Goal: Task Accomplishment & Management: Manage account settings

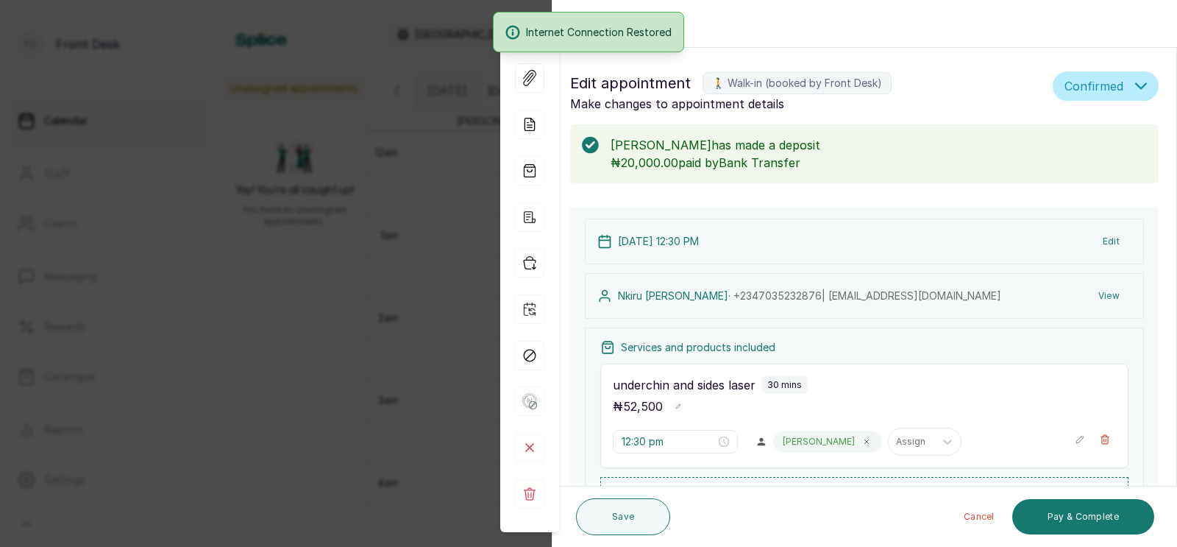
scroll to position [825, 0]
click at [453, 269] on div "Back Appointment Details Edit appointment 🚶 Walk-in (booked by Front Desk) Make…" at bounding box center [588, 273] width 1177 height 547
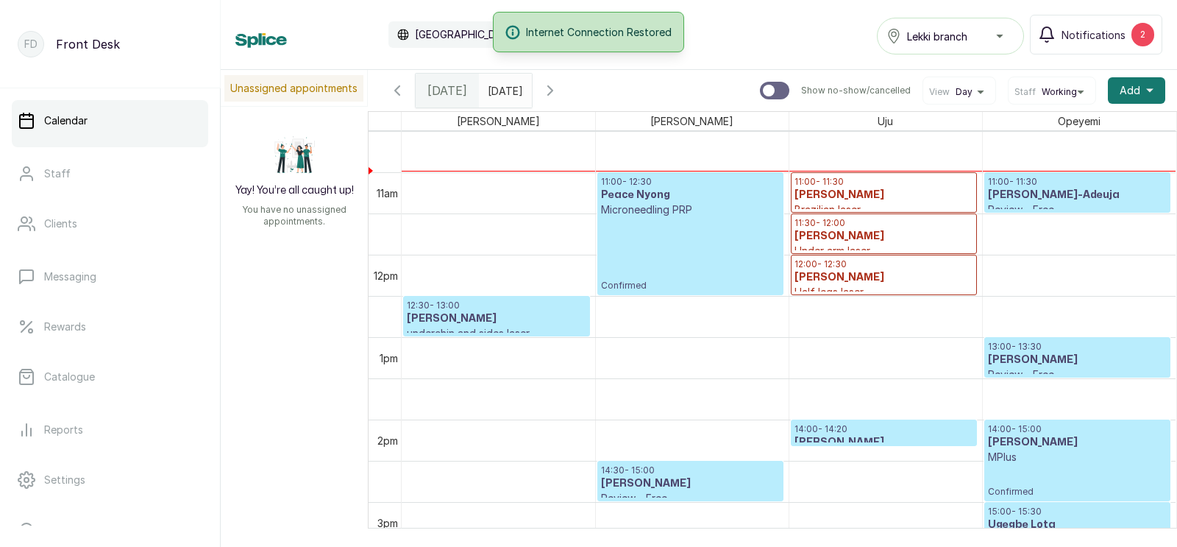
scroll to position [867, 0]
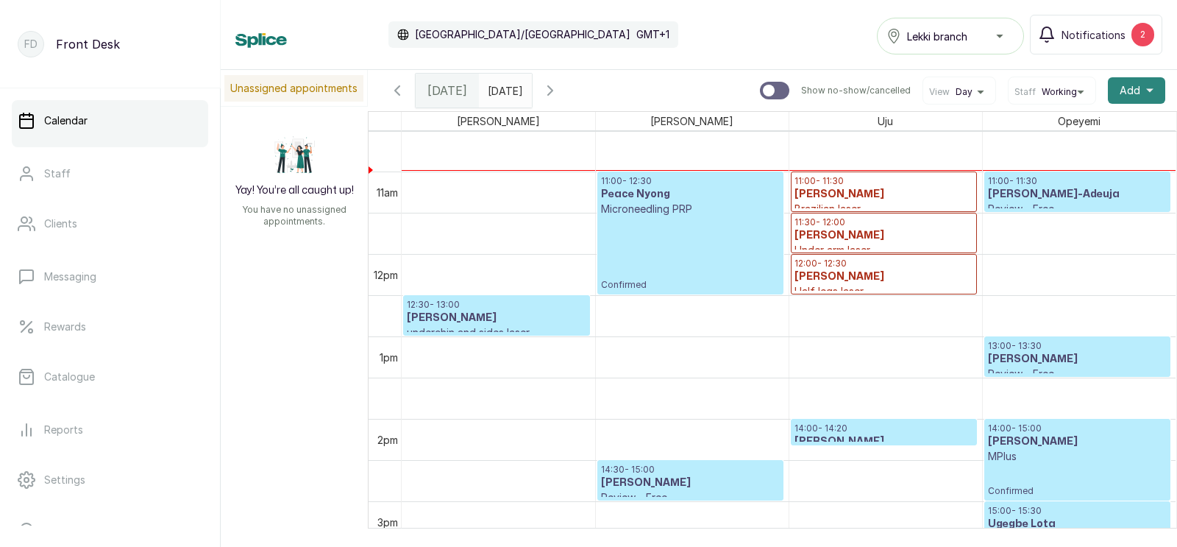
click at [1135, 88] on span "Add" at bounding box center [1130, 90] width 21 height 15
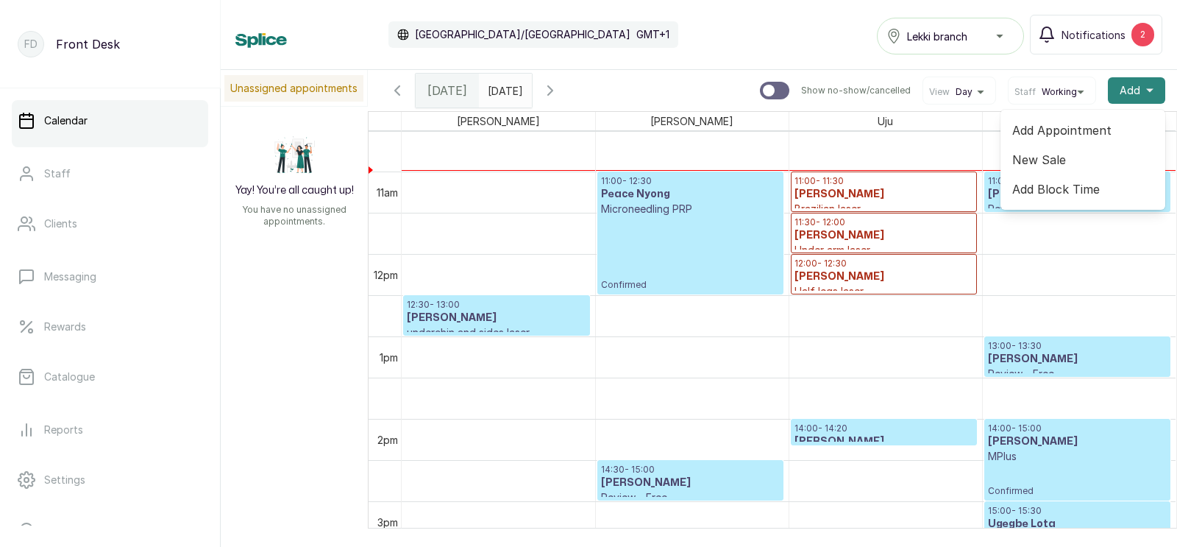
click at [1135, 88] on span "Add" at bounding box center [1130, 90] width 21 height 15
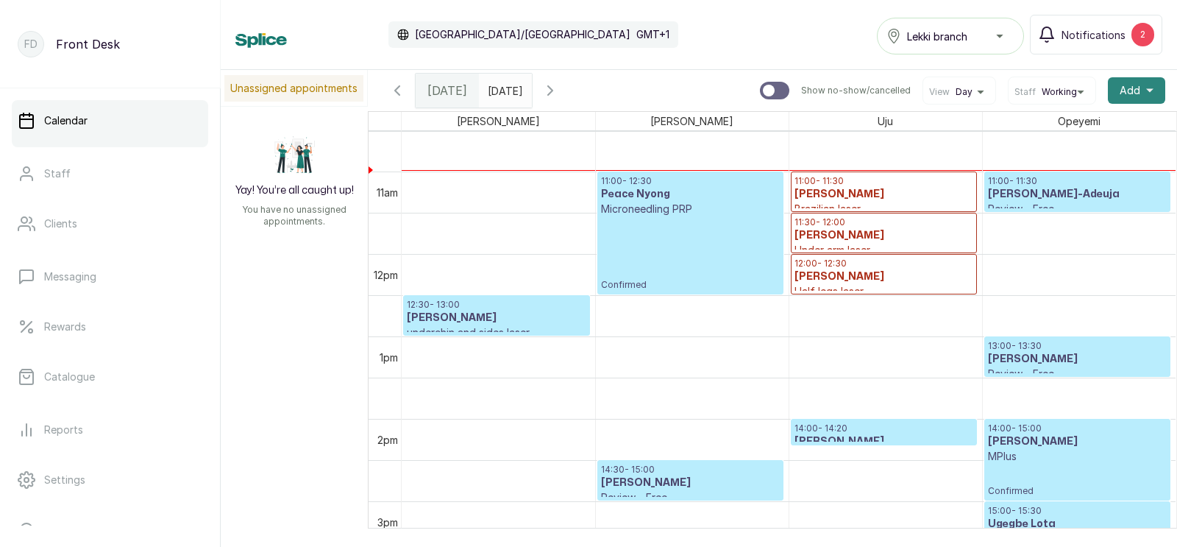
click at [1134, 91] on span "Add" at bounding box center [1130, 90] width 21 height 15
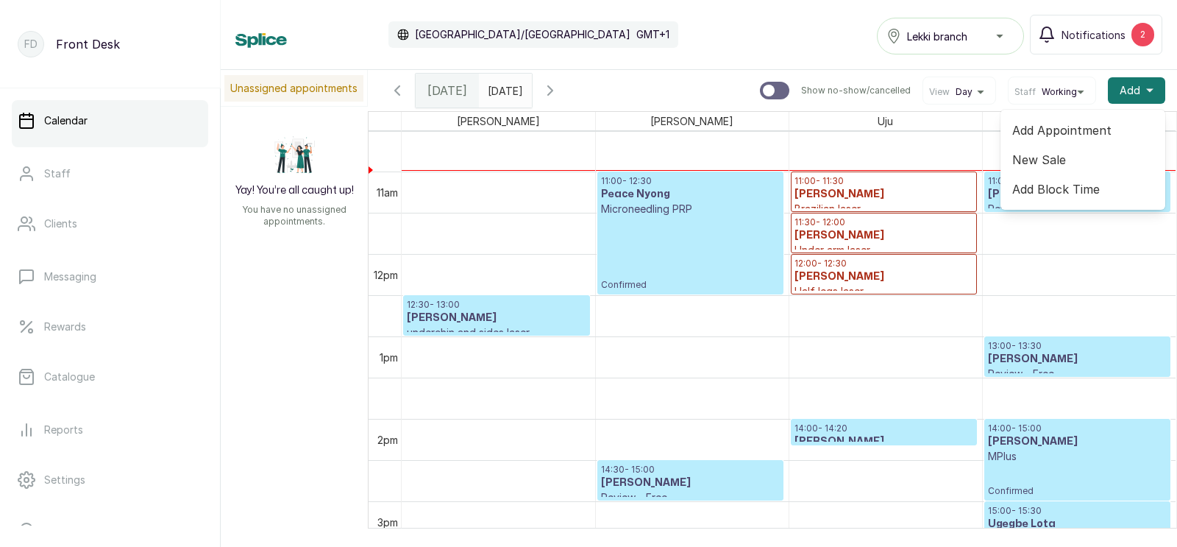
click at [1056, 129] on span "Add Appointment" at bounding box center [1082, 130] width 141 height 18
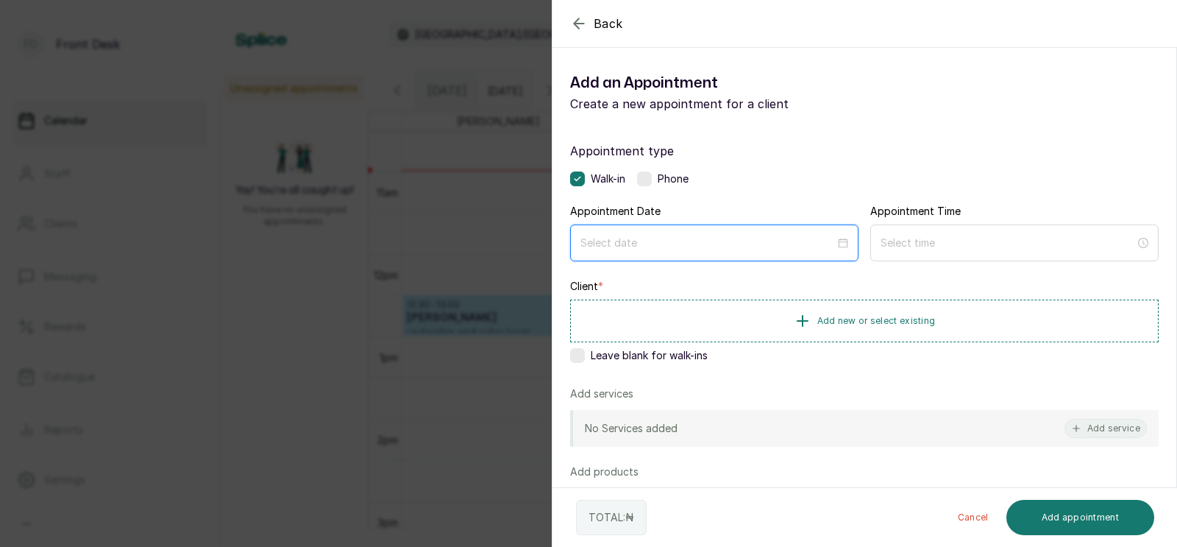
click at [672, 245] on input at bounding box center [708, 243] width 255 height 16
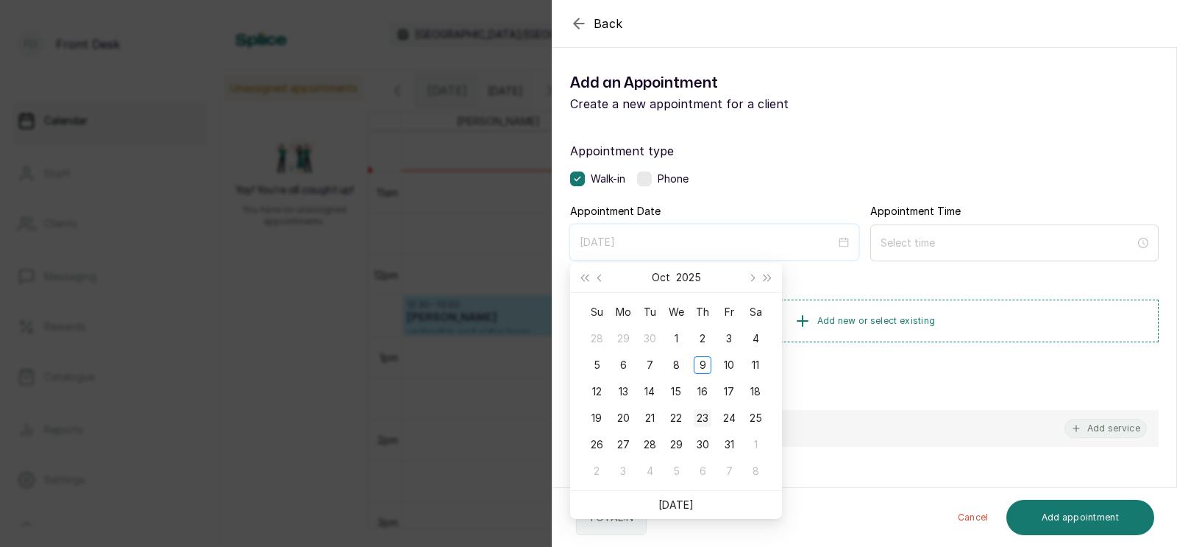
type input "[DATE]"
click at [700, 419] on div "23" at bounding box center [703, 418] width 18 height 18
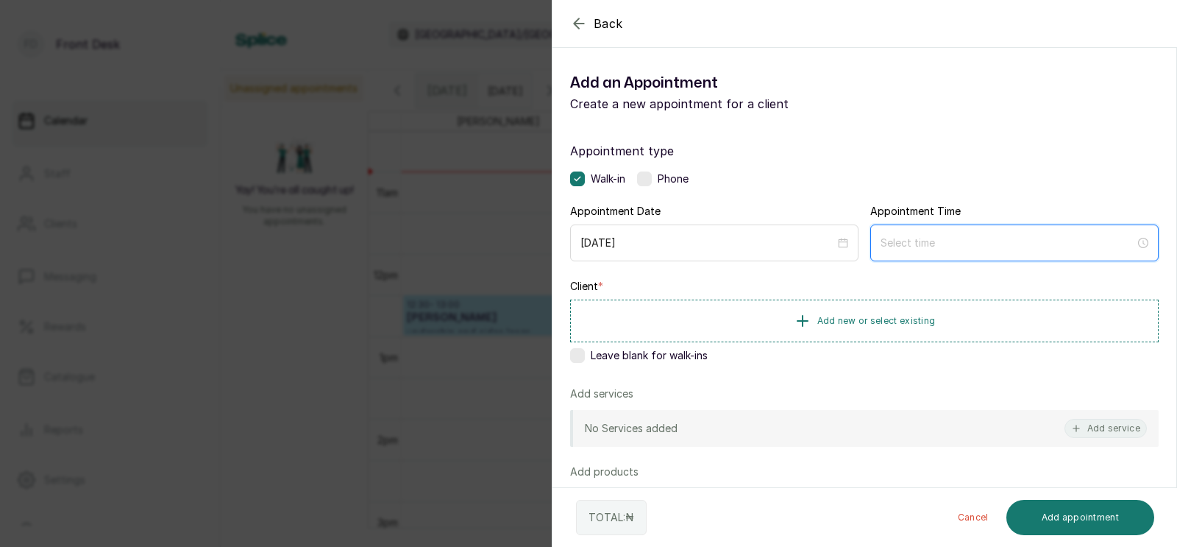
click at [934, 245] on input at bounding box center [1008, 243] width 255 height 16
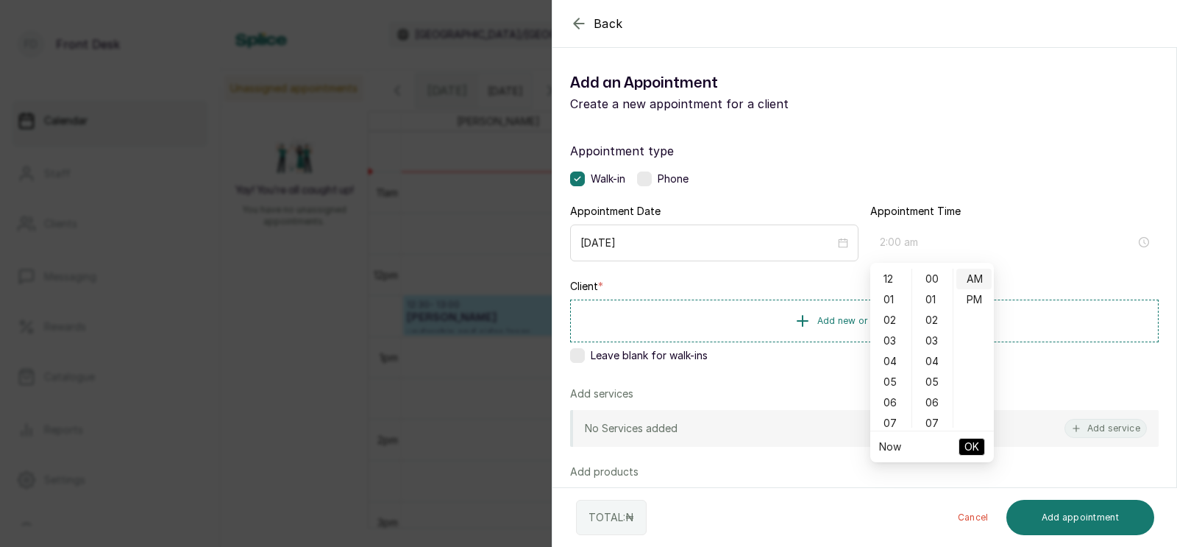
click at [887, 495] on div "11" at bounding box center [890, 505] width 35 height 21
click at [980, 276] on div "AM" at bounding box center [974, 279] width 35 height 21
type input "11:00 am"
click at [969, 444] on span "OK" at bounding box center [972, 447] width 15 height 28
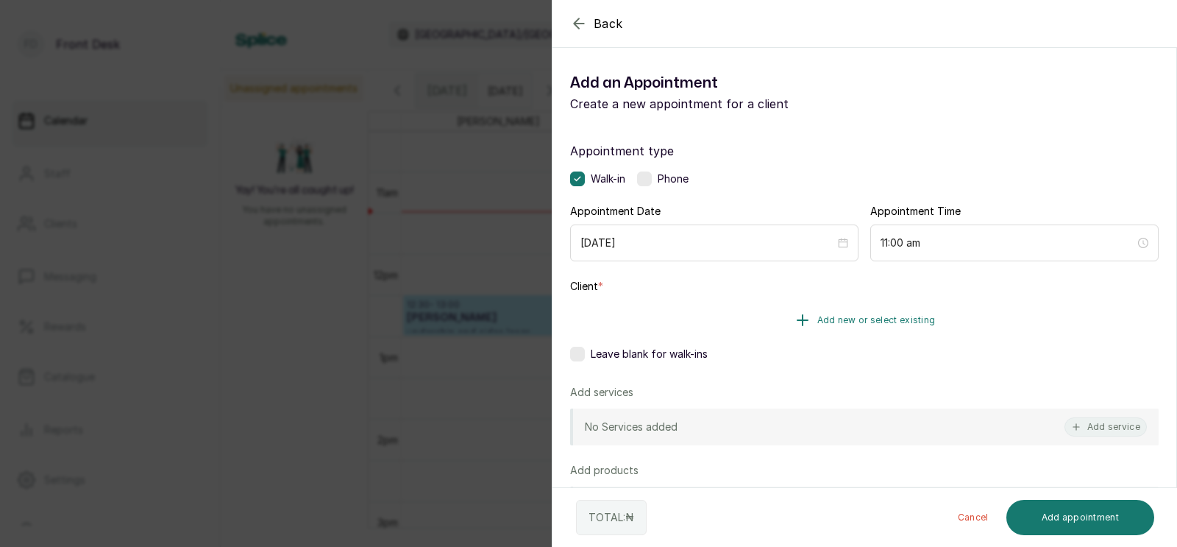
click at [867, 321] on span "Add new or select existing" at bounding box center [876, 320] width 118 height 12
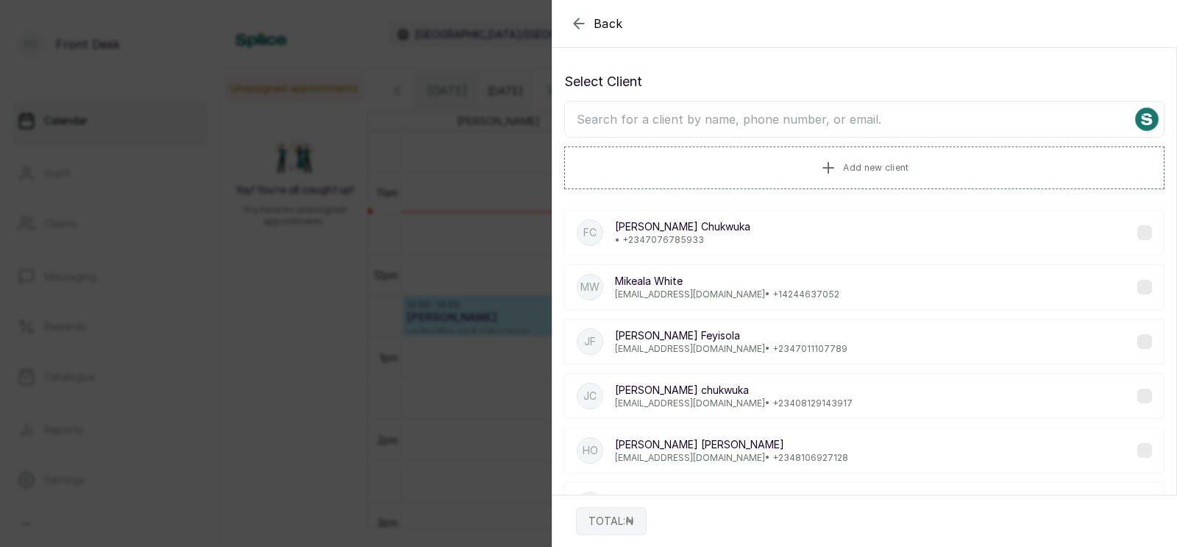
click at [834, 122] on input "text" at bounding box center [864, 119] width 600 height 37
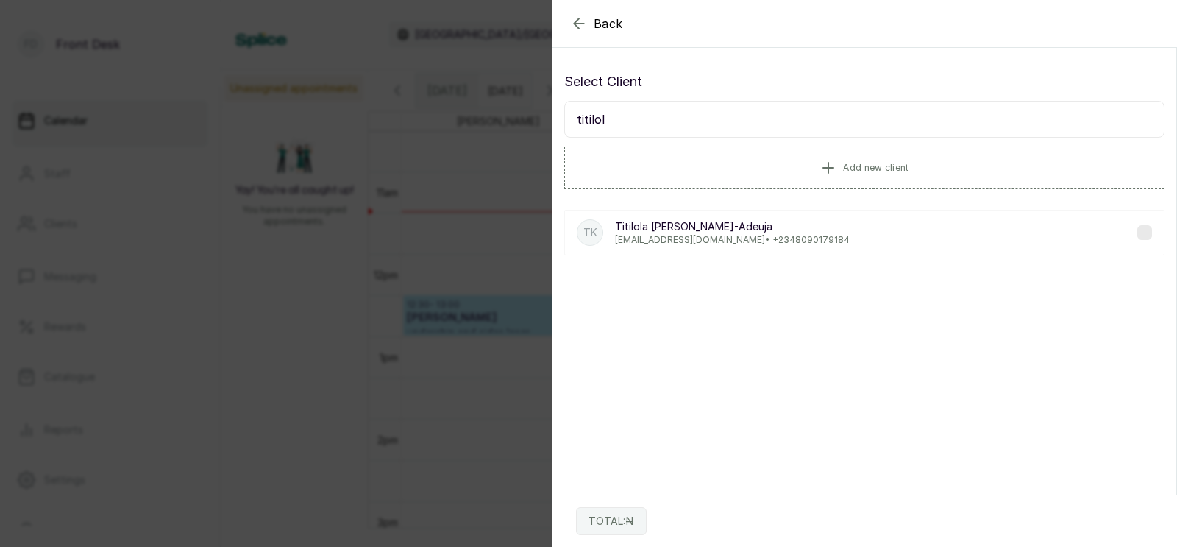
type input "titilol"
click at [739, 143] on div "Select Client titilol Add new client" at bounding box center [864, 130] width 600 height 118
click at [715, 230] on p "[PERSON_NAME]-Adeuja" at bounding box center [732, 226] width 235 height 15
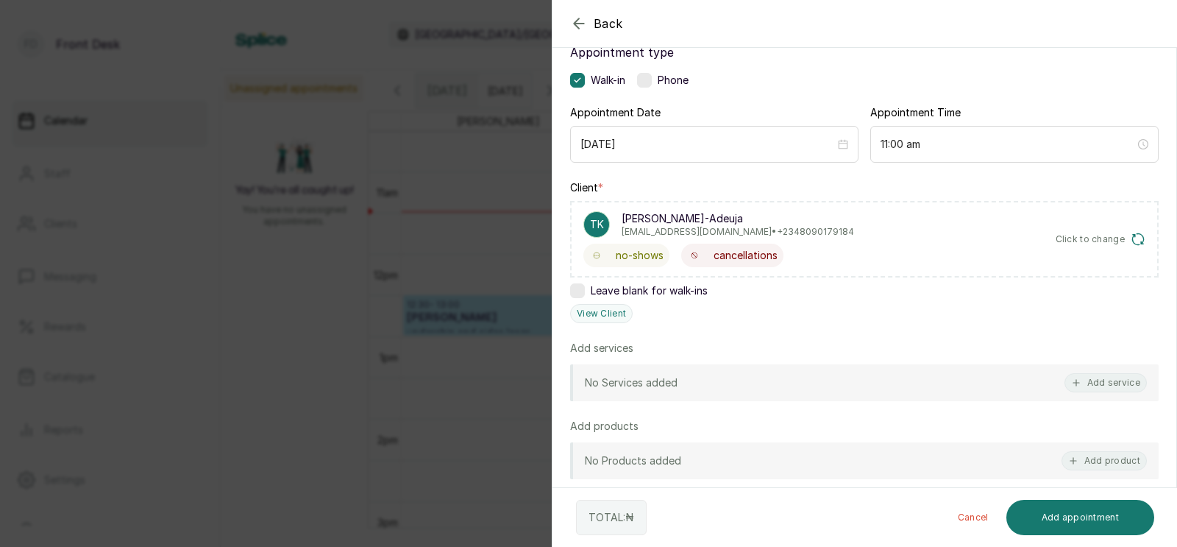
scroll to position [121, 0]
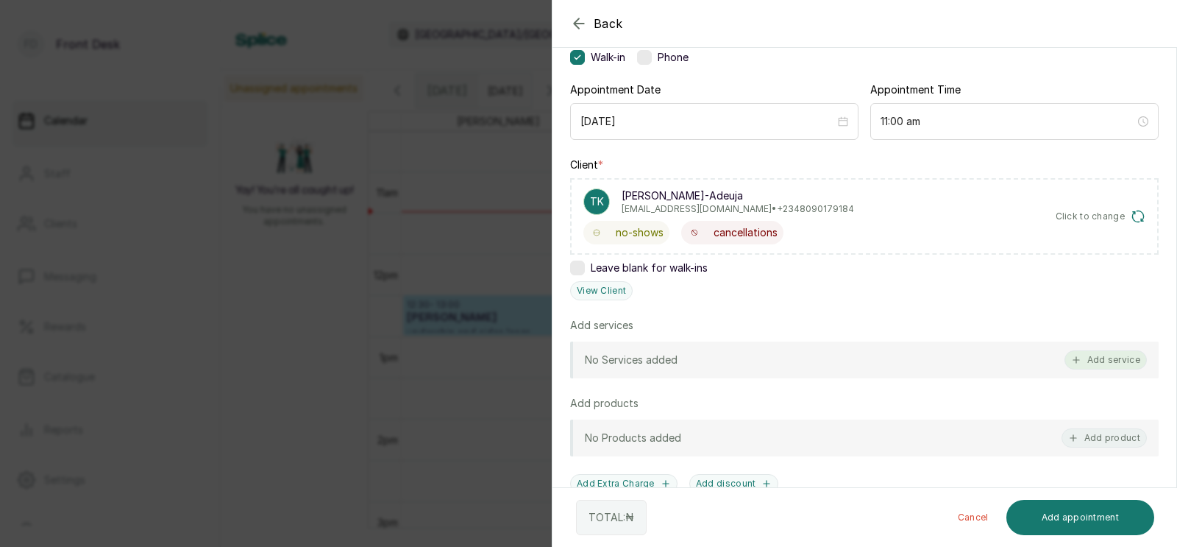
click at [1115, 355] on button "Add service" at bounding box center [1106, 359] width 82 height 19
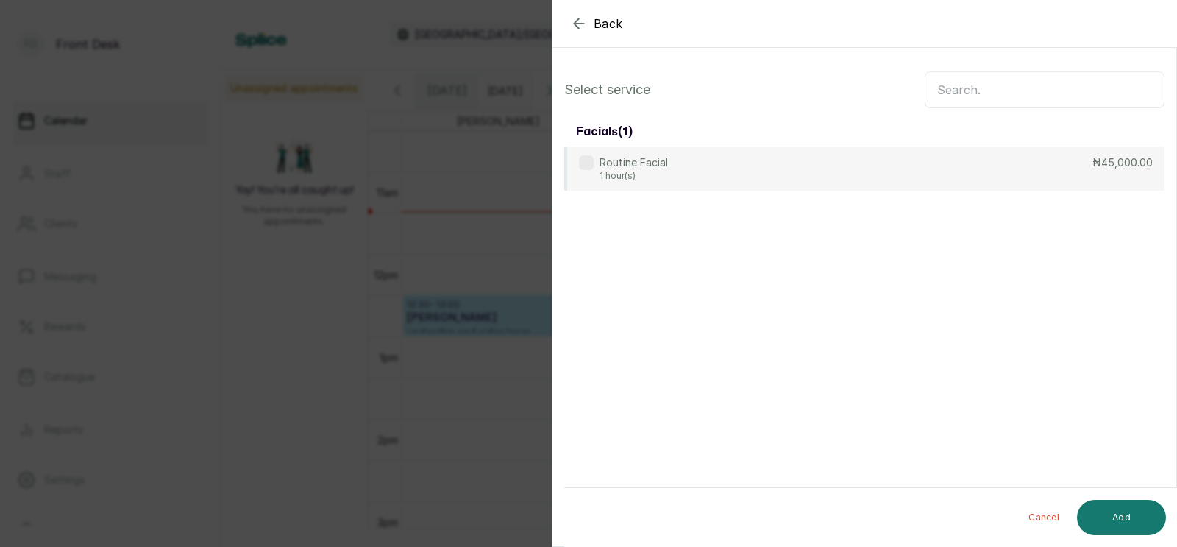
scroll to position [0, 0]
click at [984, 88] on input "text" at bounding box center [1045, 89] width 240 height 37
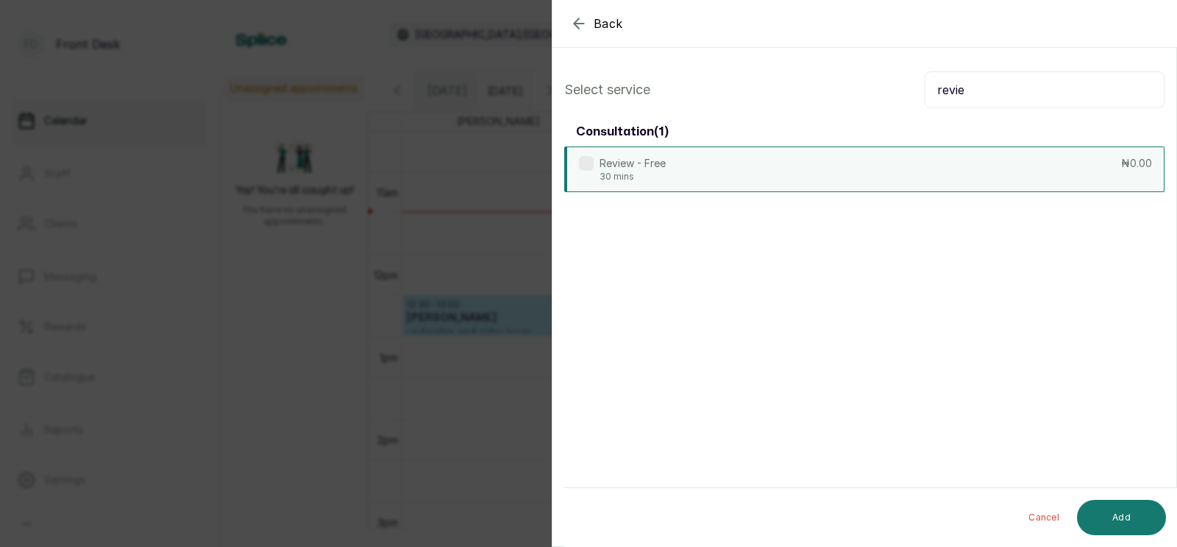
type input "revie"
click at [723, 158] on div "Review - Free 30 mins ₦0.00" at bounding box center [864, 169] width 600 height 46
click at [1115, 514] on button "Add" at bounding box center [1121, 517] width 89 height 35
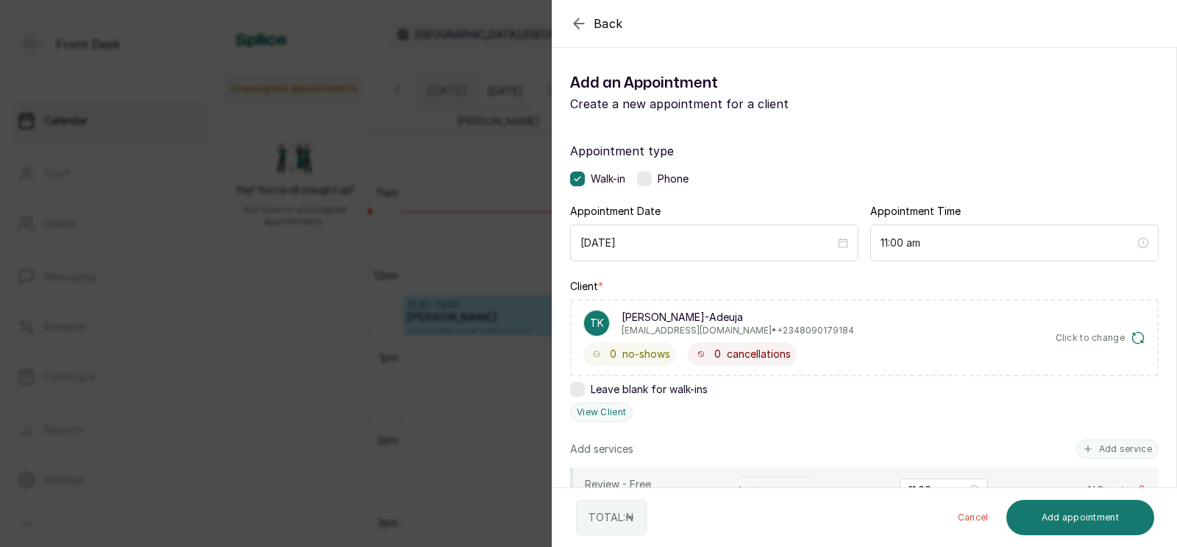
scroll to position [107, 0]
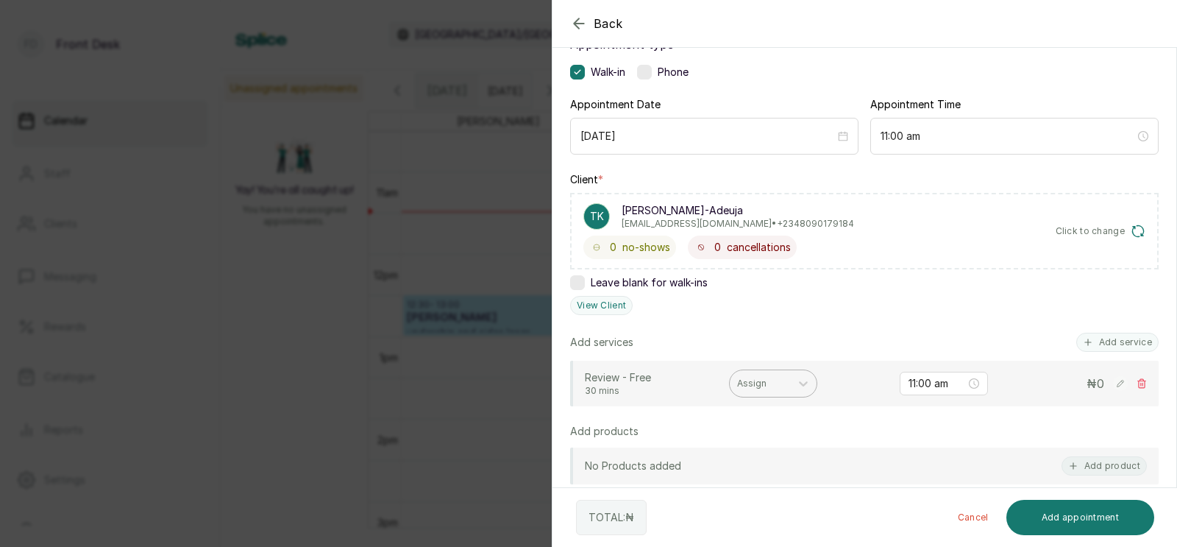
click at [746, 382] on div at bounding box center [760, 383] width 46 height 13
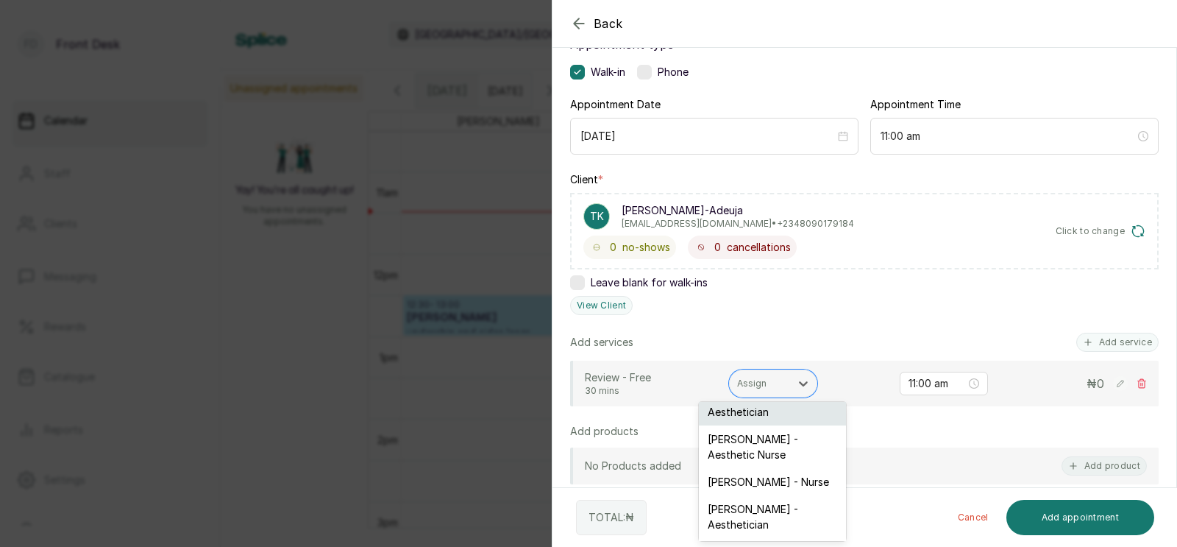
scroll to position [0, 0]
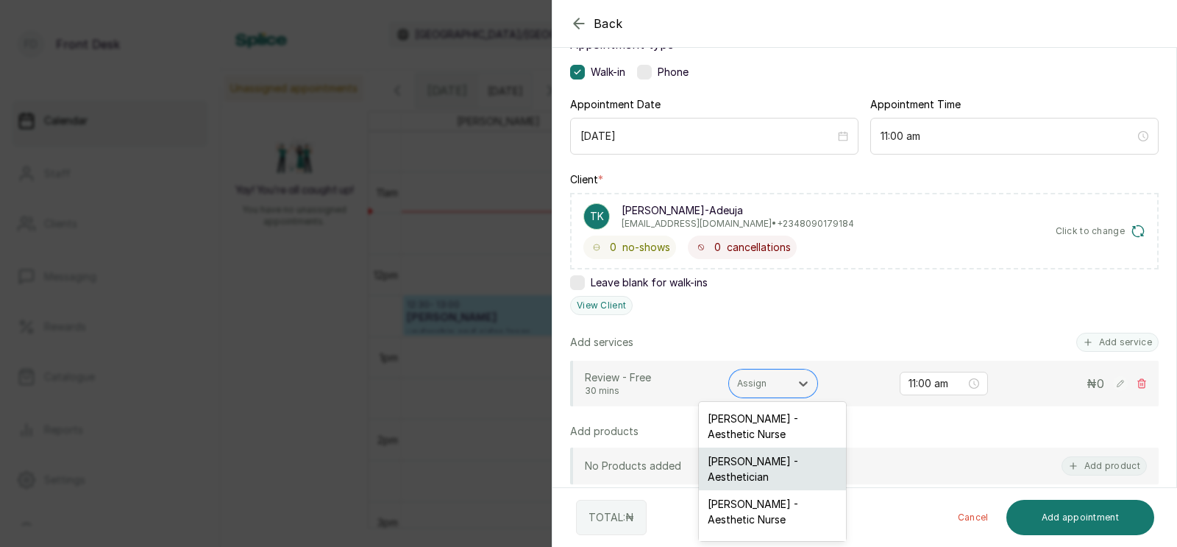
click at [749, 464] on div "[PERSON_NAME] - Aesthetician" at bounding box center [772, 468] width 147 height 43
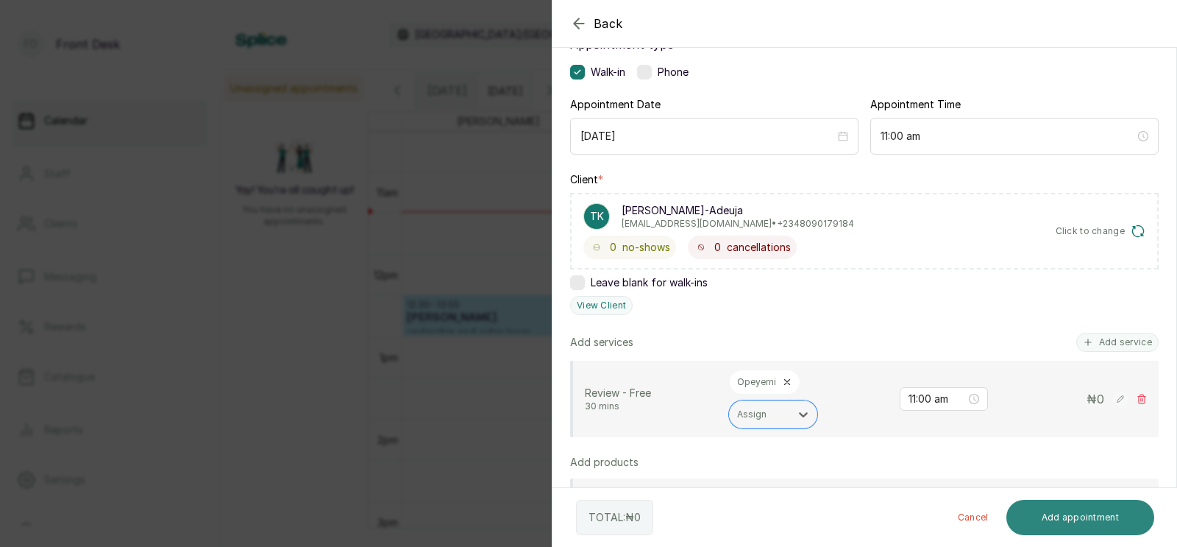
click at [1090, 517] on button "Add appointment" at bounding box center [1081, 517] width 149 height 35
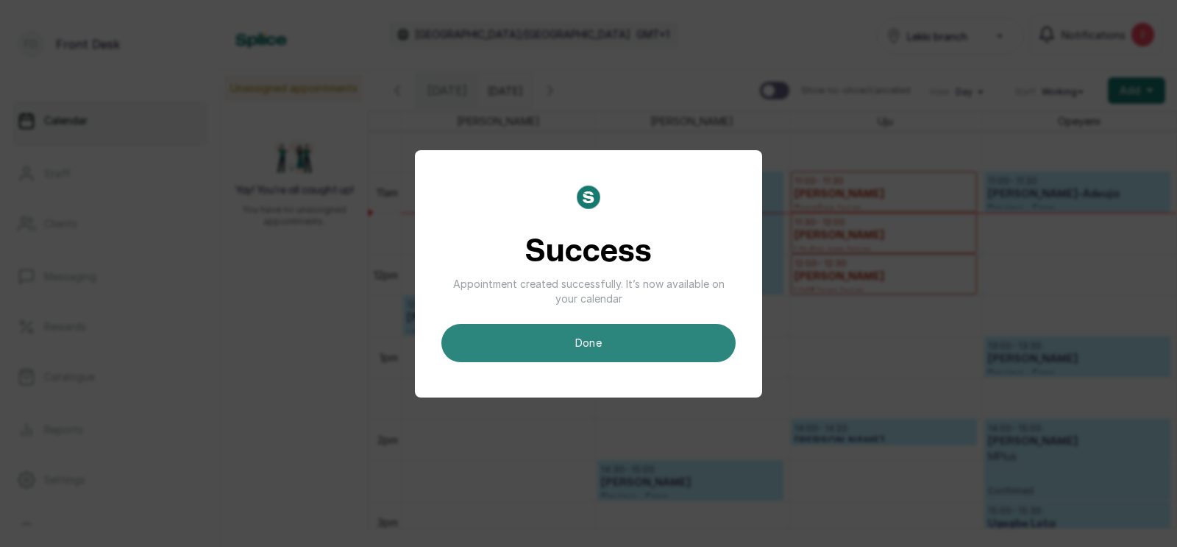
click at [568, 336] on button "done" at bounding box center [588, 343] width 294 height 38
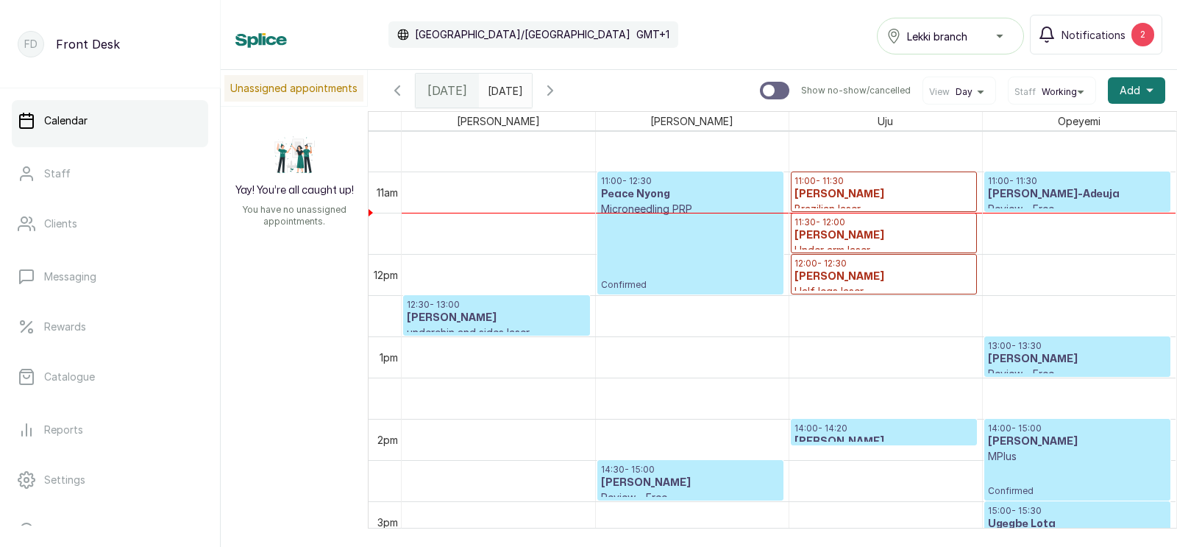
click at [1052, 191] on h3 "[PERSON_NAME]-Adeuja" at bounding box center [1078, 194] width 180 height 15
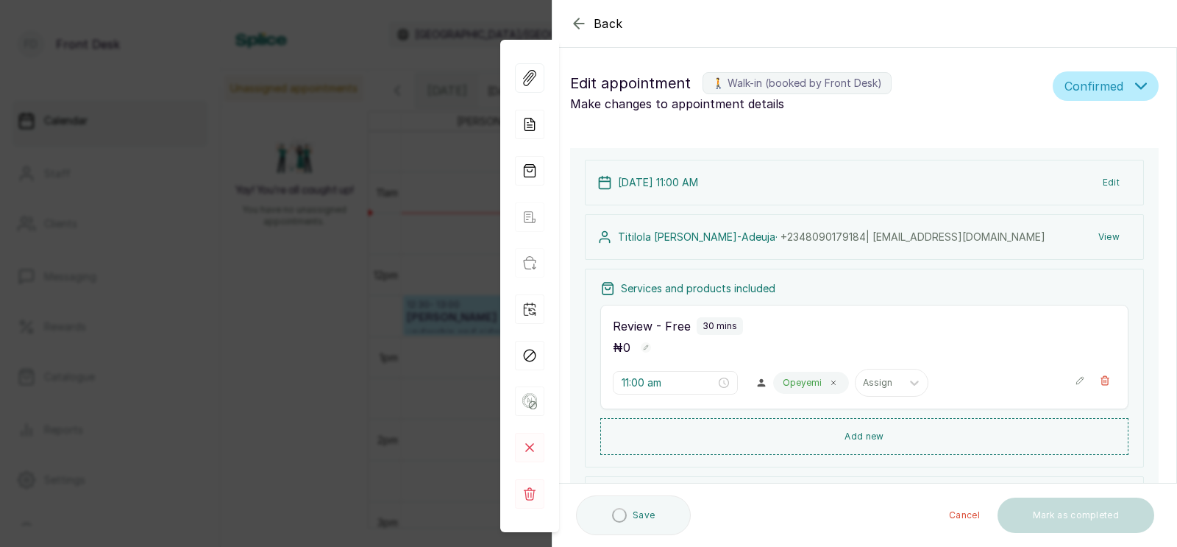
type input "11:00 am"
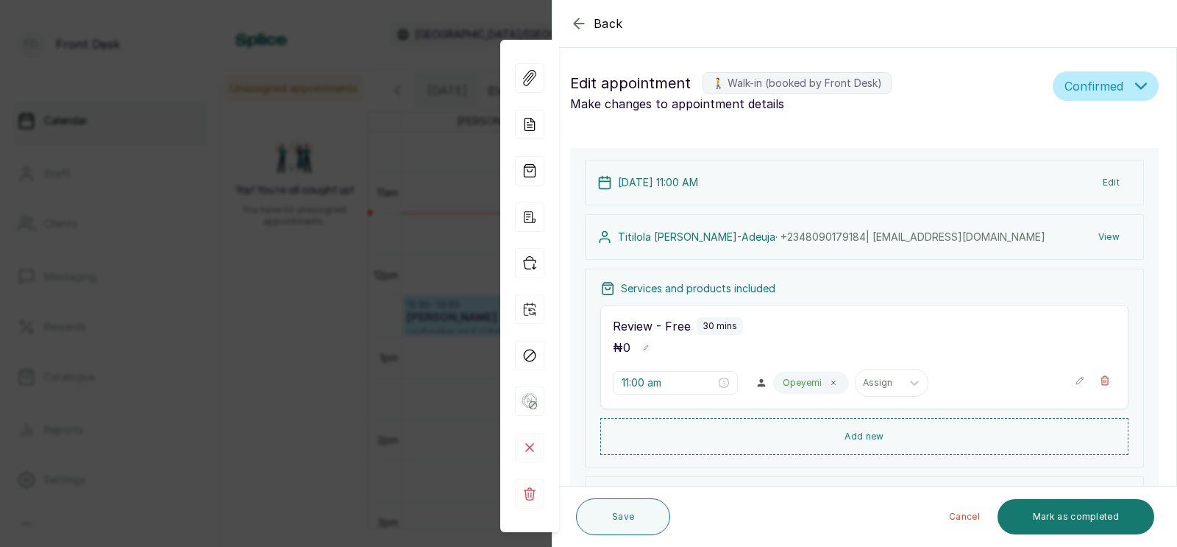
scroll to position [494, 0]
click at [865, 436] on button "Add new" at bounding box center [864, 435] width 528 height 35
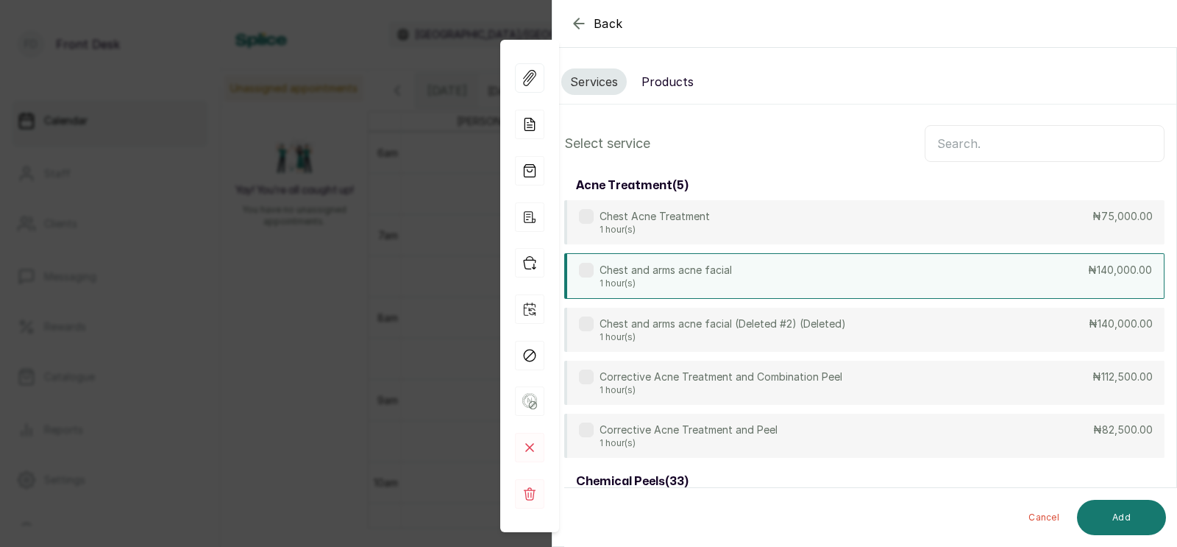
scroll to position [0, 0]
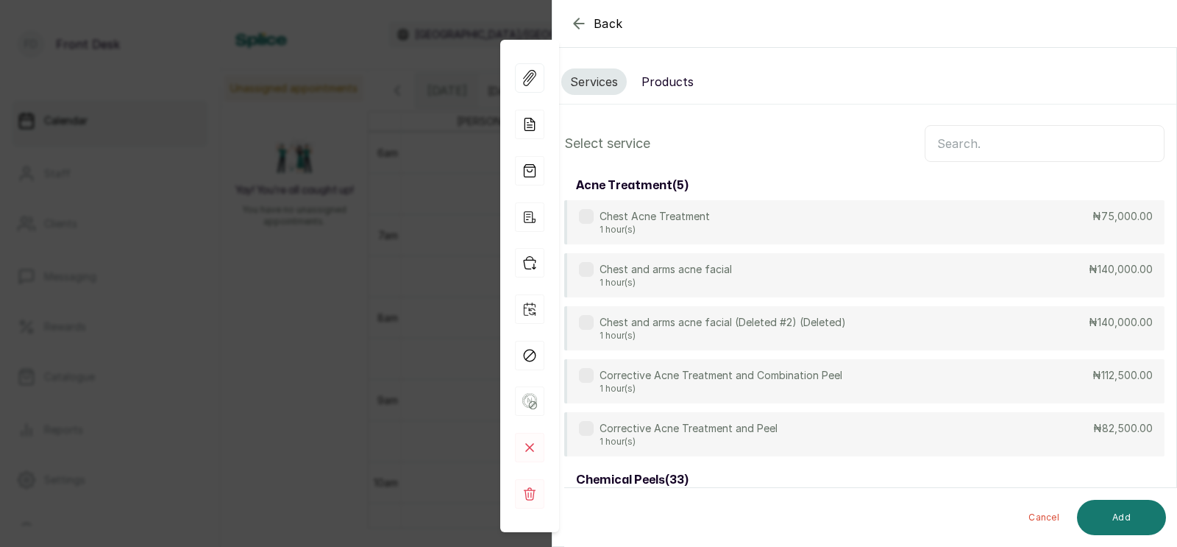
click at [989, 144] on input "text" at bounding box center [1045, 143] width 240 height 37
click at [661, 83] on button "Products" at bounding box center [668, 81] width 70 height 26
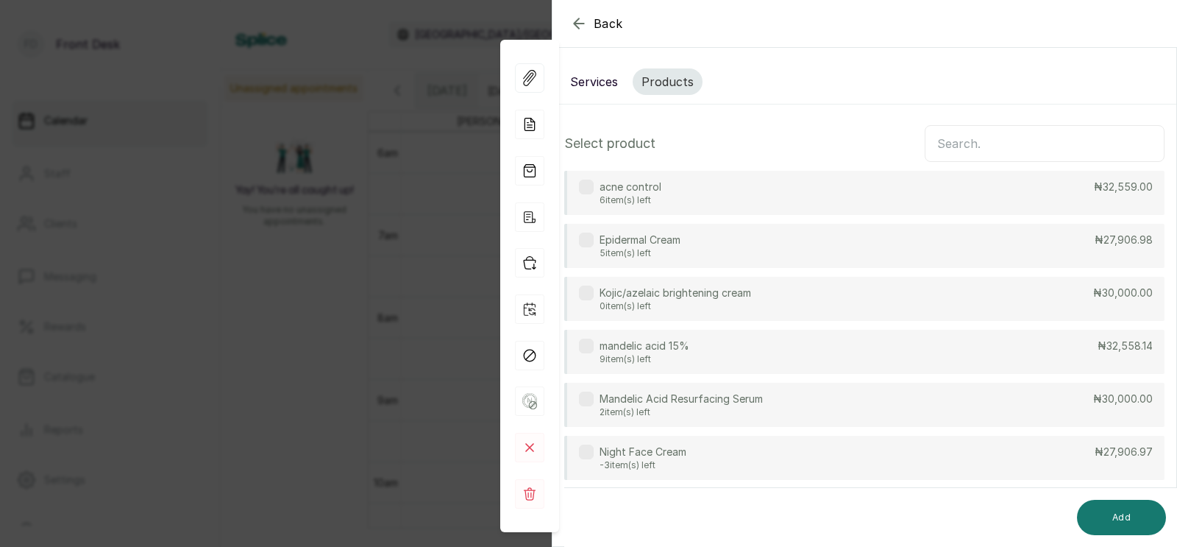
click at [706, 201] on div "acne control 6 item(s) left ₦32,559.00" at bounding box center [864, 193] width 600 height 44
click at [656, 350] on p "mandelic acid 15%" at bounding box center [645, 345] width 90 height 15
click at [1126, 514] on button "Add" at bounding box center [1121, 517] width 89 height 35
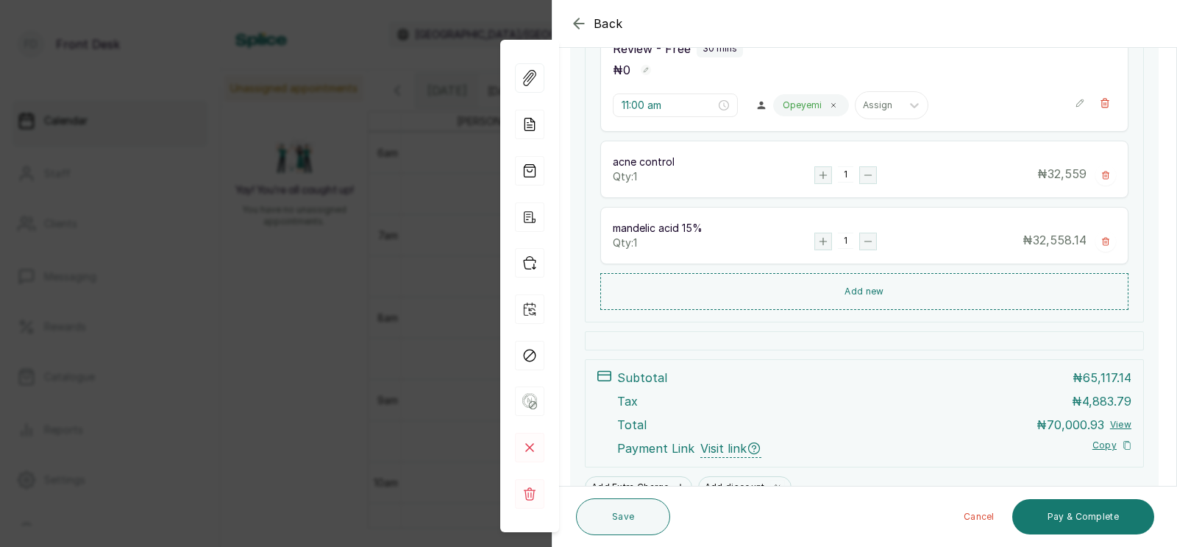
scroll to position [355, 0]
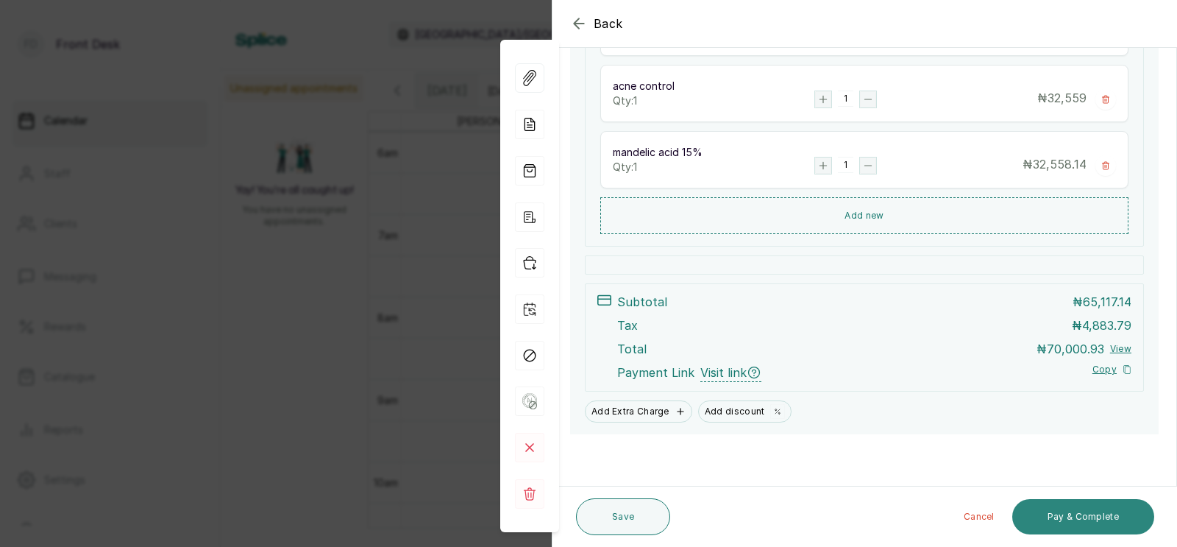
click at [1083, 511] on button "Pay & Complete" at bounding box center [1083, 516] width 142 height 35
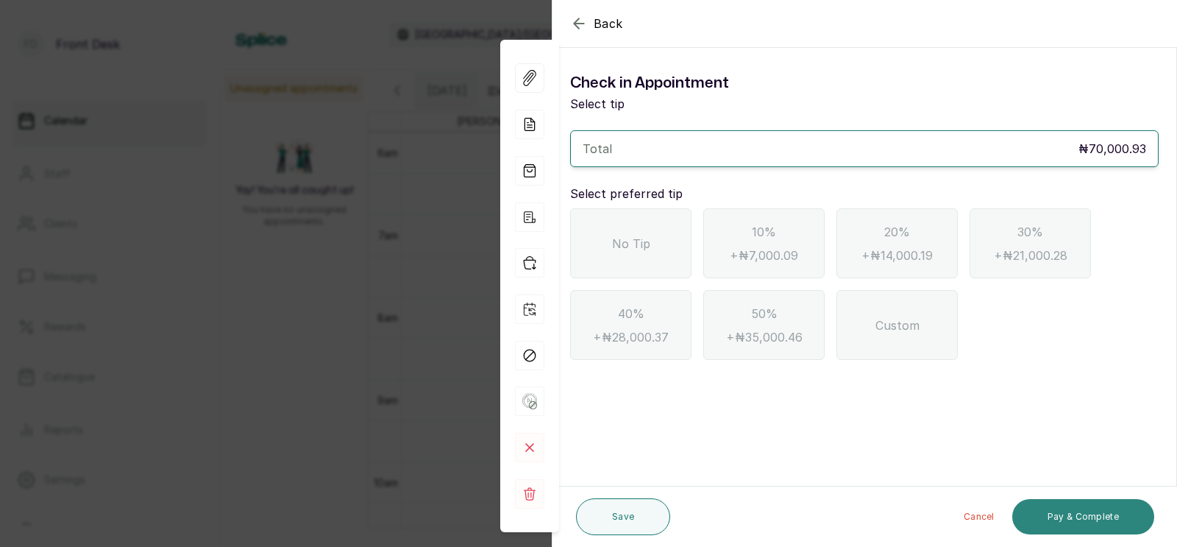
scroll to position [0, 0]
click at [634, 246] on span "No Tip" at bounding box center [631, 244] width 38 height 18
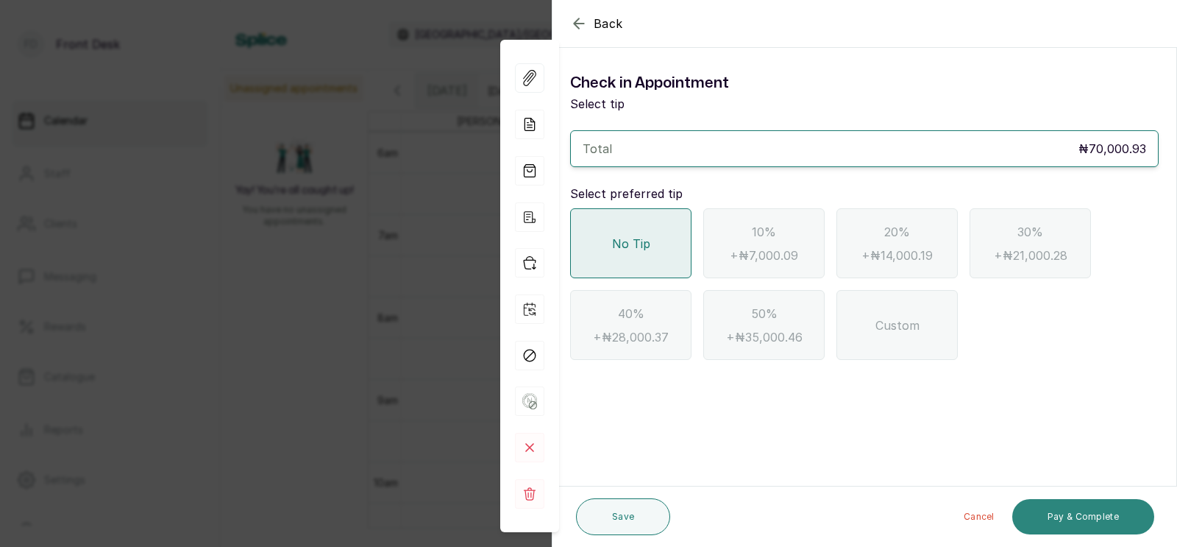
click at [1067, 517] on button "Pay & Complete" at bounding box center [1083, 516] width 142 height 35
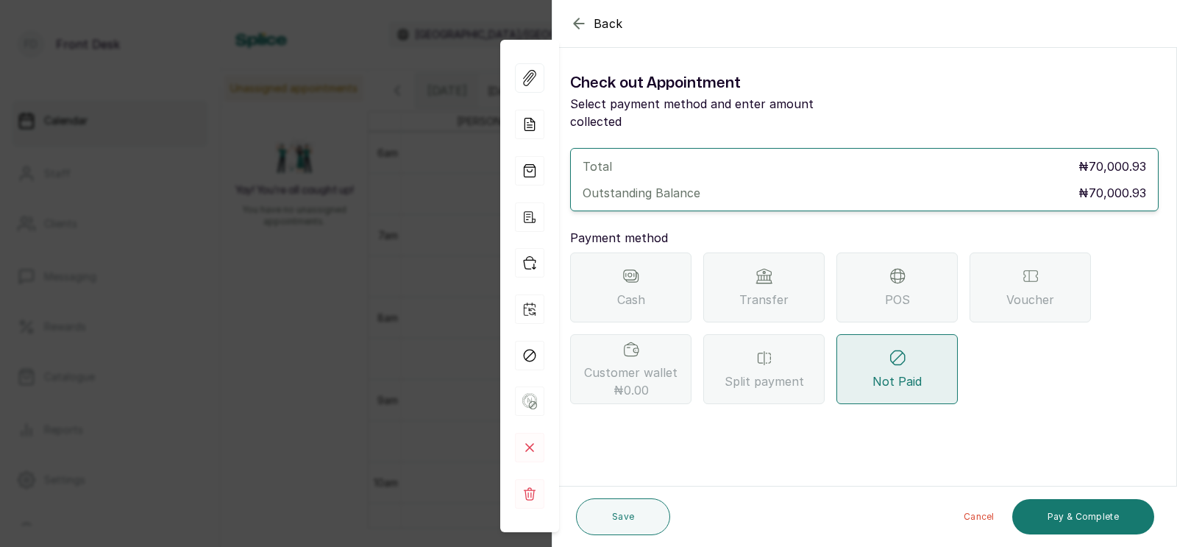
click at [572, 15] on icon "button" at bounding box center [579, 24] width 18 height 18
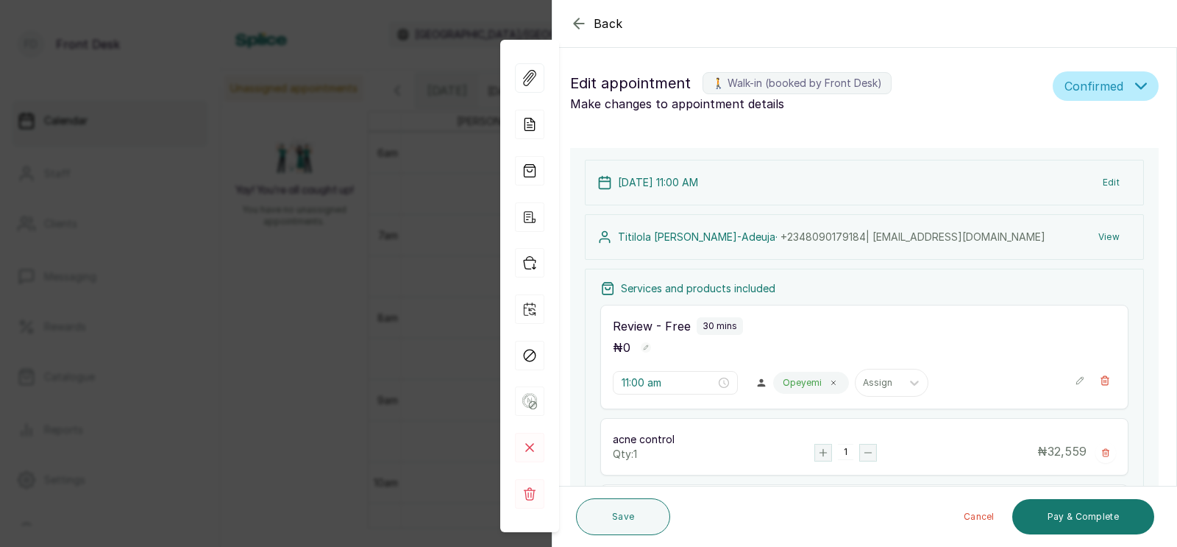
click at [572, 15] on icon "button" at bounding box center [579, 24] width 18 height 18
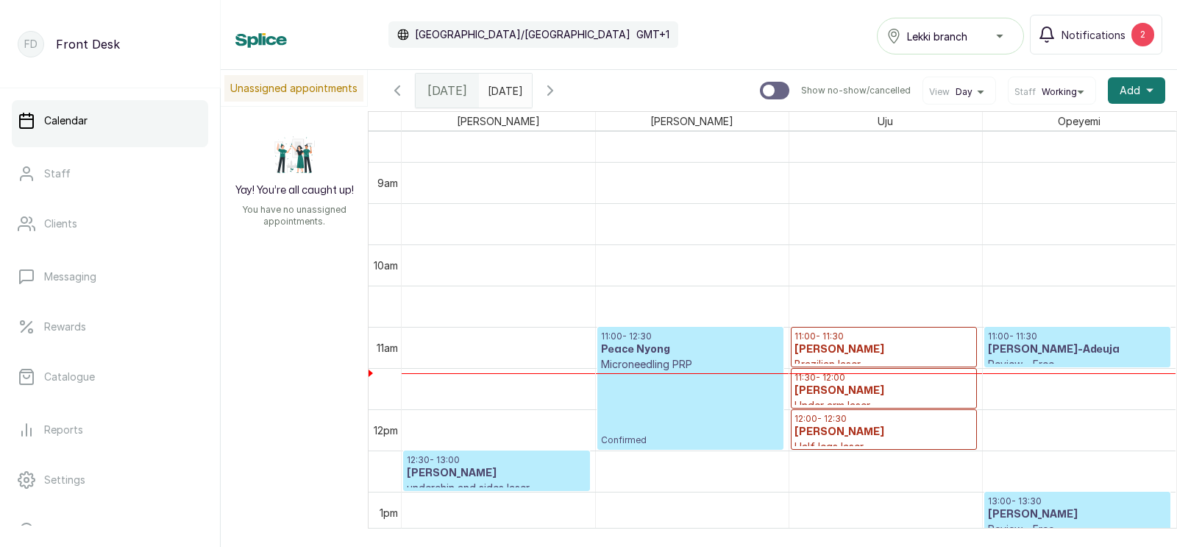
scroll to position [698, 0]
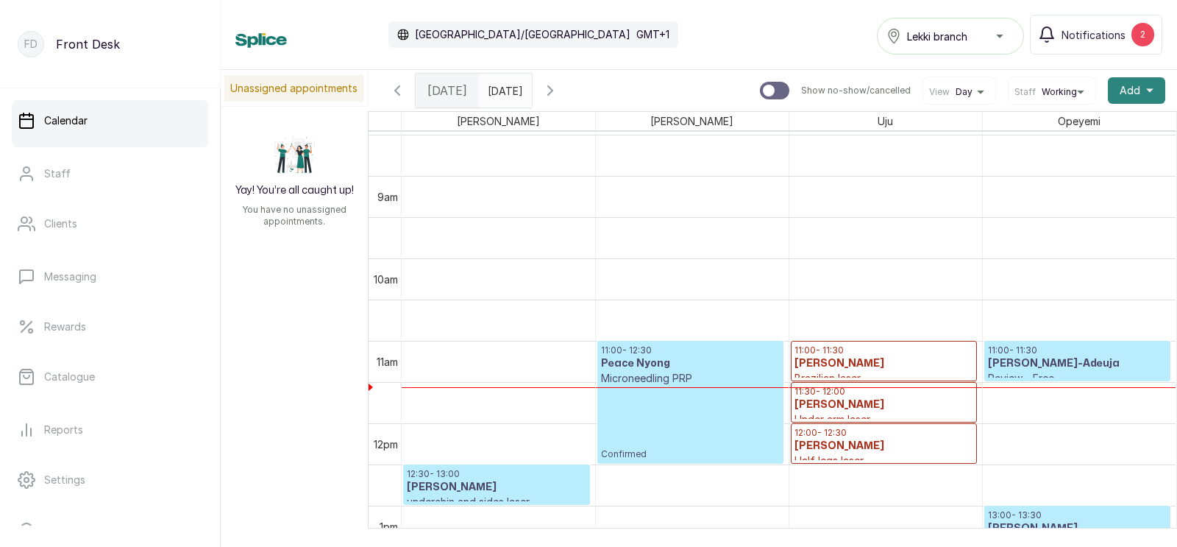
click at [1135, 88] on span "Add" at bounding box center [1130, 90] width 21 height 15
click at [675, 404] on p "Confirmed" at bounding box center [690, 423] width 179 height 74
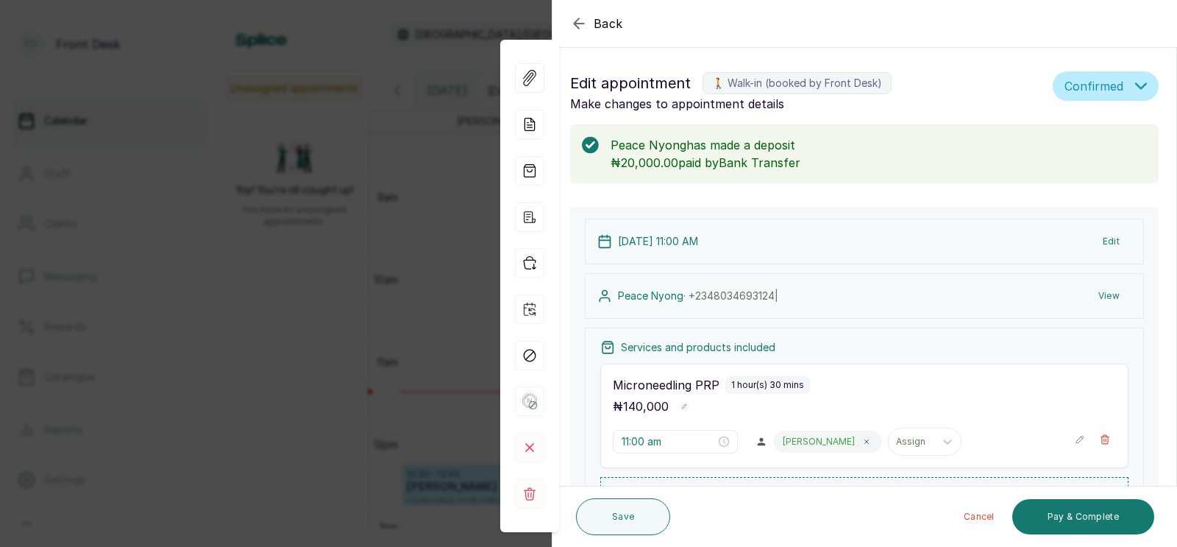
click at [439, 347] on div "Back Appointment Details Edit appointment 🚶 Walk-in (booked by Front Desk) Make…" at bounding box center [588, 273] width 1177 height 547
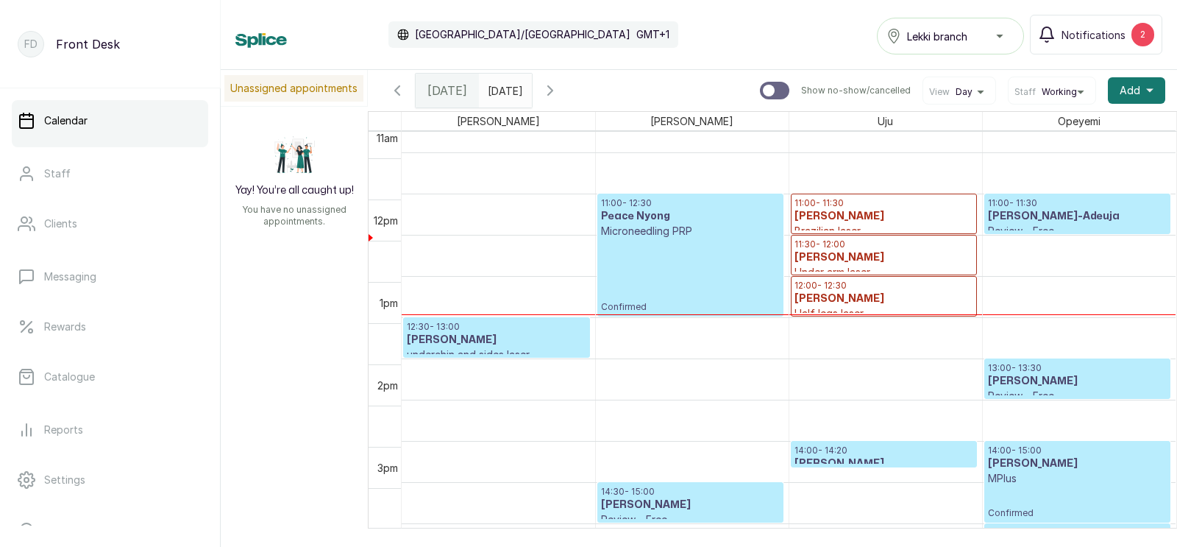
scroll to position [845, 0]
click at [670, 263] on p "Confirmed" at bounding box center [690, 275] width 179 height 74
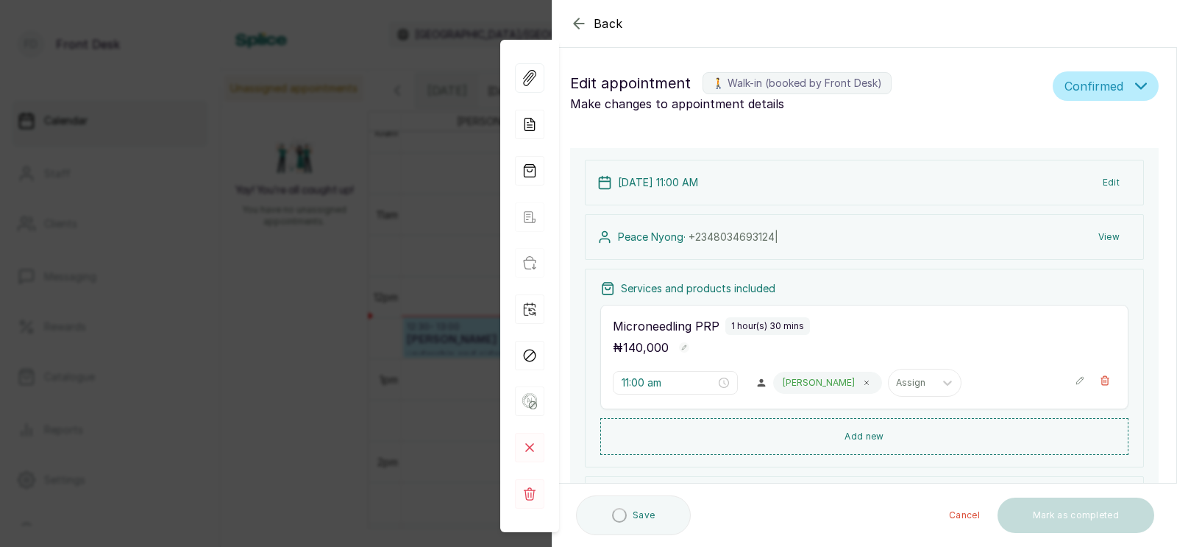
click at [1108, 231] on button "View" at bounding box center [1109, 237] width 45 height 26
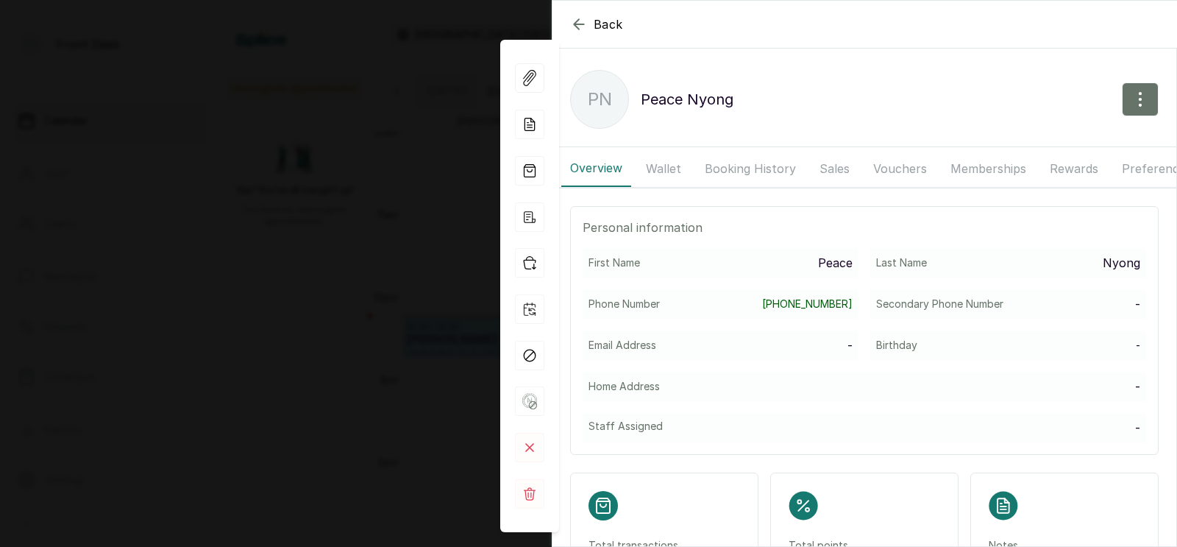
click at [726, 167] on button "Booking History" at bounding box center [750, 168] width 109 height 37
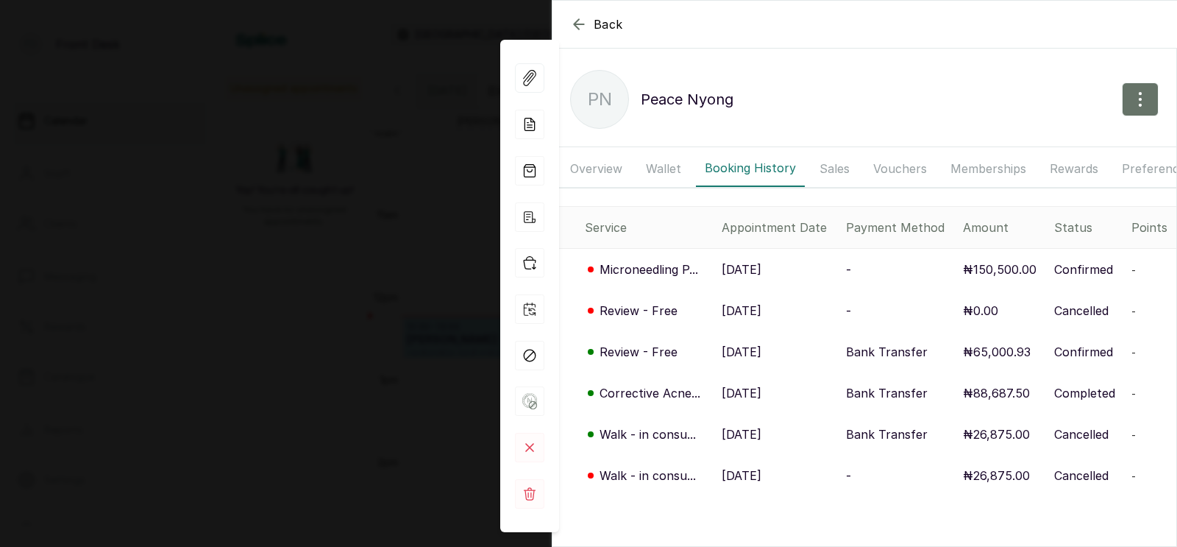
click at [756, 473] on p "[DATE]" at bounding box center [742, 475] width 40 height 18
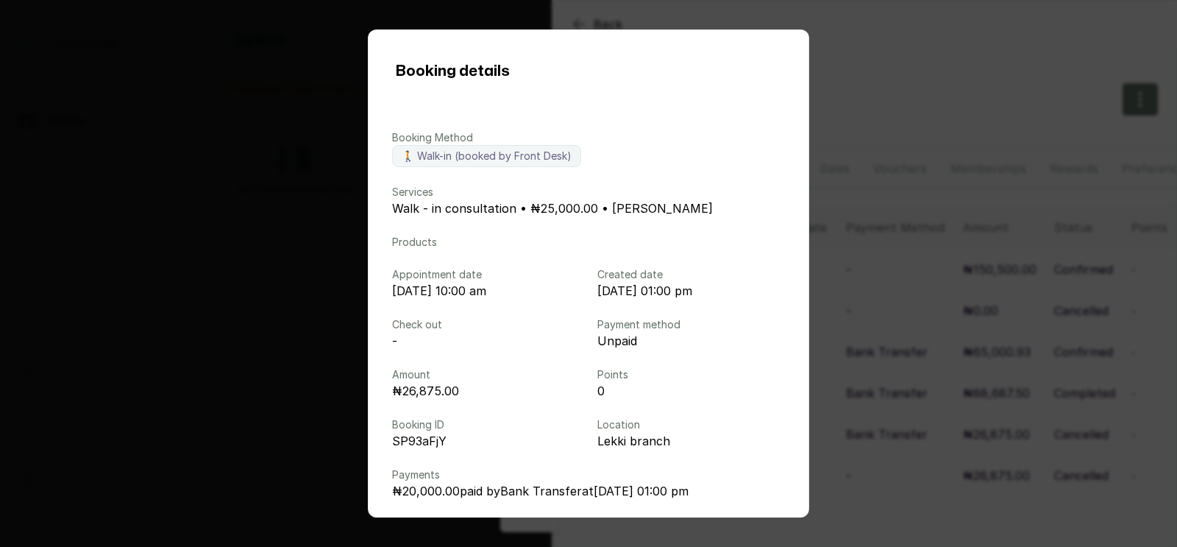
click at [849, 327] on div "Booking details Booking Method 🚶 Walk-in (booked by Front Desk) Services Walk -…" at bounding box center [588, 273] width 1177 height 547
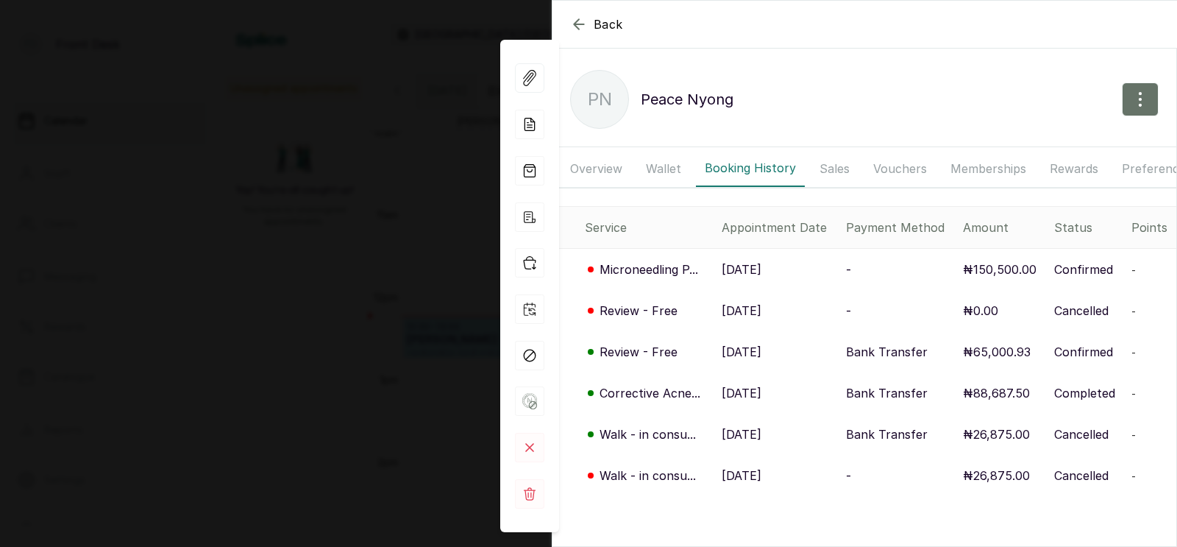
click at [762, 425] on p "[DATE]" at bounding box center [742, 434] width 40 height 18
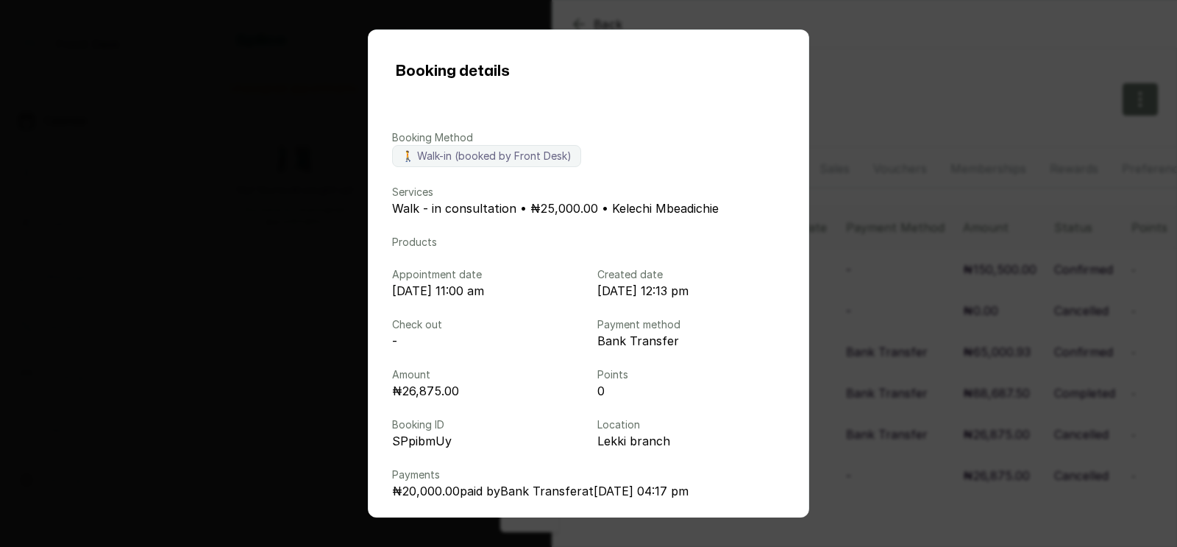
click at [947, 364] on div "Booking details Booking Method 🚶 Walk-in (booked by Front Desk) Services Walk -…" at bounding box center [588, 273] width 1177 height 547
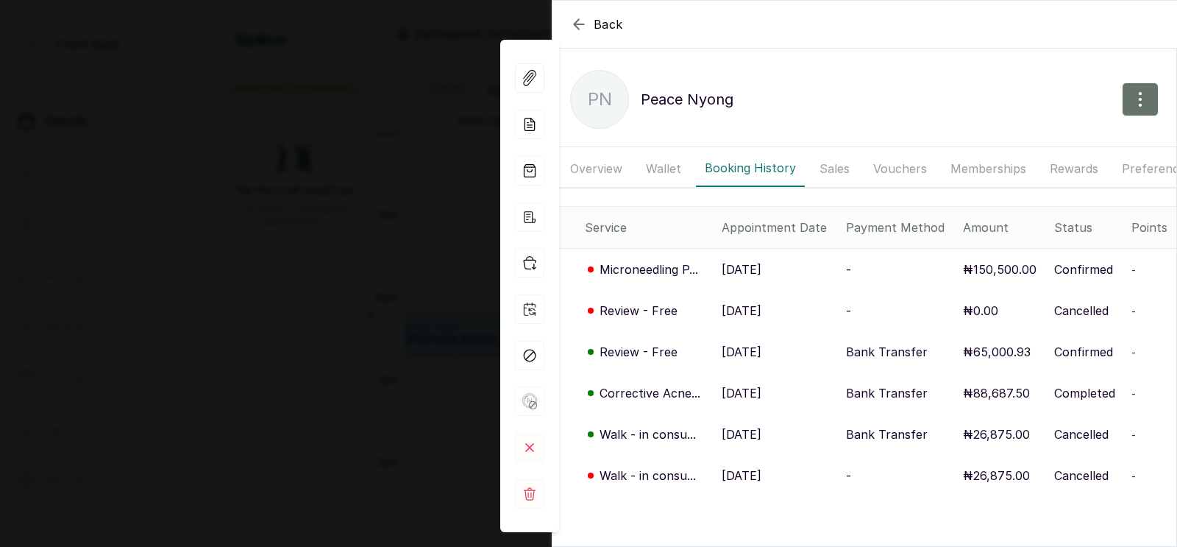
click at [754, 388] on p "[DATE]" at bounding box center [742, 393] width 40 height 18
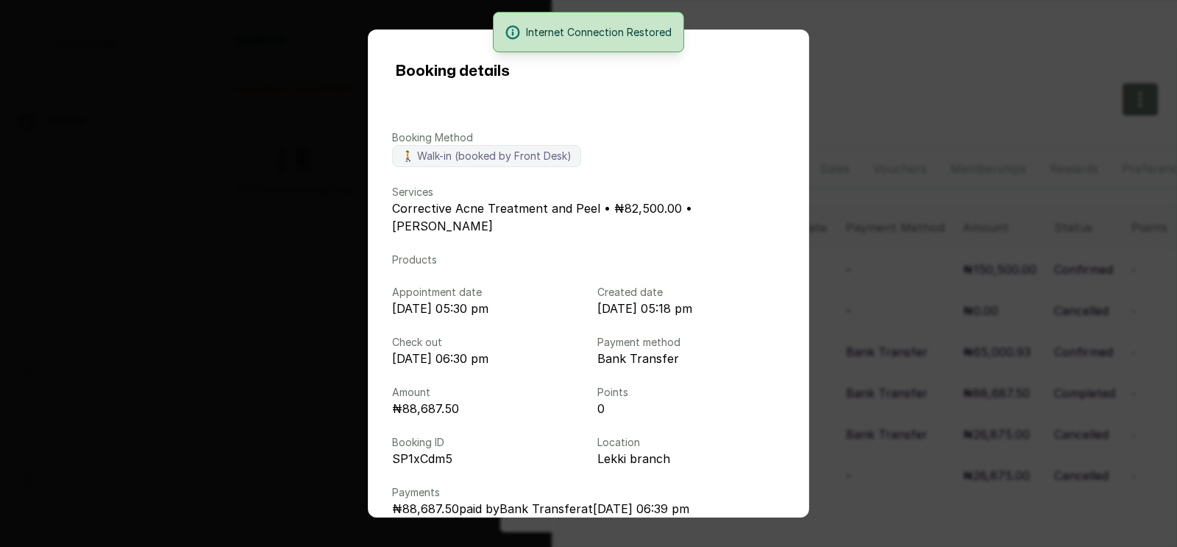
click at [878, 349] on div "Booking details Booking Method 🚶 Walk-in (booked by Front Desk) Services Correc…" at bounding box center [588, 273] width 1177 height 547
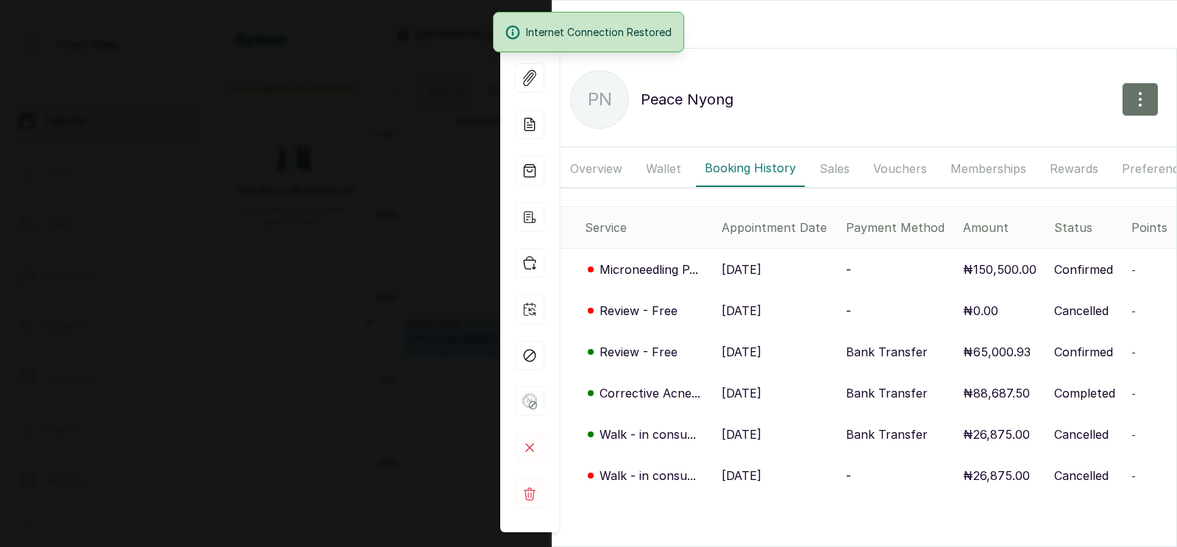
click at [391, 294] on div "Back Peace Nyong PN Peace Nyong Overview Wallet Booking History Sales Vouchers …" at bounding box center [588, 273] width 1177 height 547
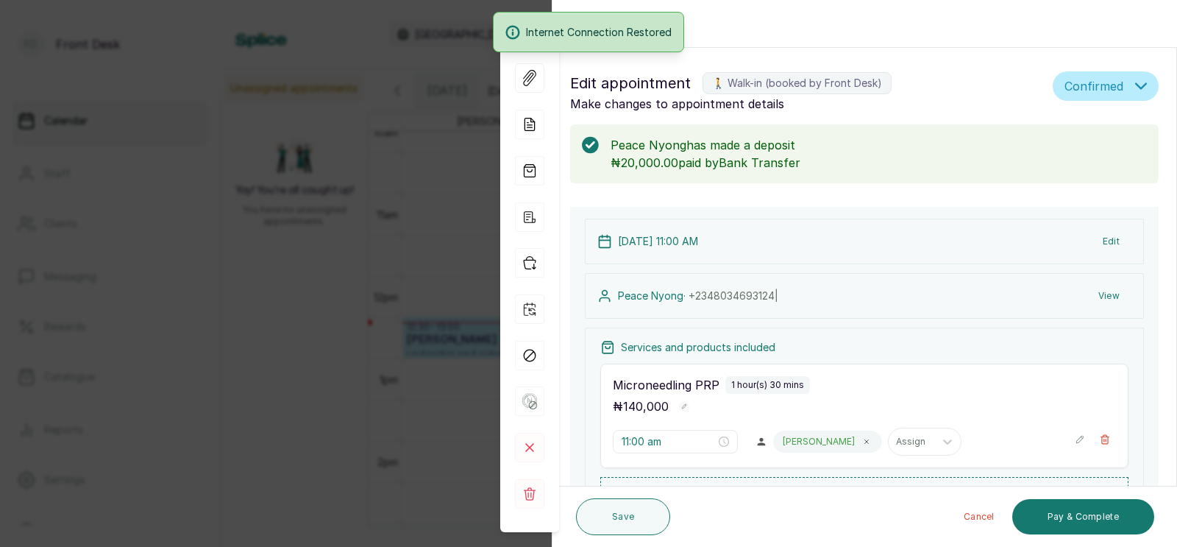
click at [391, 294] on div "Back Appointment Details Edit appointment 🚶 Walk-in (booked by Front Desk) Make…" at bounding box center [588, 273] width 1177 height 547
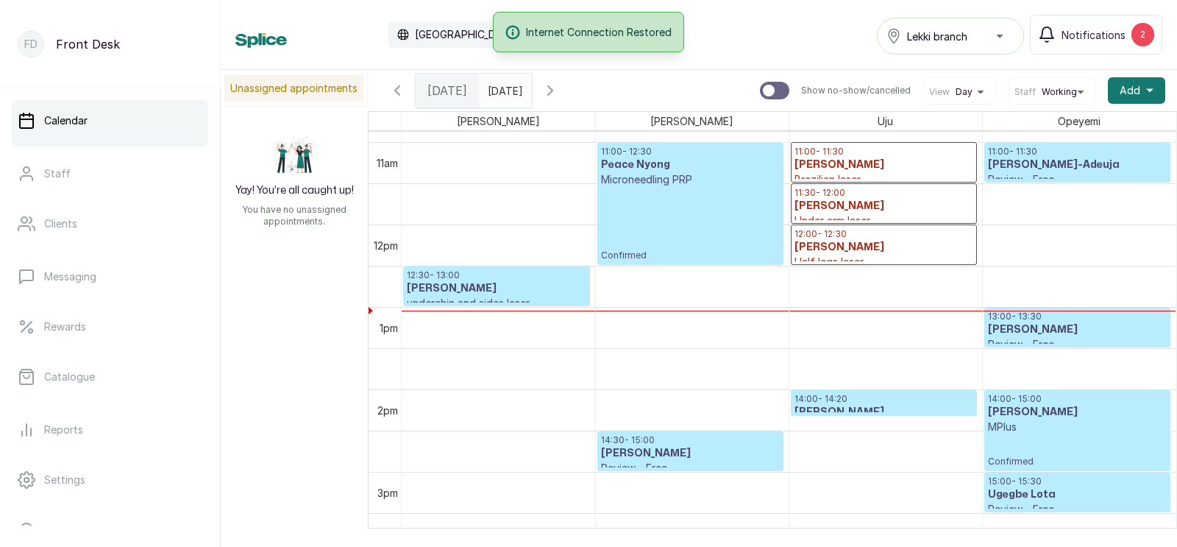
scroll to position [886, 0]
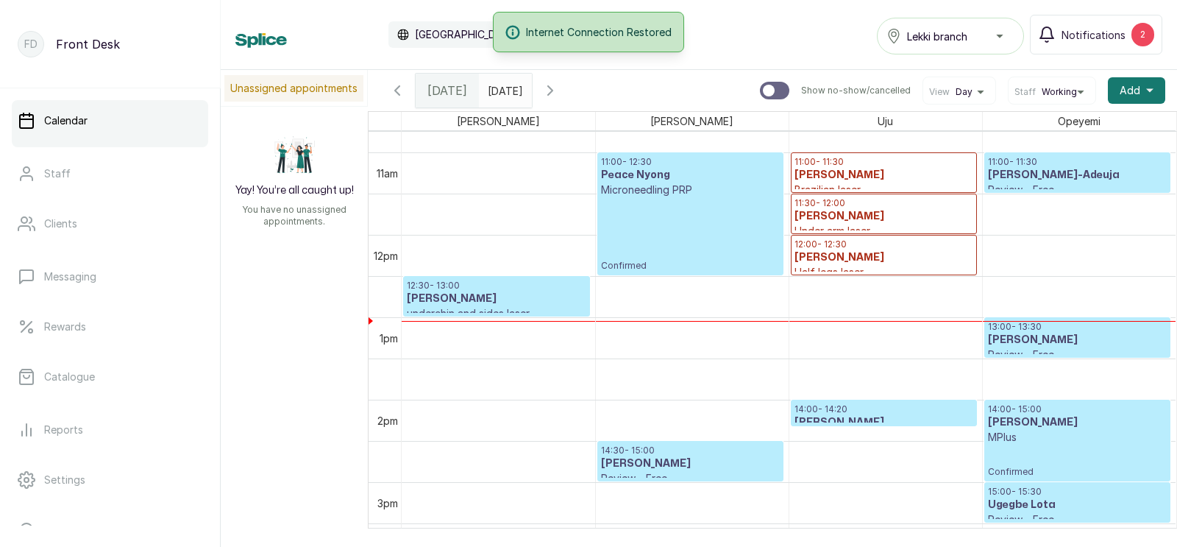
click at [486, 306] on p "underchin and sides laser" at bounding box center [497, 313] width 180 height 15
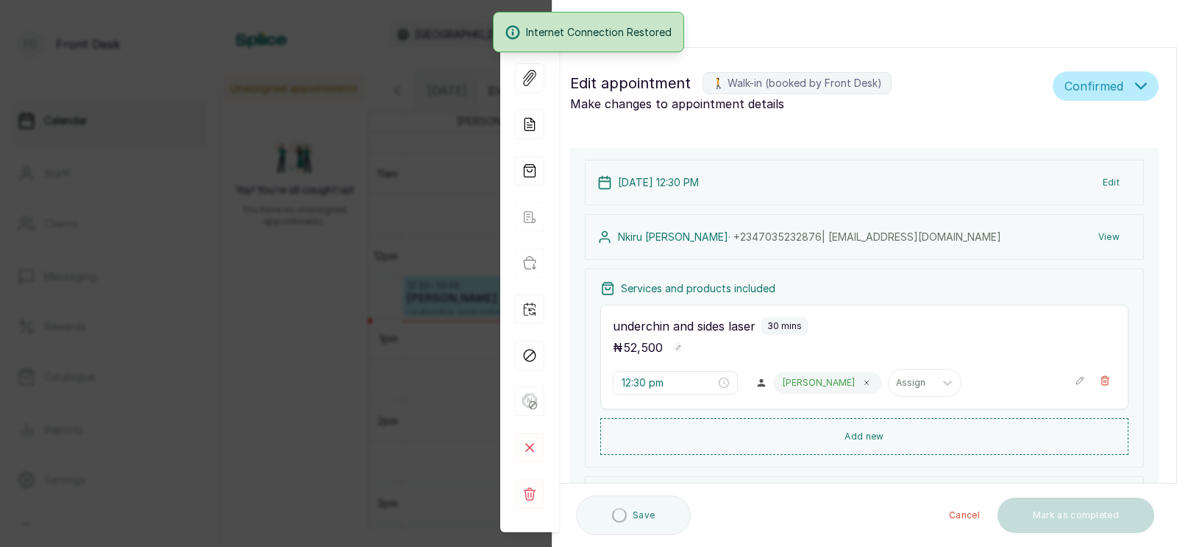
type input "12:30 pm"
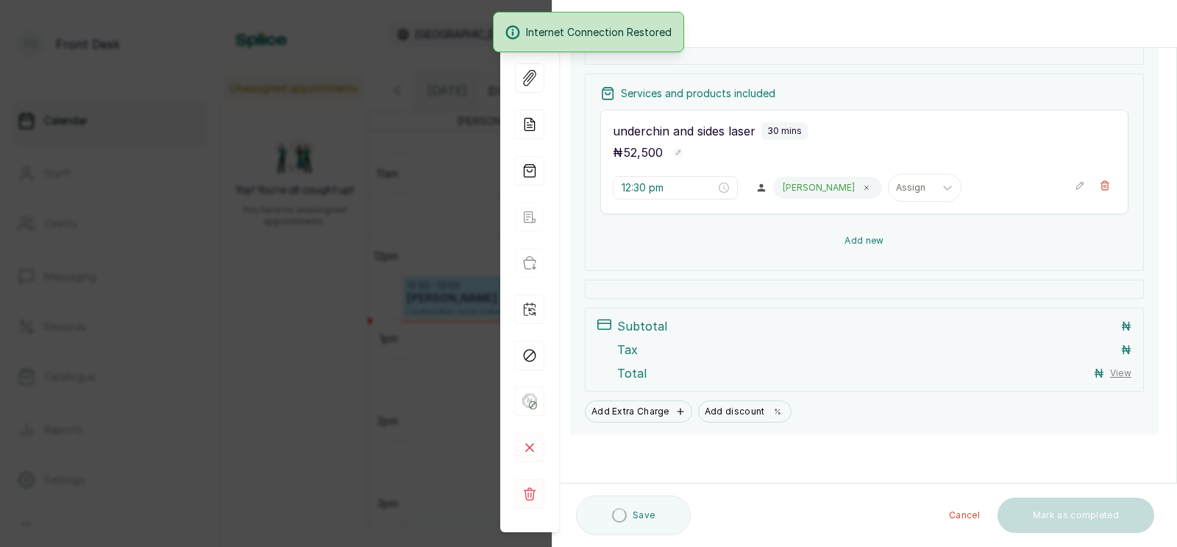
scroll to position [196, 0]
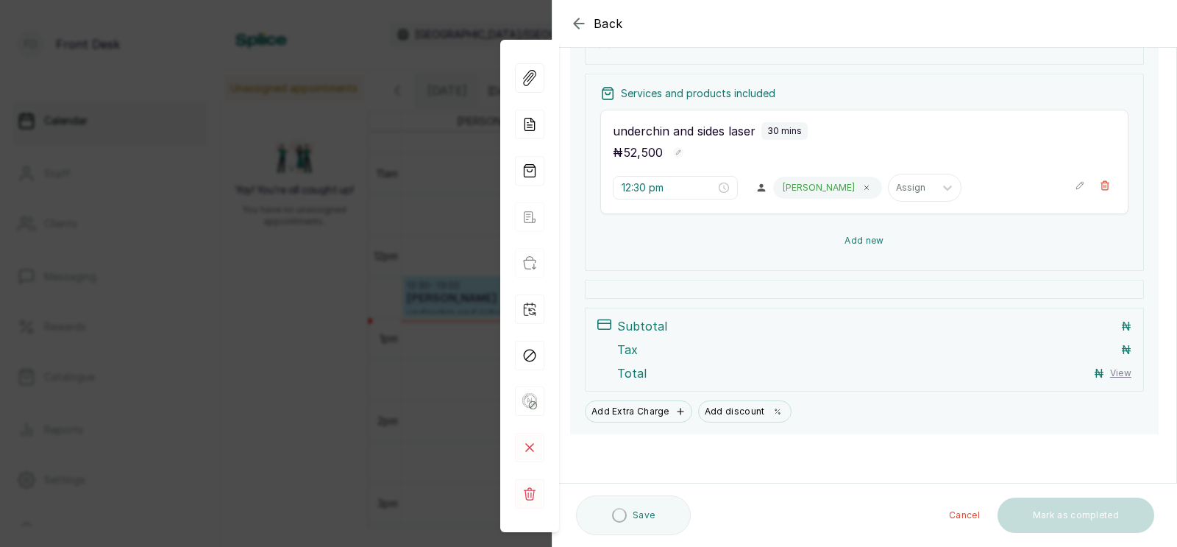
click at [865, 237] on button "Add new" at bounding box center [864, 240] width 528 height 35
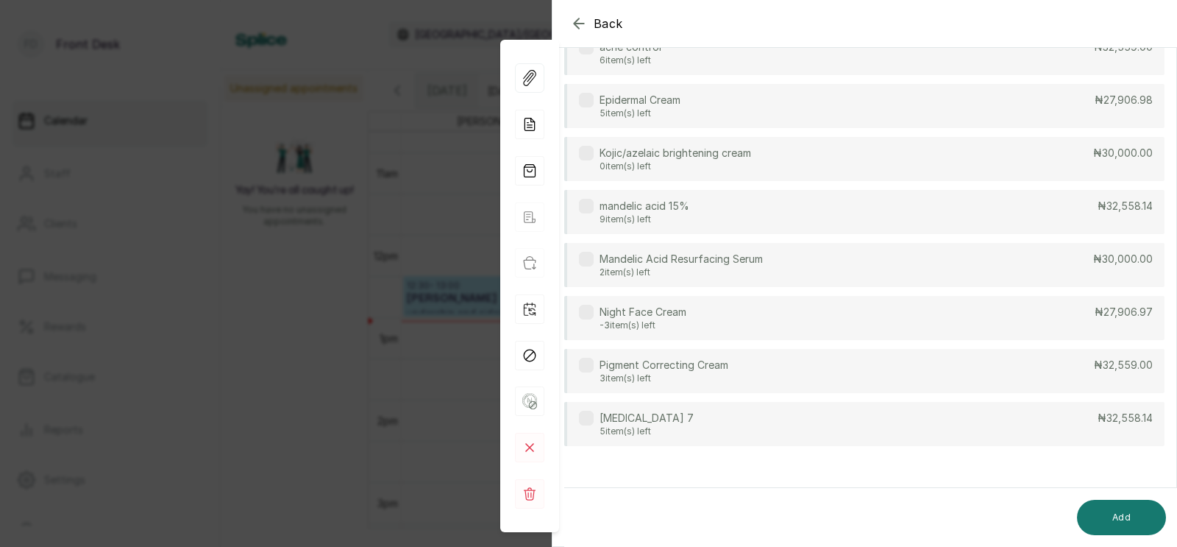
scroll to position [0, 0]
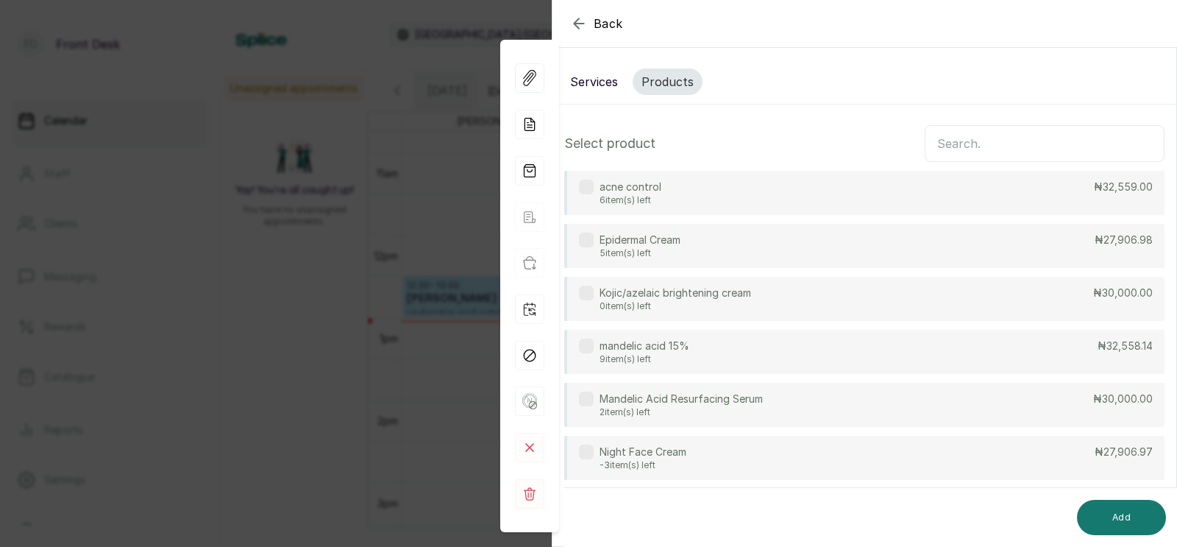
click at [589, 78] on button "Services" at bounding box center [593, 81] width 65 height 26
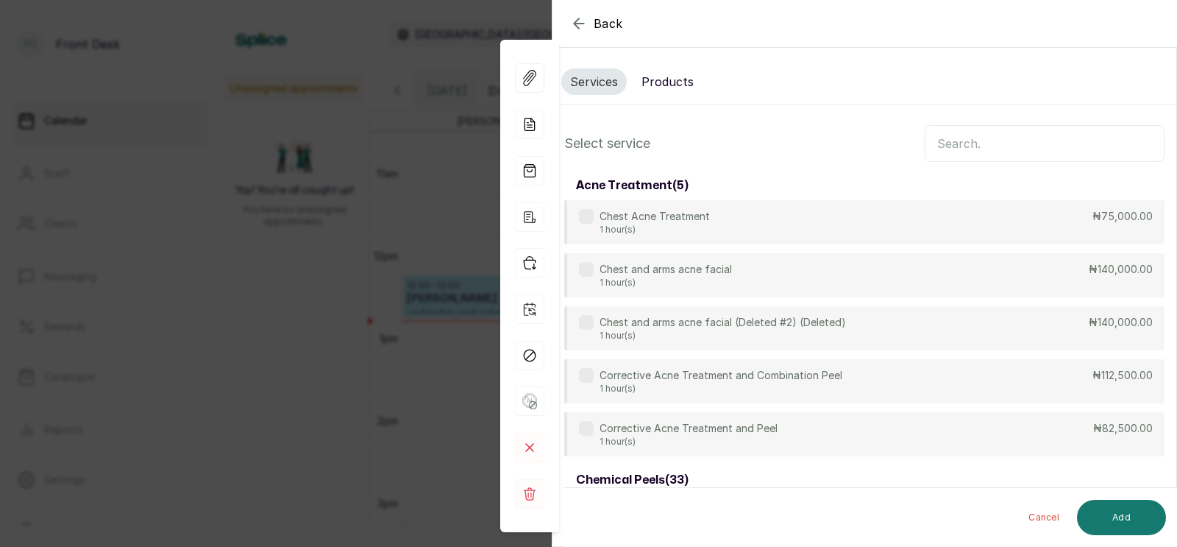
click at [965, 143] on input "text" at bounding box center [1045, 143] width 240 height 37
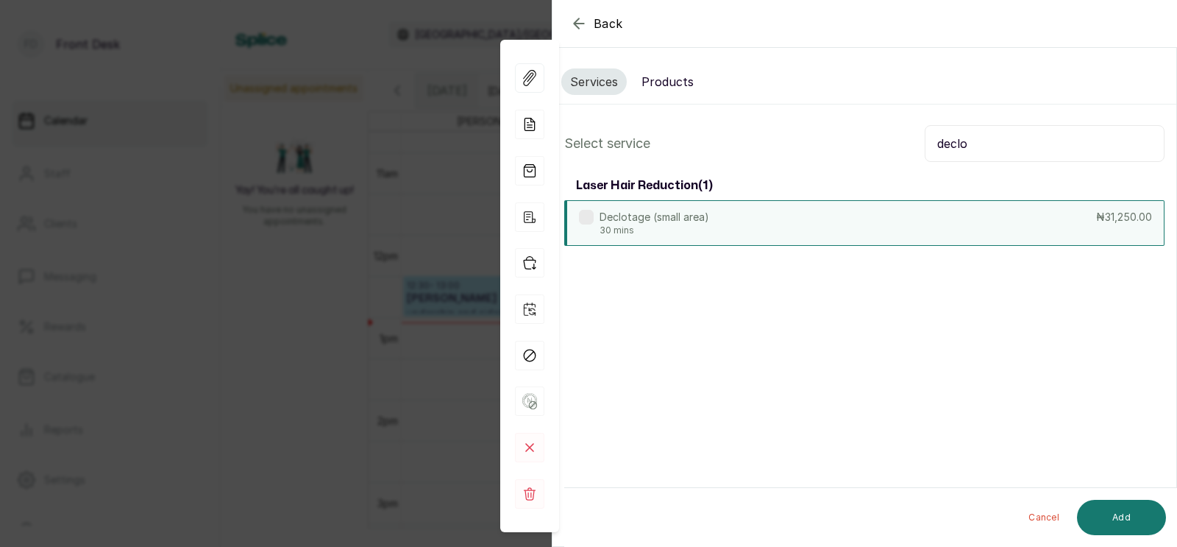
type input "declo"
click at [811, 216] on div "Declotage (small area) 30 mins ₦31,250.00" at bounding box center [864, 223] width 600 height 46
click at [1117, 514] on button "Add" at bounding box center [1121, 517] width 89 height 35
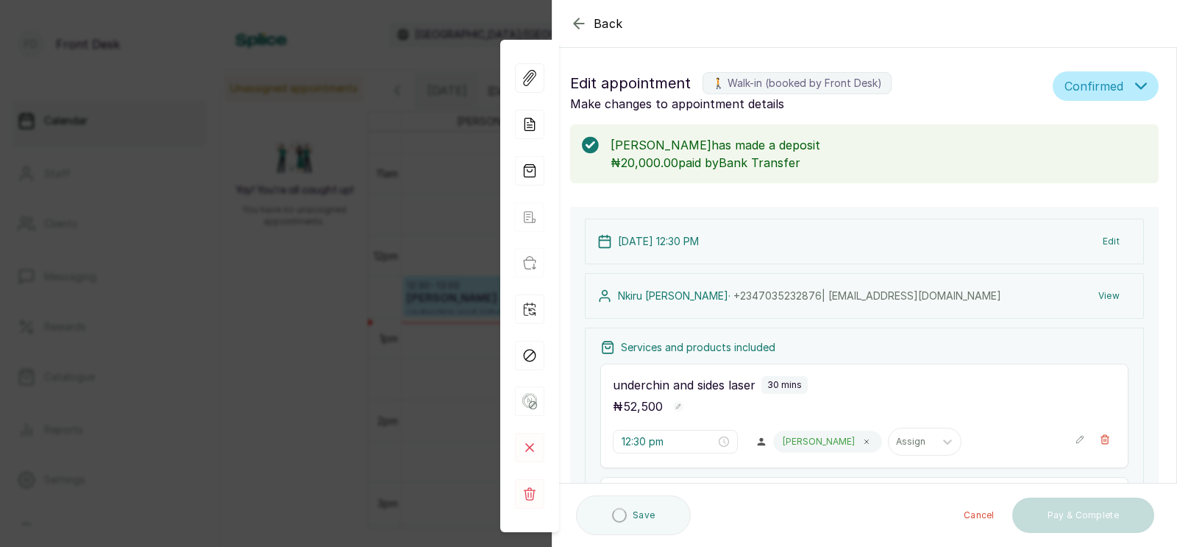
type input "1:00 pm"
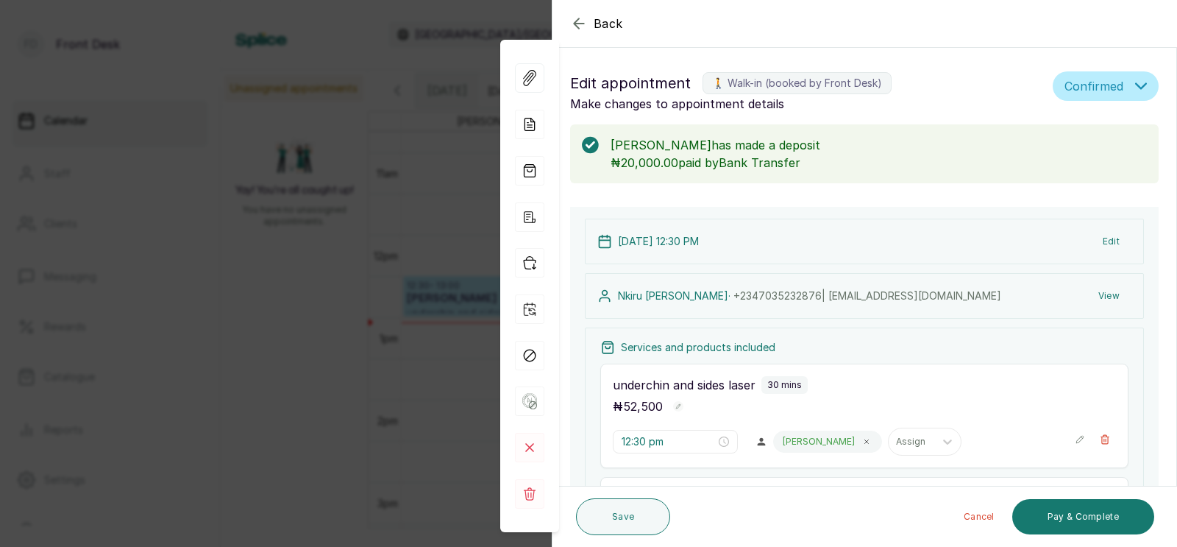
scroll to position [358, 0]
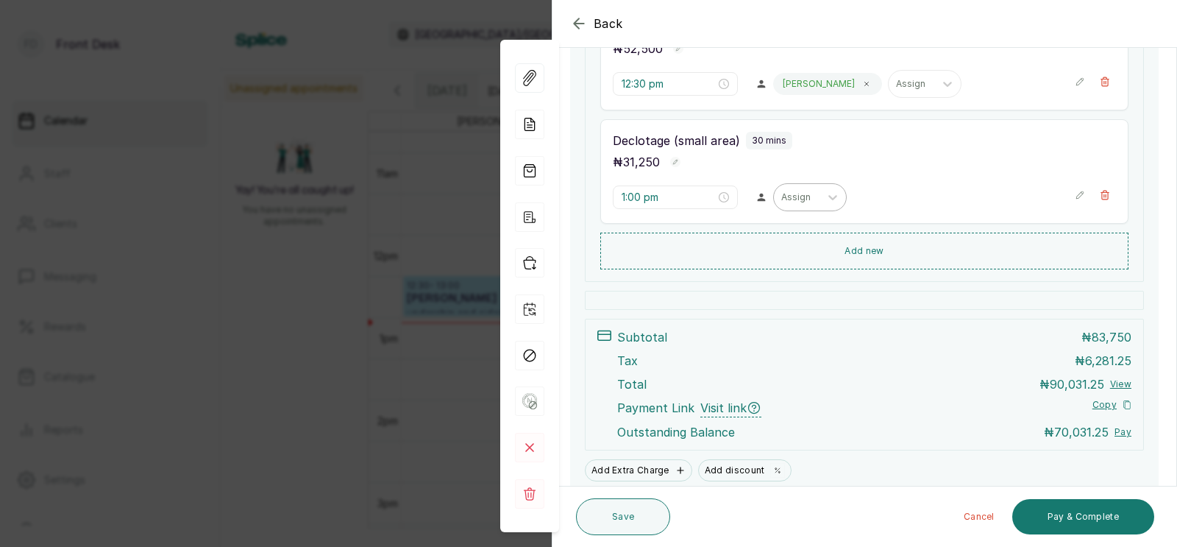
click at [781, 195] on div at bounding box center [796, 197] width 31 height 13
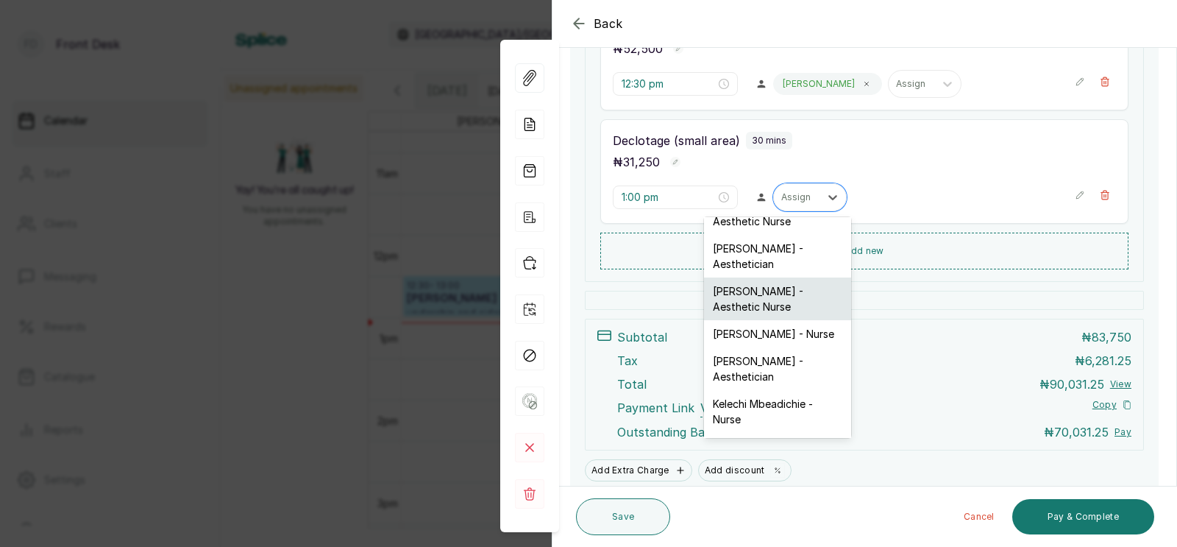
scroll to position [0, 0]
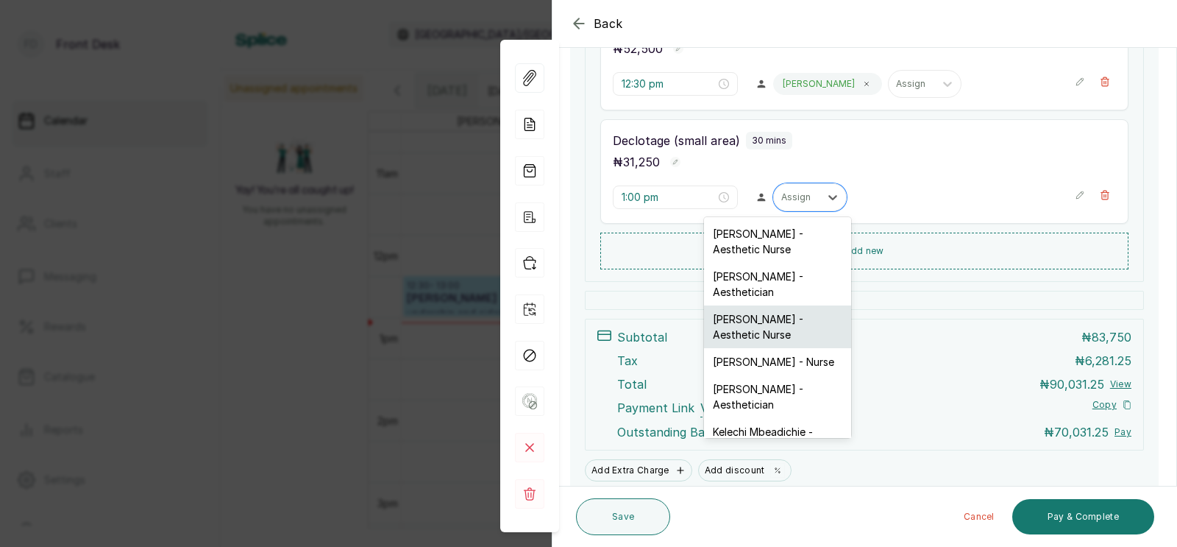
click at [746, 321] on div "[PERSON_NAME] - Aesthetic Nurse" at bounding box center [777, 326] width 147 height 43
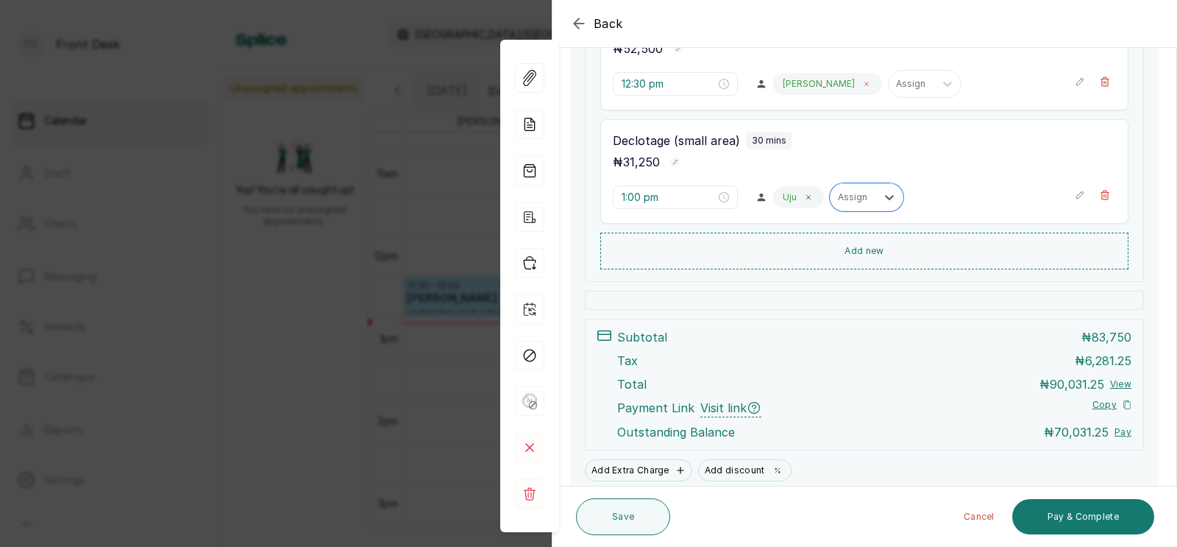
click at [863, 84] on icon at bounding box center [866, 83] width 7 height 7
click at [781, 85] on div at bounding box center [796, 83] width 31 height 13
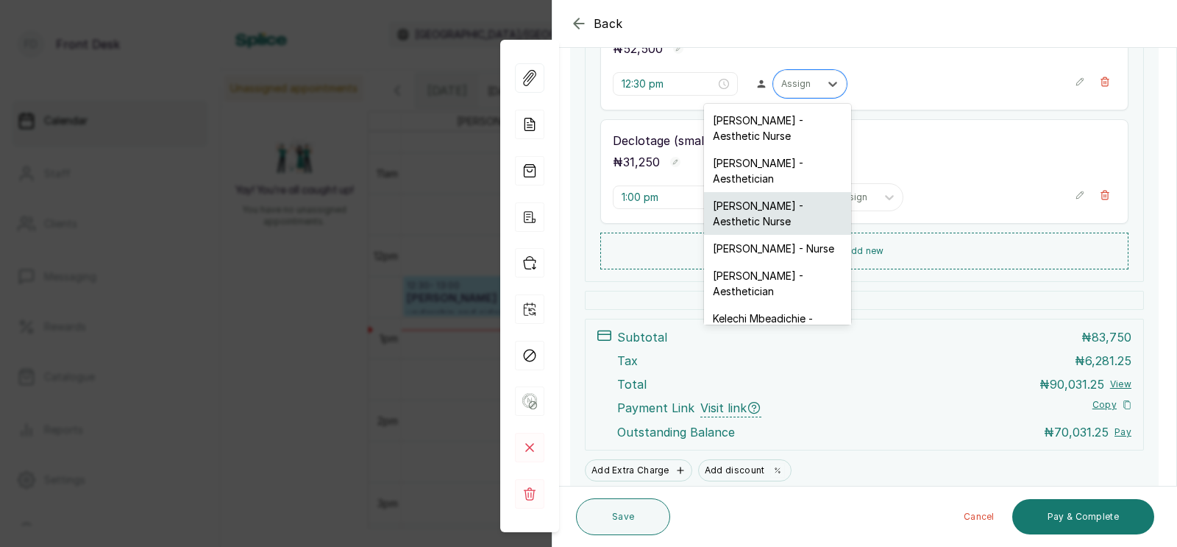
click at [739, 207] on div "[PERSON_NAME] - Aesthetic Nurse" at bounding box center [777, 213] width 147 height 43
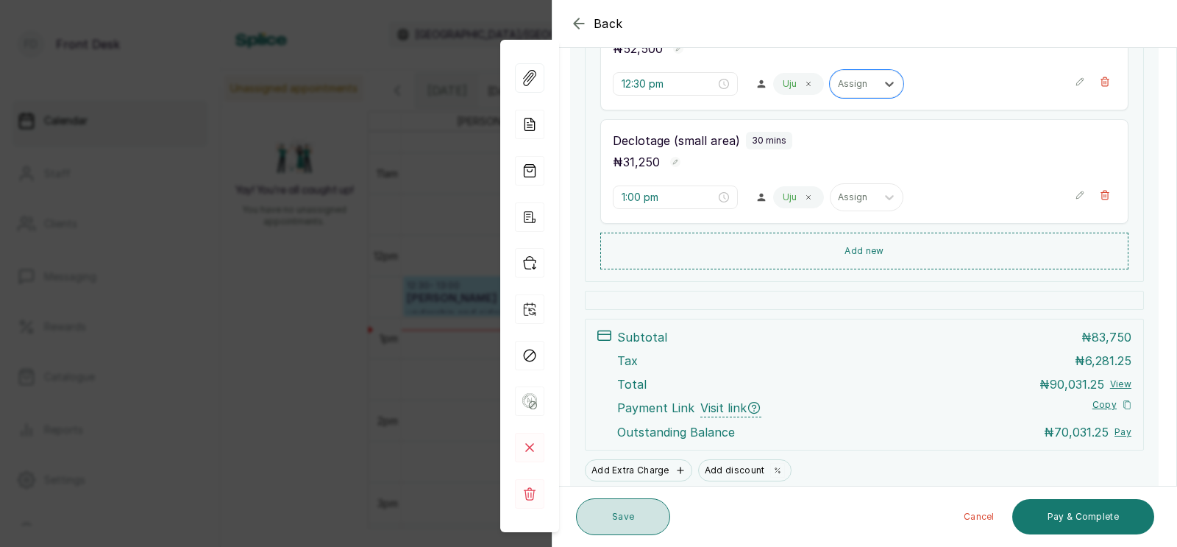
click at [620, 524] on button "Save" at bounding box center [623, 516] width 94 height 37
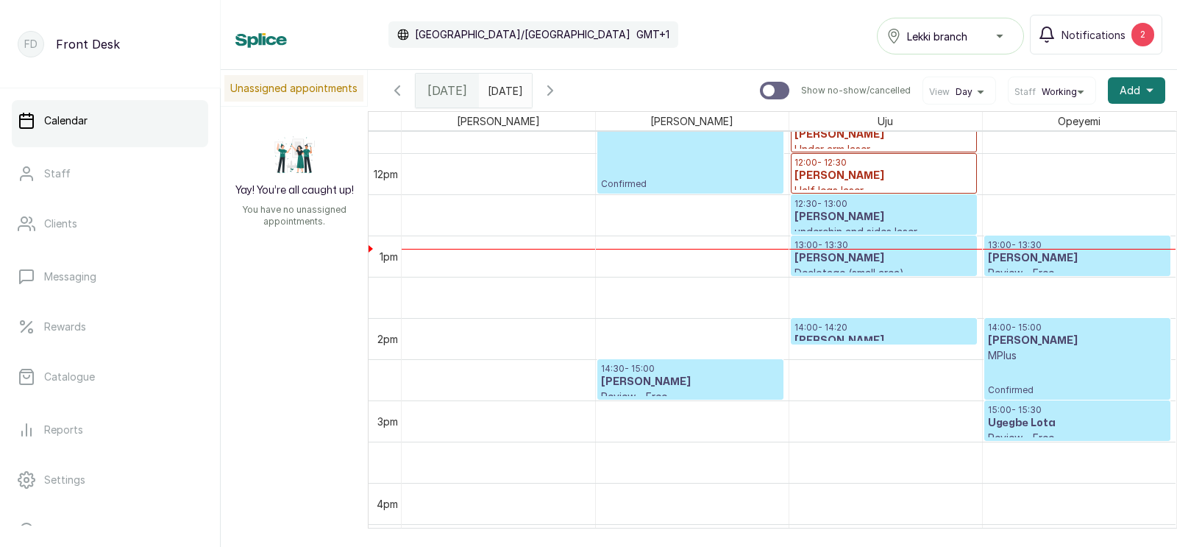
scroll to position [968, 0]
click at [834, 334] on h3 "[PERSON_NAME]" at bounding box center [884, 340] width 179 height 15
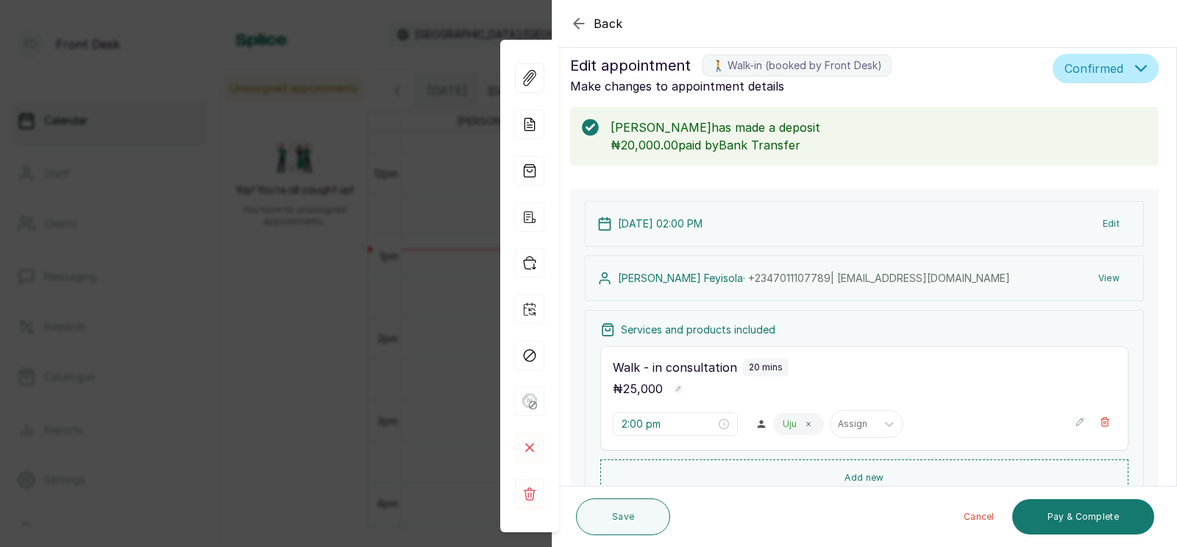
scroll to position [0, 0]
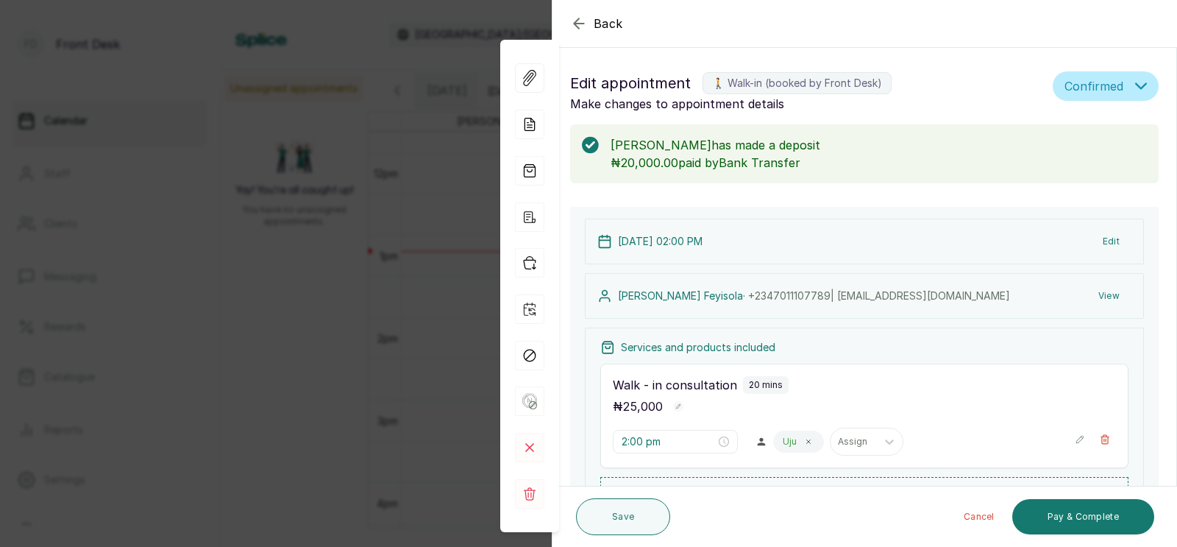
click at [386, 245] on div "Back Appointment Details Edit appointment 🚶 Walk-in (booked by Front Desk) Make…" at bounding box center [588, 273] width 1177 height 547
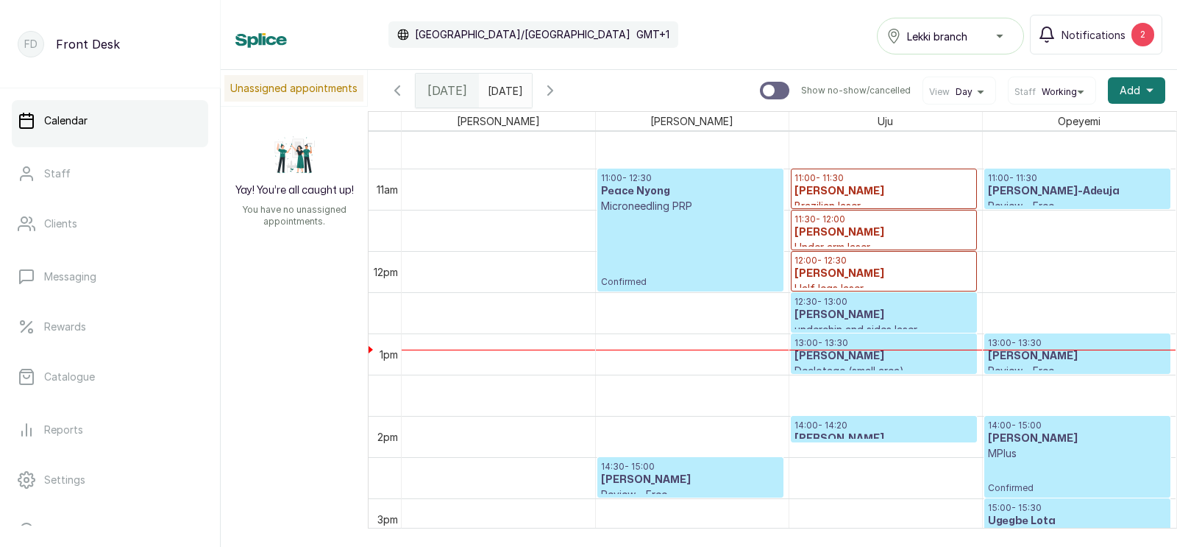
scroll to position [862, 0]
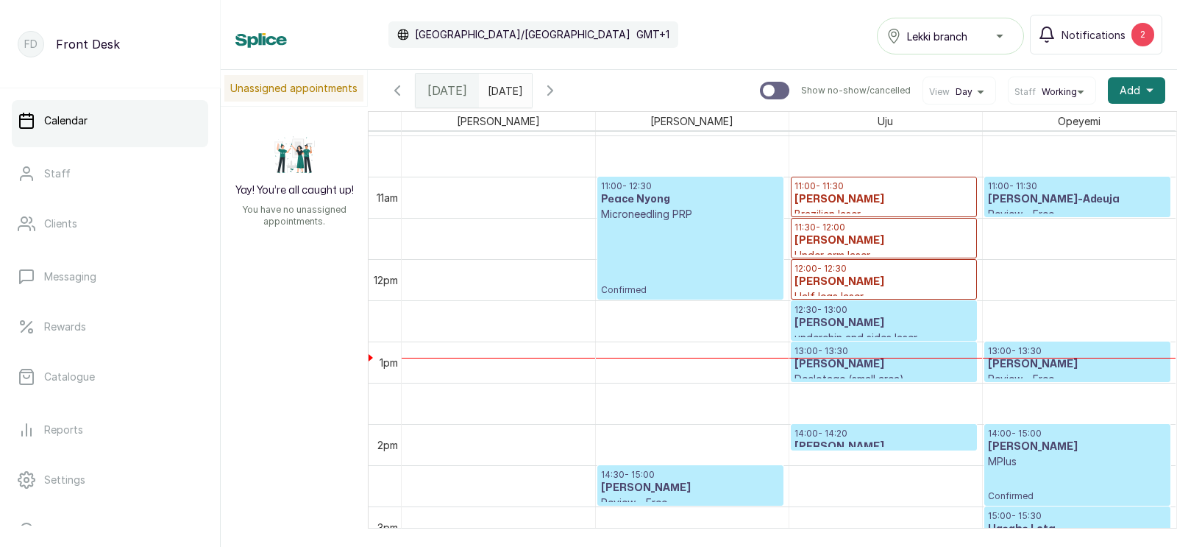
click at [503, 89] on input "text" at bounding box center [492, 86] width 24 height 25
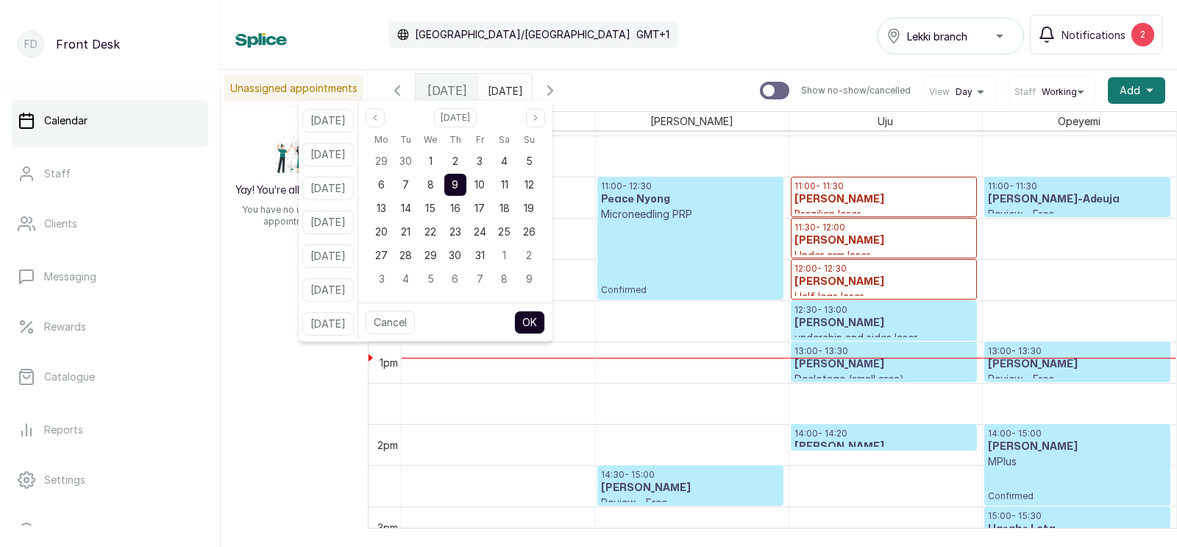
type input "dd/MM/yyyy"
click at [411, 207] on span "14" at bounding box center [406, 208] width 10 height 13
click at [539, 316] on button "OK" at bounding box center [529, 323] width 31 height 24
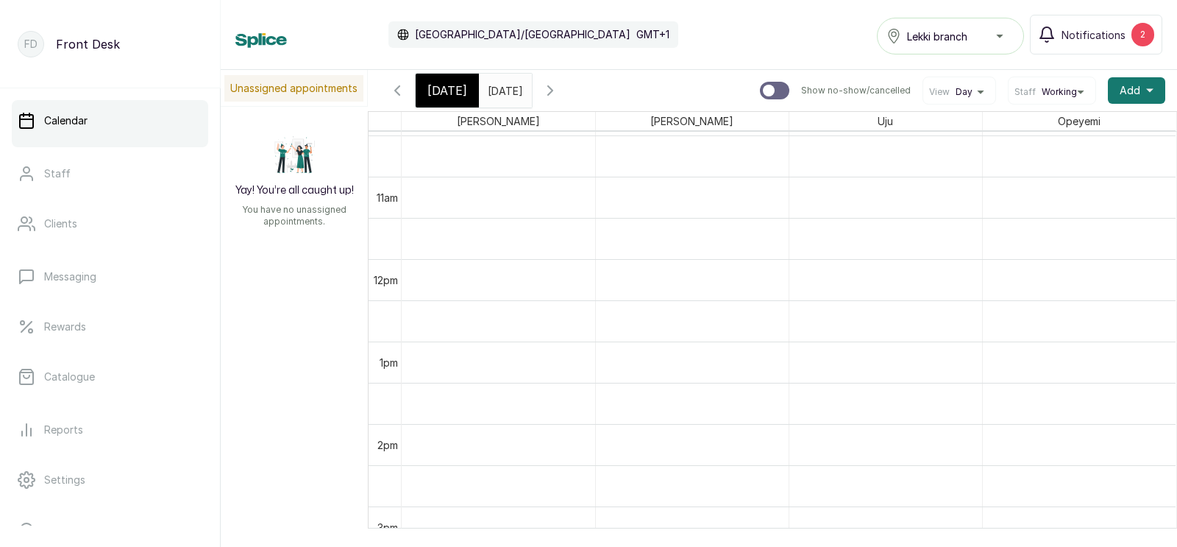
type input "[DATE]"
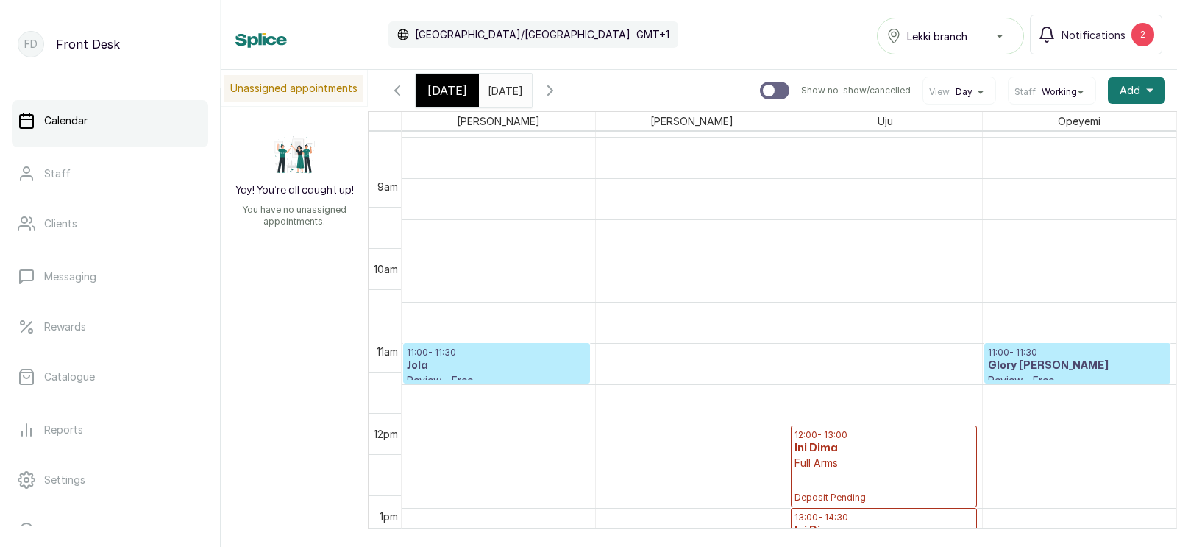
scroll to position [695, 0]
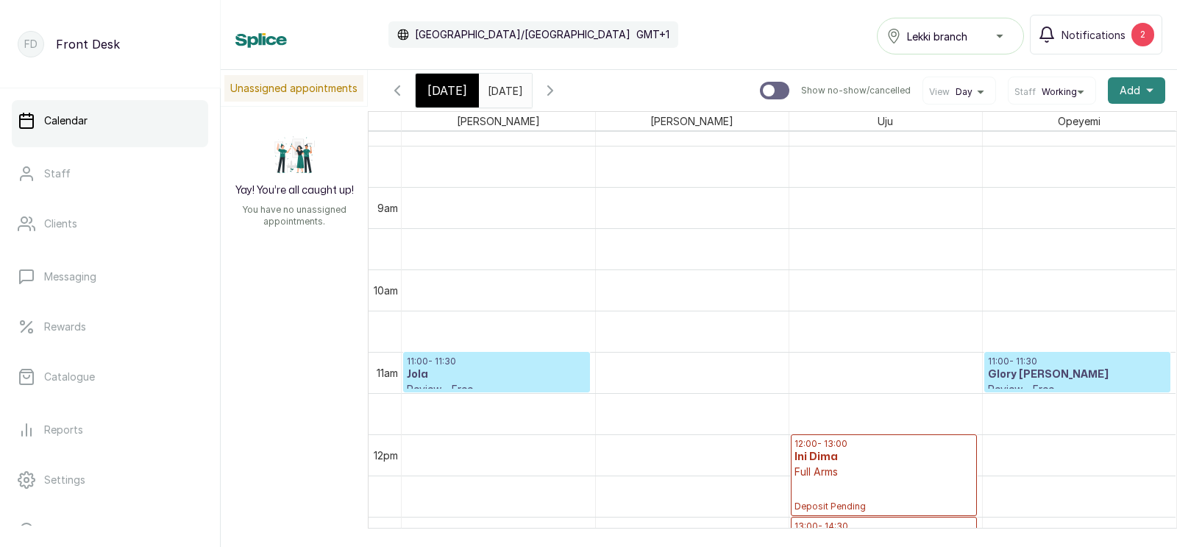
click at [1126, 90] on span "Add" at bounding box center [1130, 90] width 21 height 15
click at [1054, 127] on span "Add Appointment" at bounding box center [1082, 130] width 141 height 18
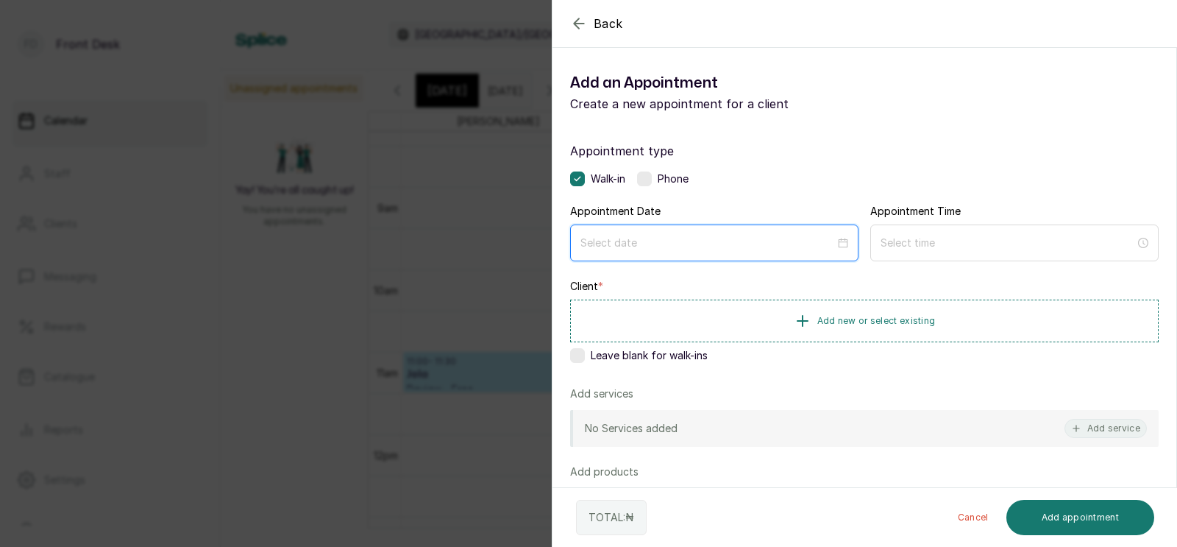
click at [661, 247] on input at bounding box center [708, 243] width 255 height 16
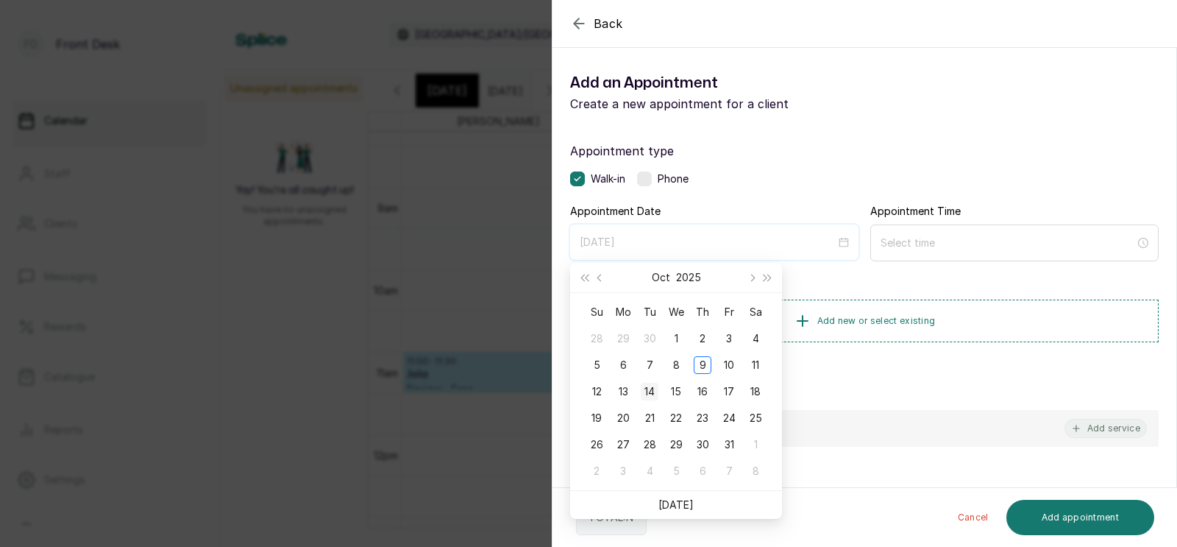
type input "[DATE]"
click at [648, 388] on div "14" at bounding box center [650, 392] width 18 height 18
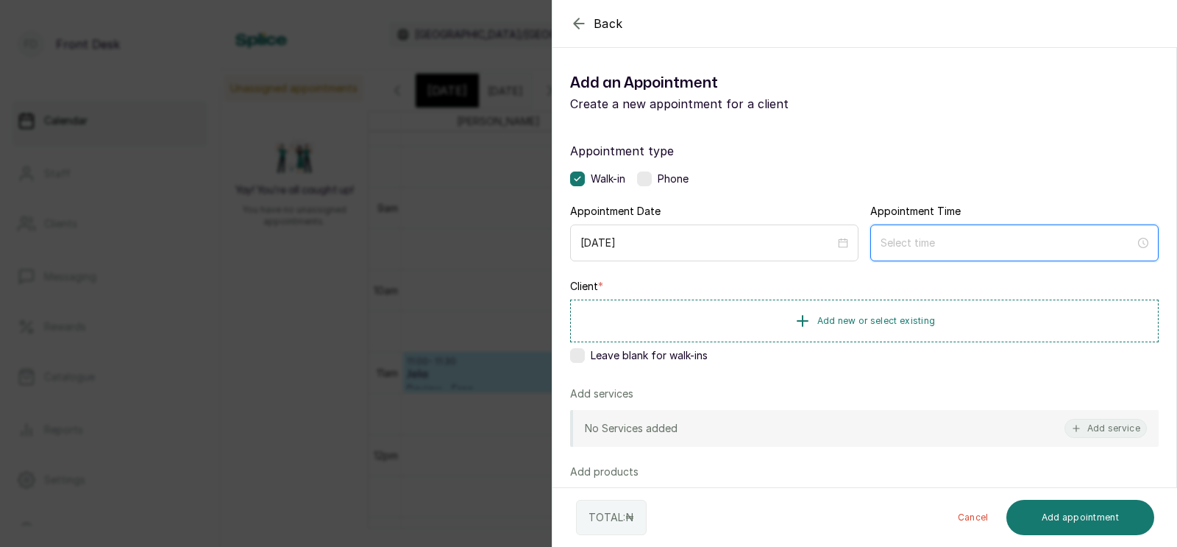
click at [901, 241] on input at bounding box center [1008, 243] width 255 height 16
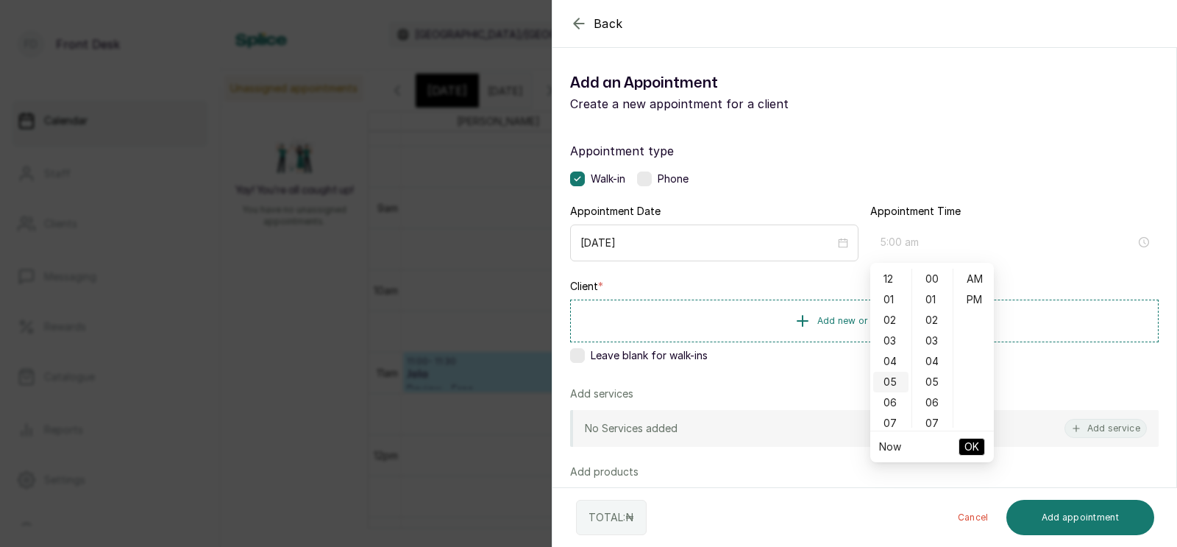
click at [887, 376] on div "05" at bounding box center [890, 382] width 35 height 21
type input "5:00 pm"
click at [973, 294] on div "PM" at bounding box center [974, 299] width 35 height 21
click at [972, 440] on span "OK" at bounding box center [972, 447] width 15 height 28
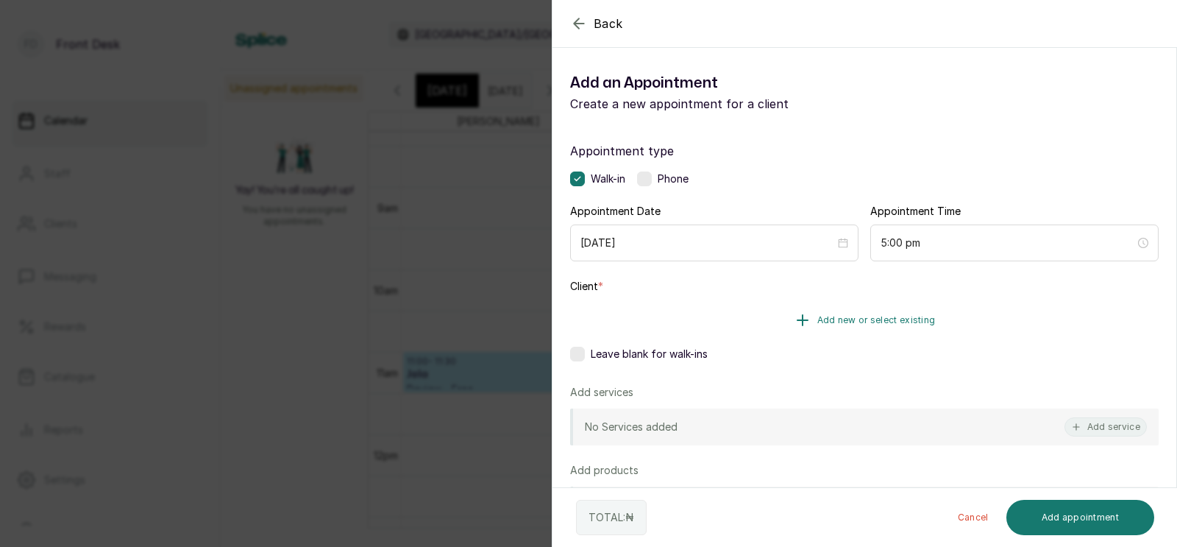
click at [846, 322] on span "Add new or select existing" at bounding box center [876, 320] width 118 height 12
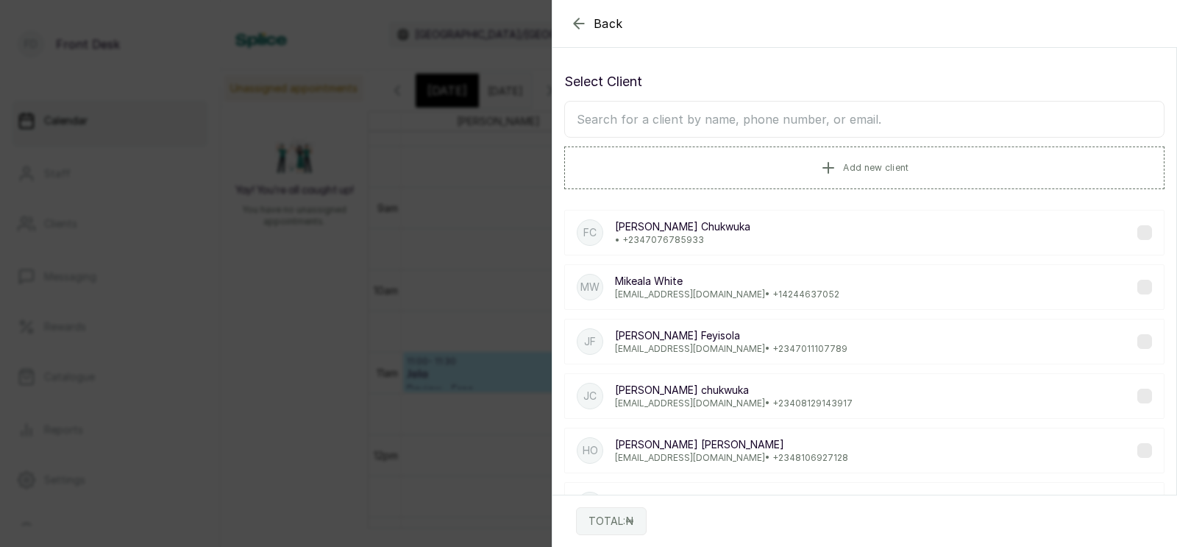
click at [772, 119] on input "text" at bounding box center [864, 119] width 600 height 37
click at [757, 118] on input "text" at bounding box center [864, 119] width 600 height 37
type input "[PERSON_NAME]"
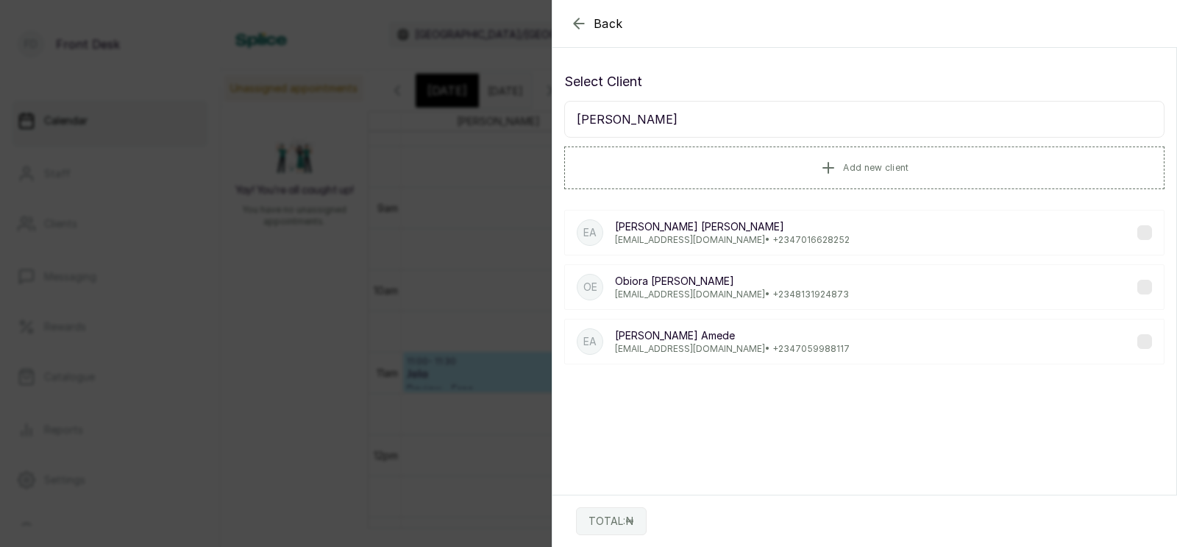
click at [686, 336] on p "[PERSON_NAME]" at bounding box center [732, 335] width 235 height 15
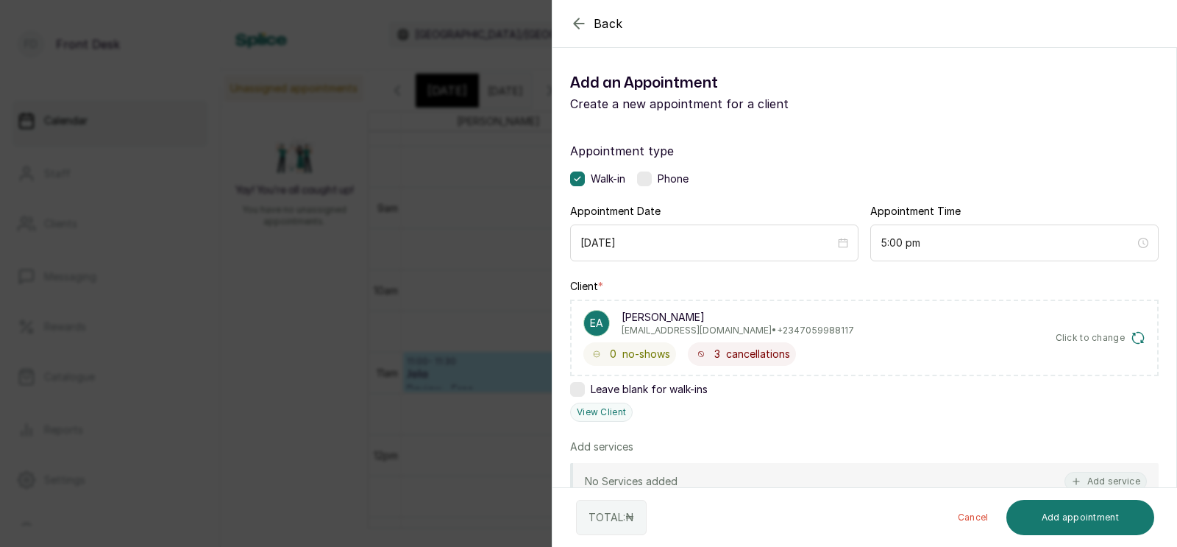
scroll to position [118, 0]
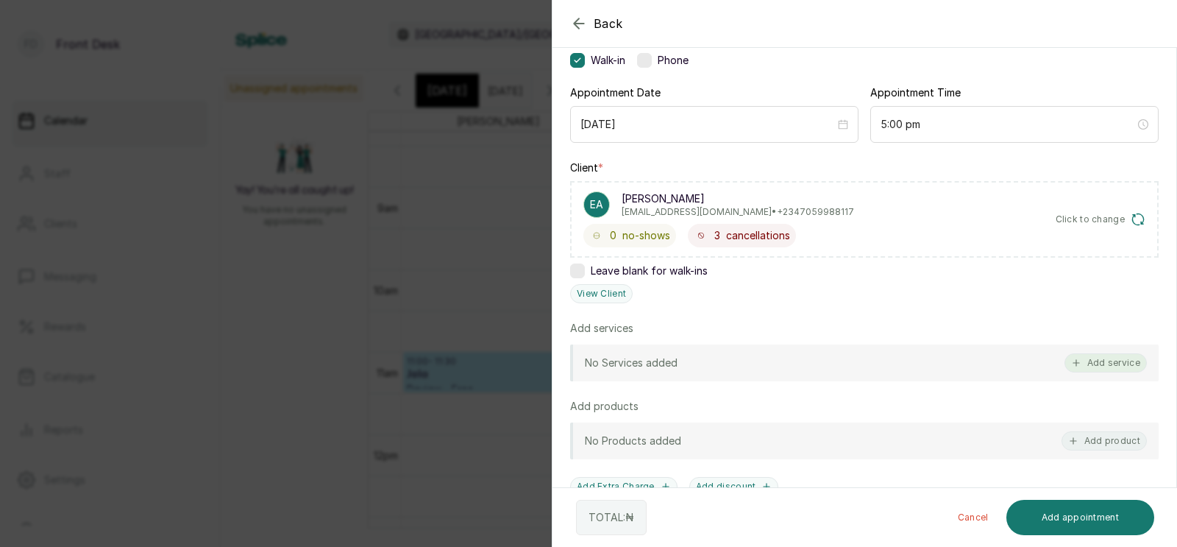
click at [1111, 362] on button "Add service" at bounding box center [1106, 362] width 82 height 19
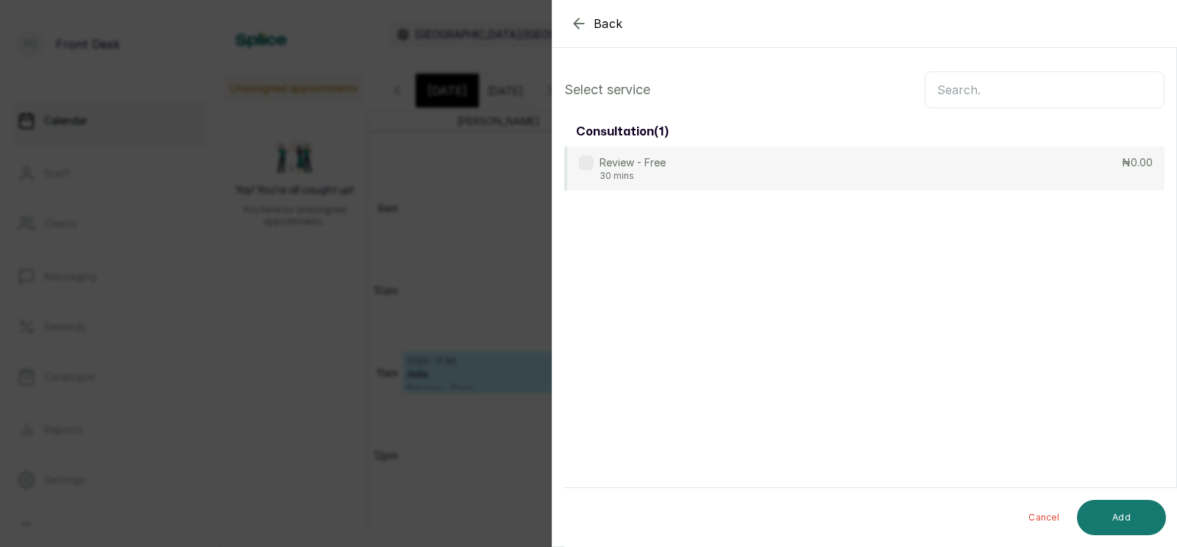
click at [954, 86] on input "text" at bounding box center [1045, 89] width 240 height 37
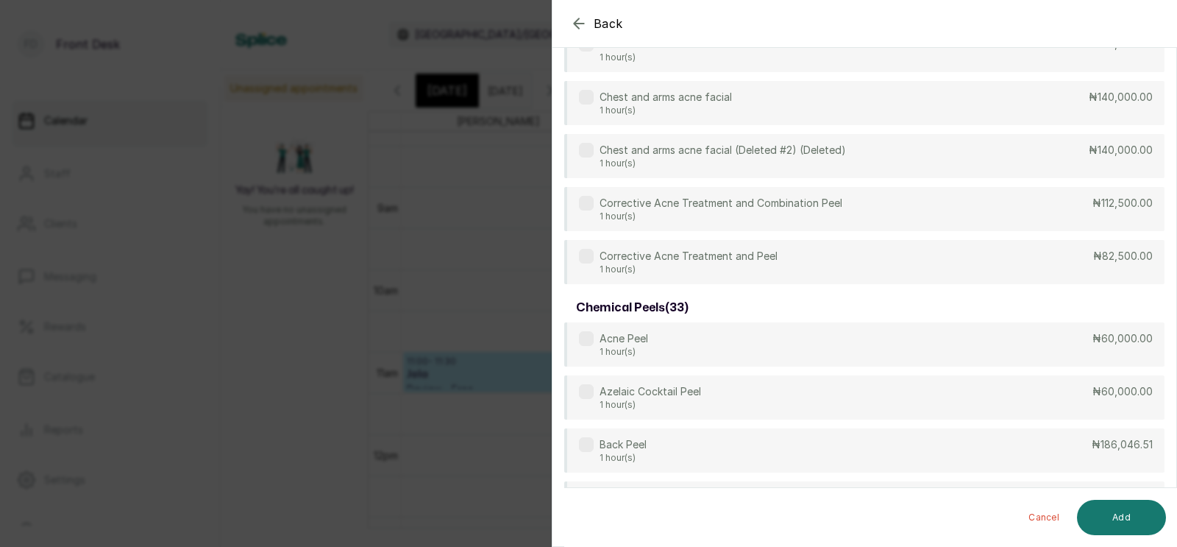
scroll to position [0, 0]
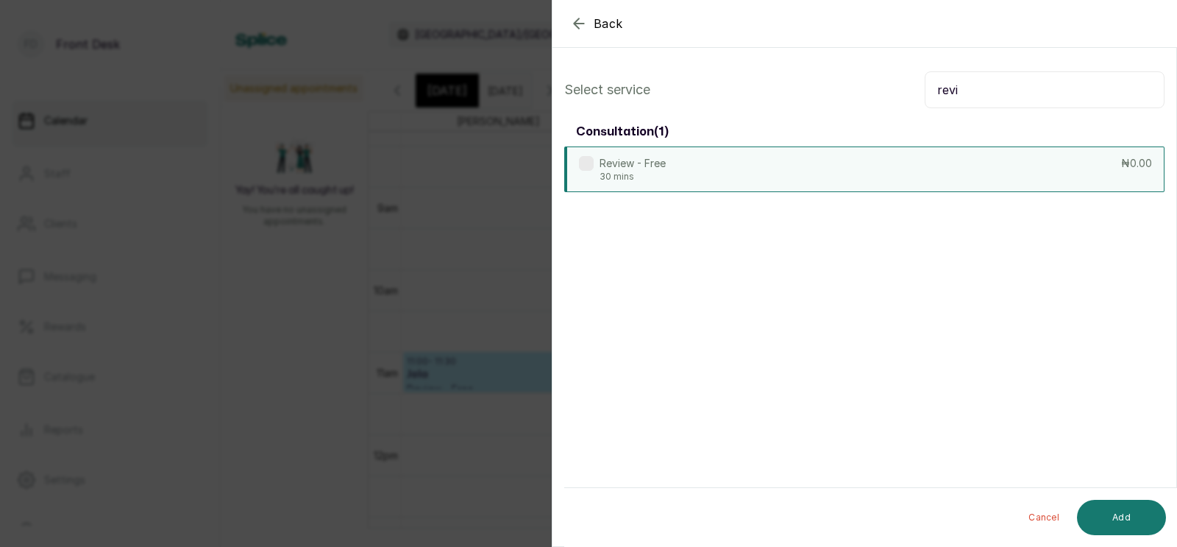
type input "revi"
click at [881, 172] on div "Review - Free 30 mins ₦0.00" at bounding box center [864, 169] width 600 height 46
click at [1112, 509] on button "Add" at bounding box center [1121, 517] width 89 height 35
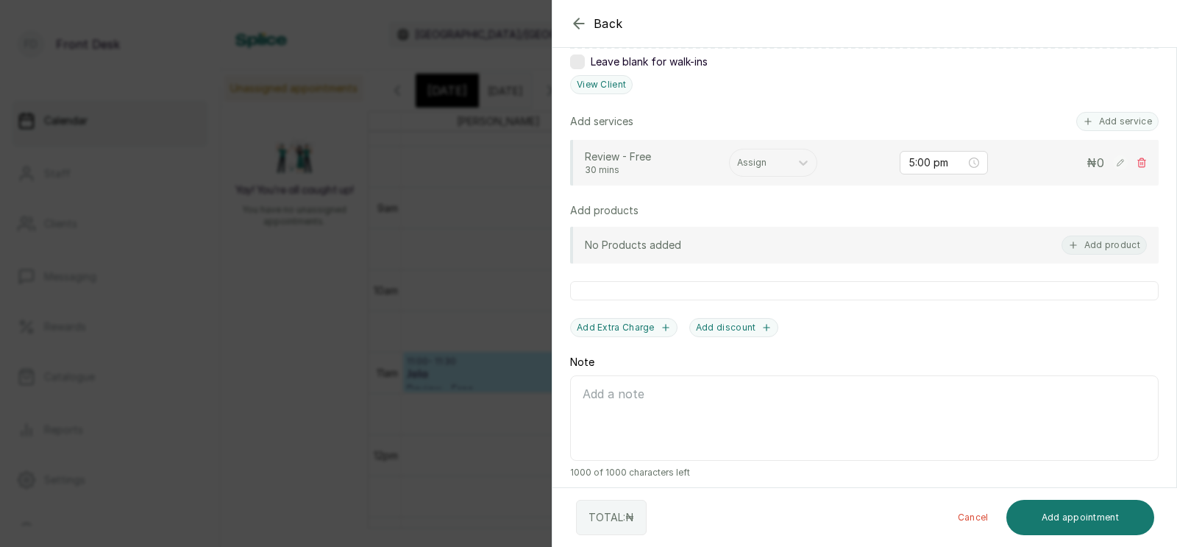
scroll to position [335, 0]
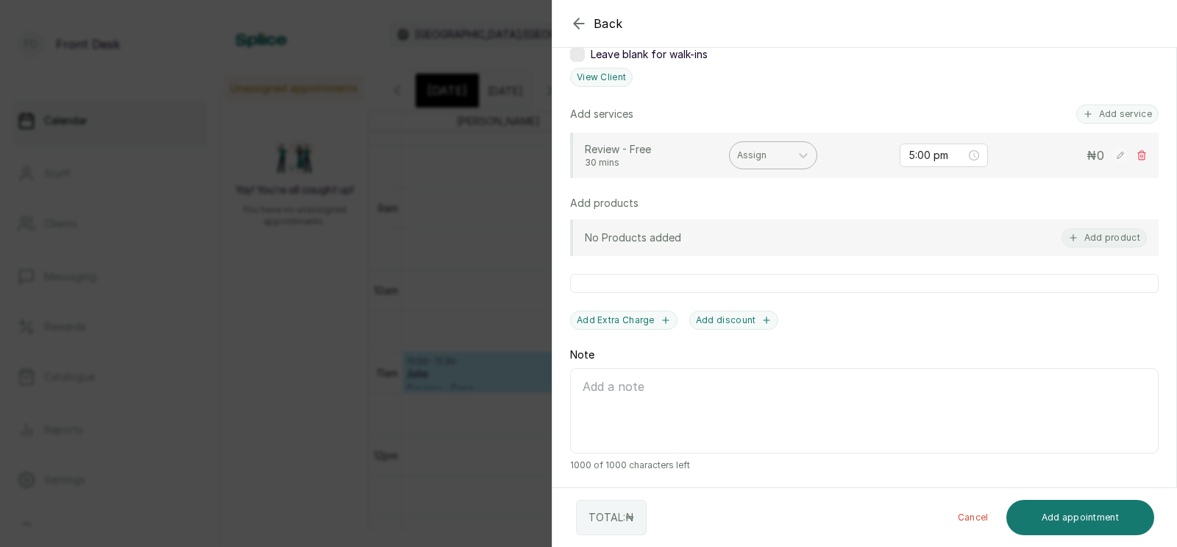
click at [750, 154] on div at bounding box center [760, 155] width 46 height 13
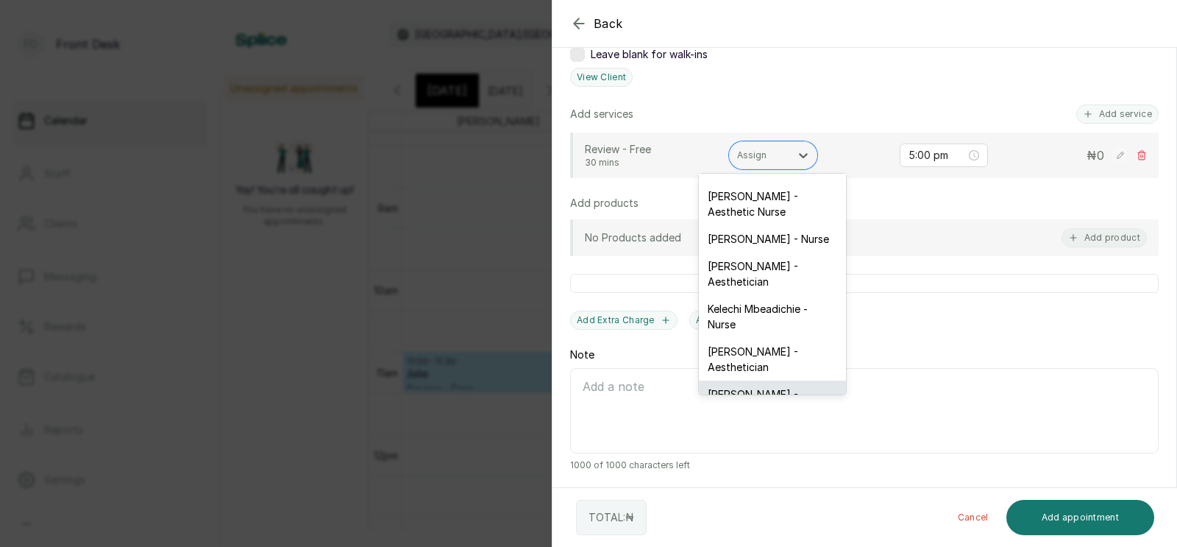
scroll to position [79, 0]
click at [748, 380] on div "[PERSON_NAME] - Aesthetician" at bounding box center [772, 401] width 147 height 43
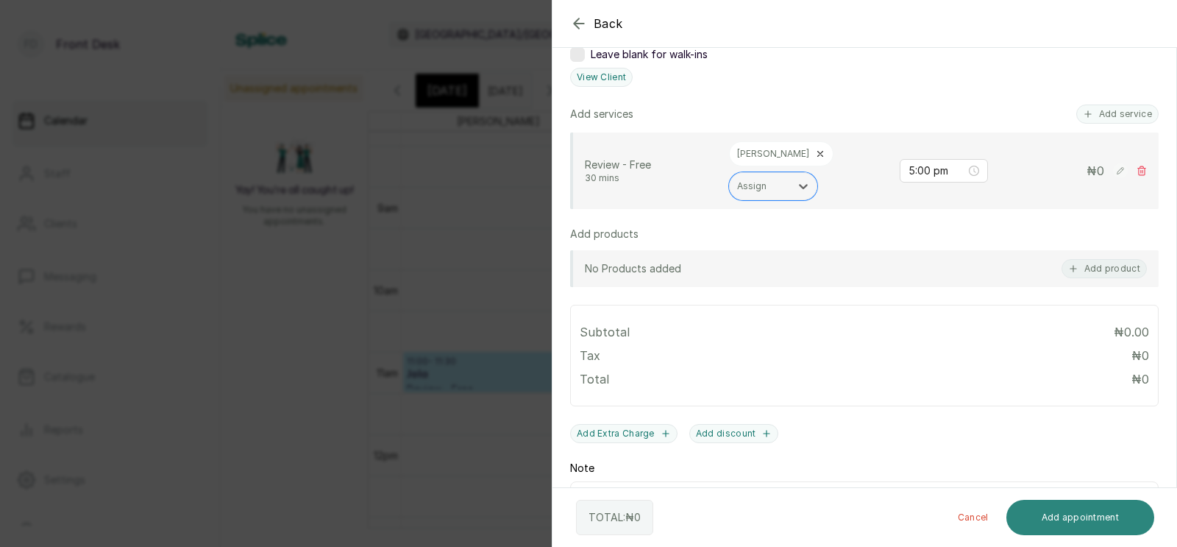
click at [1059, 514] on button "Add appointment" at bounding box center [1081, 517] width 149 height 35
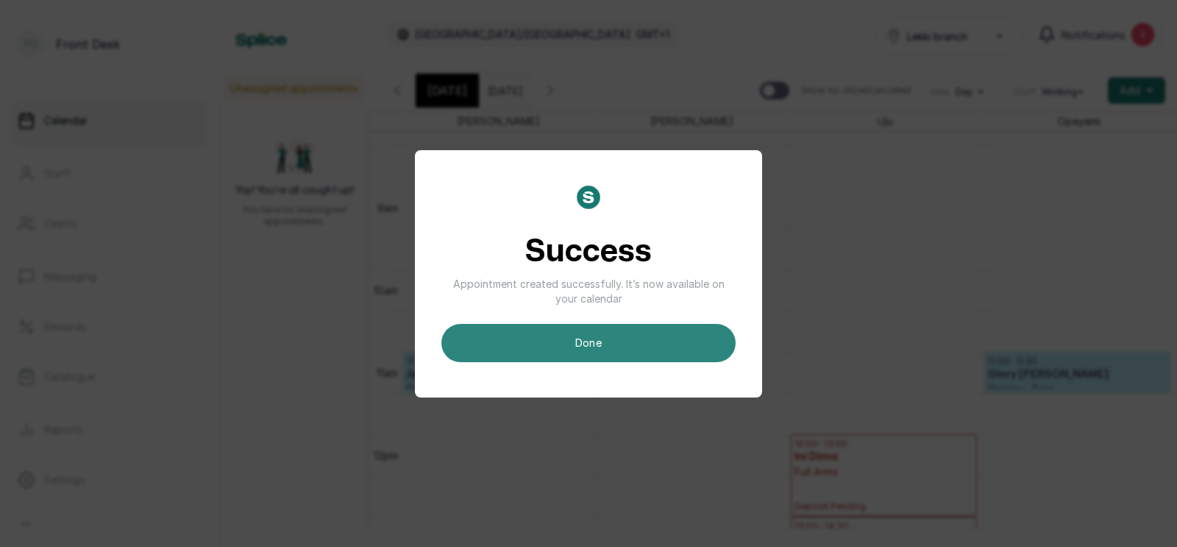
click at [589, 327] on button "done" at bounding box center [588, 343] width 294 height 38
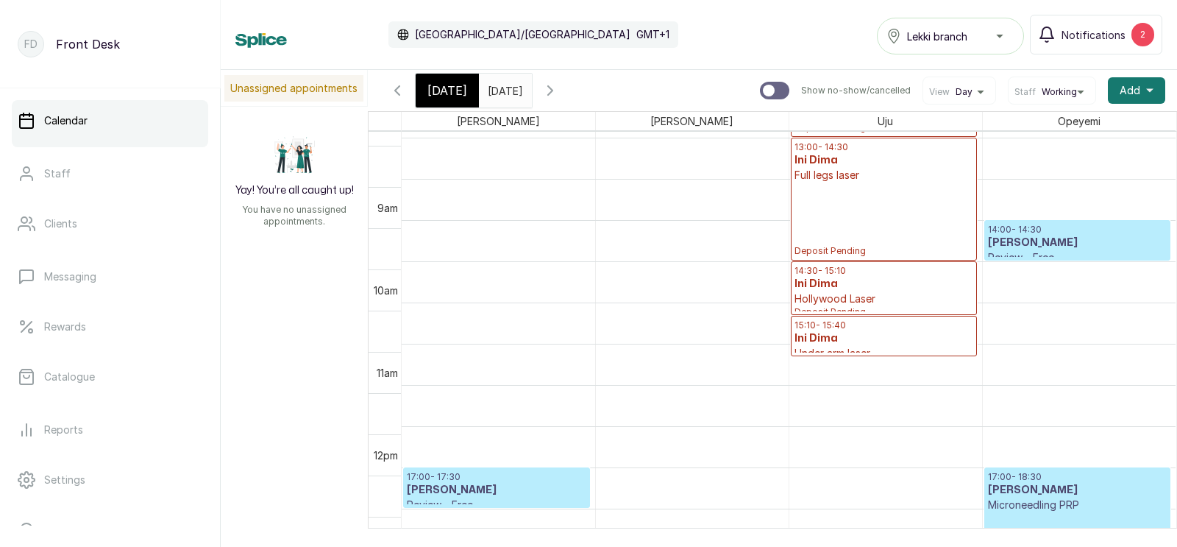
scroll to position [1065, 0]
click at [436, 86] on span "[DATE]" at bounding box center [447, 91] width 40 height 18
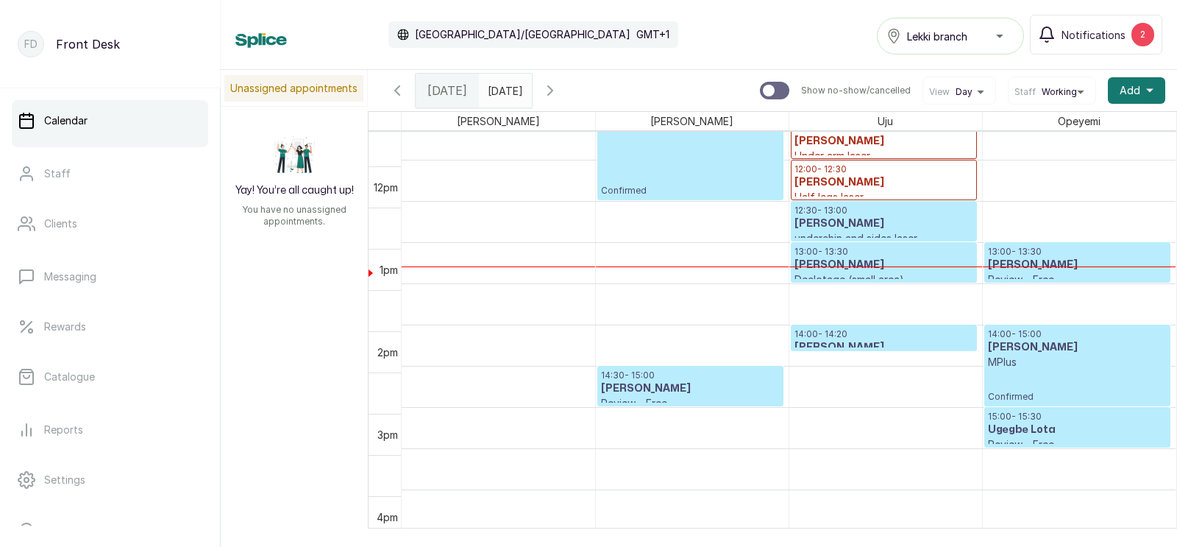
scroll to position [961, 0]
click at [835, 340] on h3 "[PERSON_NAME]" at bounding box center [884, 347] width 179 height 15
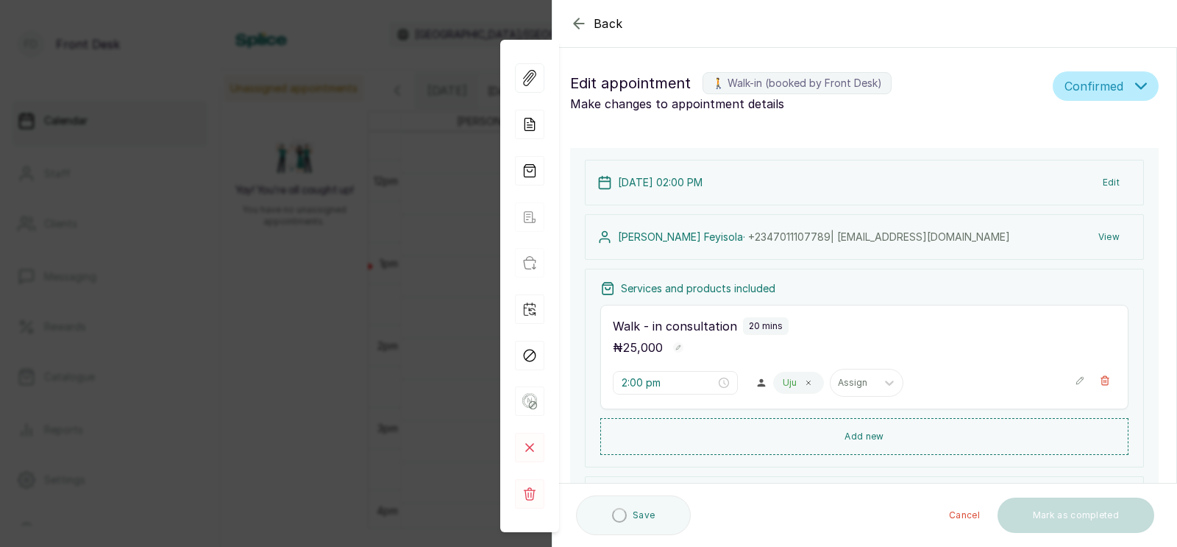
scroll to position [115, 0]
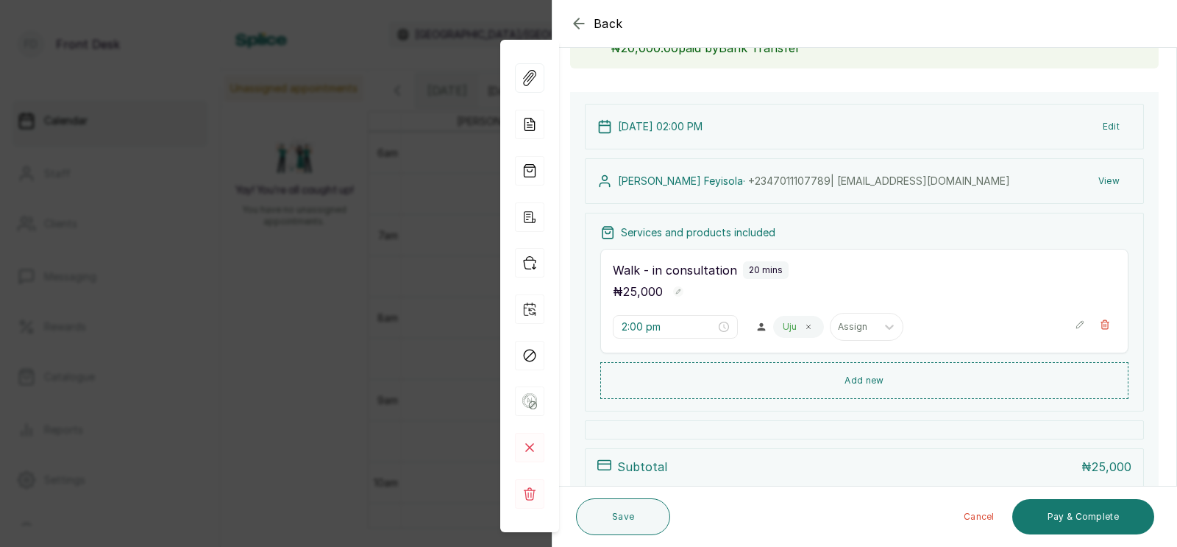
click at [445, 250] on div "Back Appointment Details Edit appointment 🚶 Walk-in (booked by Front Desk) Make…" at bounding box center [588, 273] width 1177 height 547
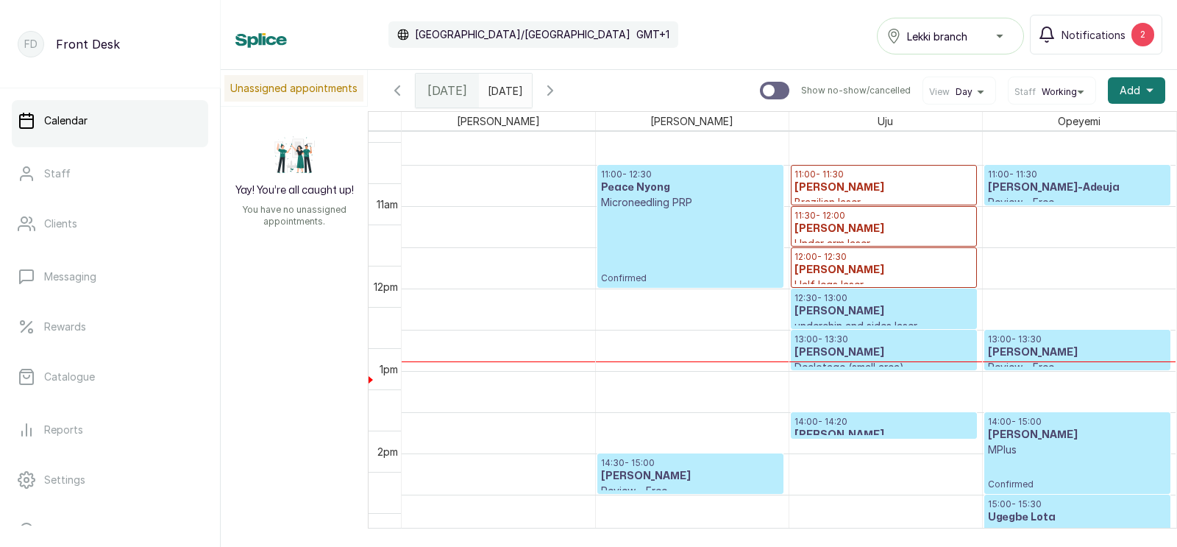
scroll to position [874, 0]
click at [700, 220] on p "Confirmed" at bounding box center [690, 246] width 179 height 74
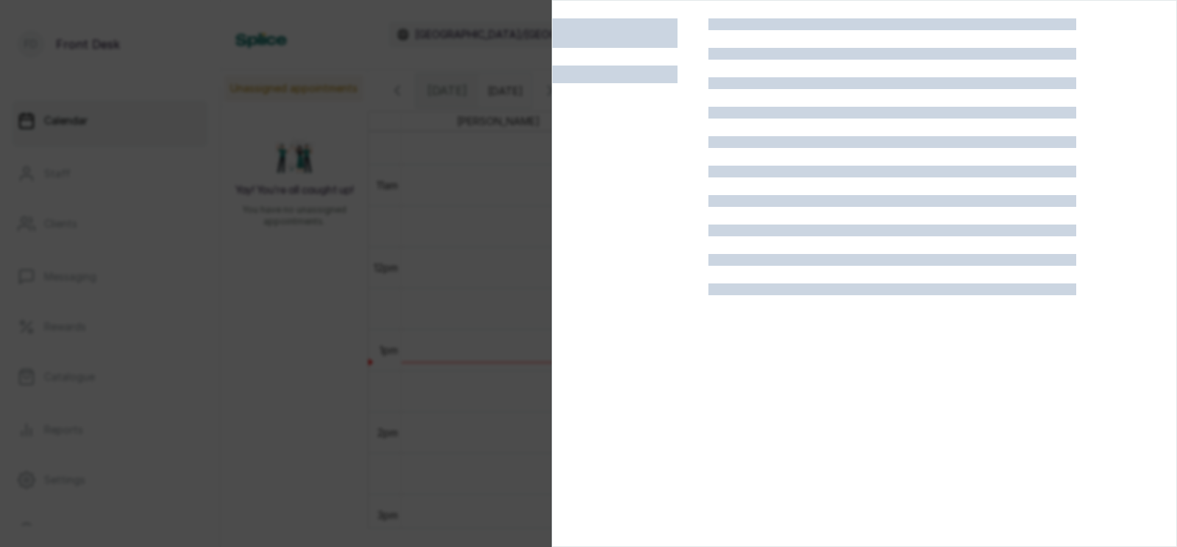
click at [407, 249] on div at bounding box center [588, 273] width 1177 height 547
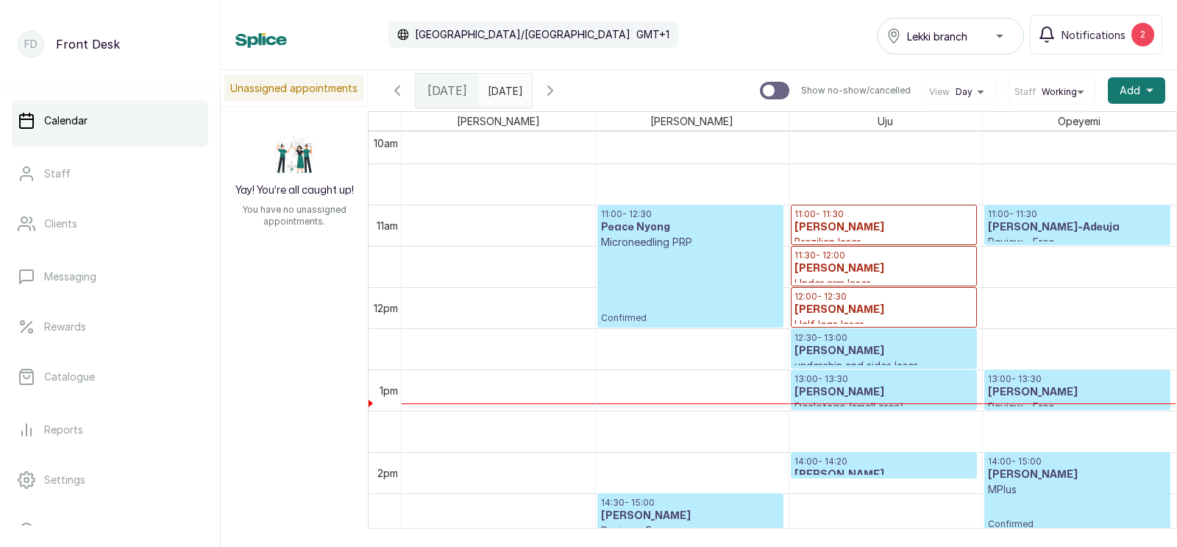
scroll to position [881, 0]
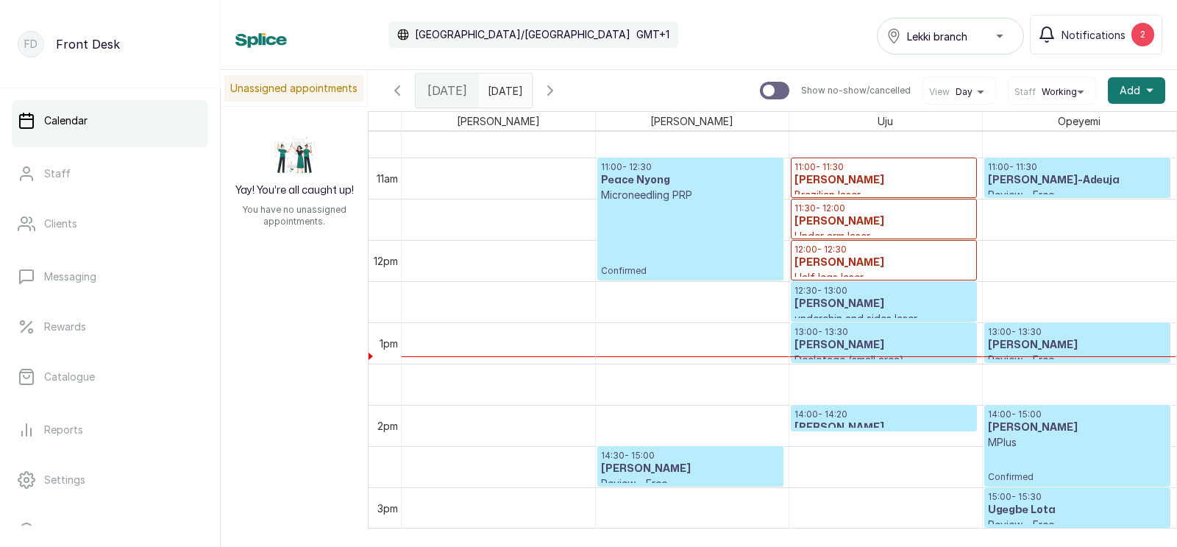
click at [659, 215] on p "Confirmed" at bounding box center [690, 239] width 179 height 74
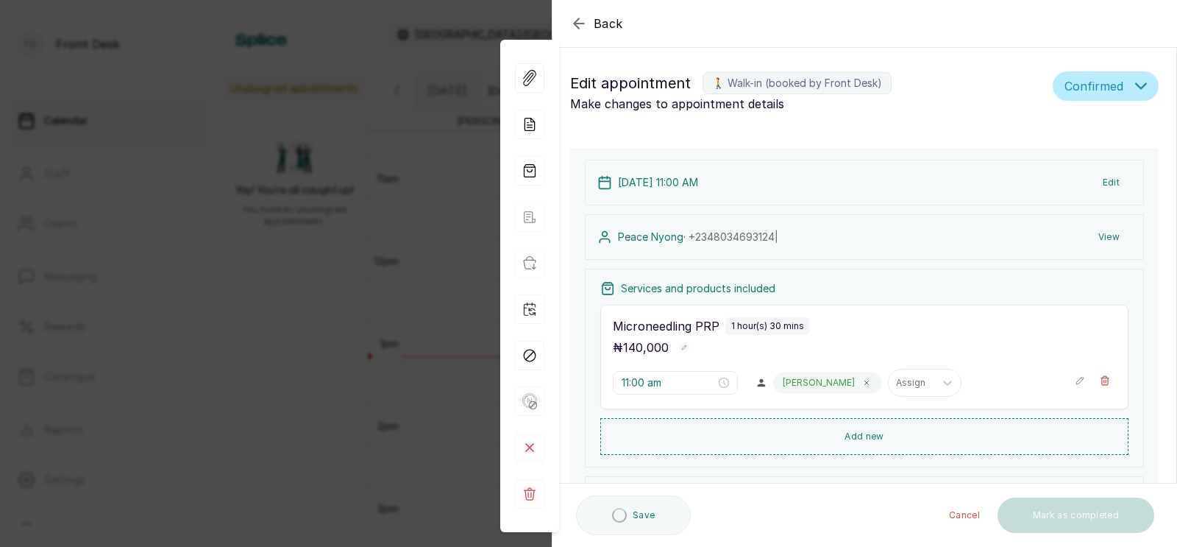
type input "11:00 am"
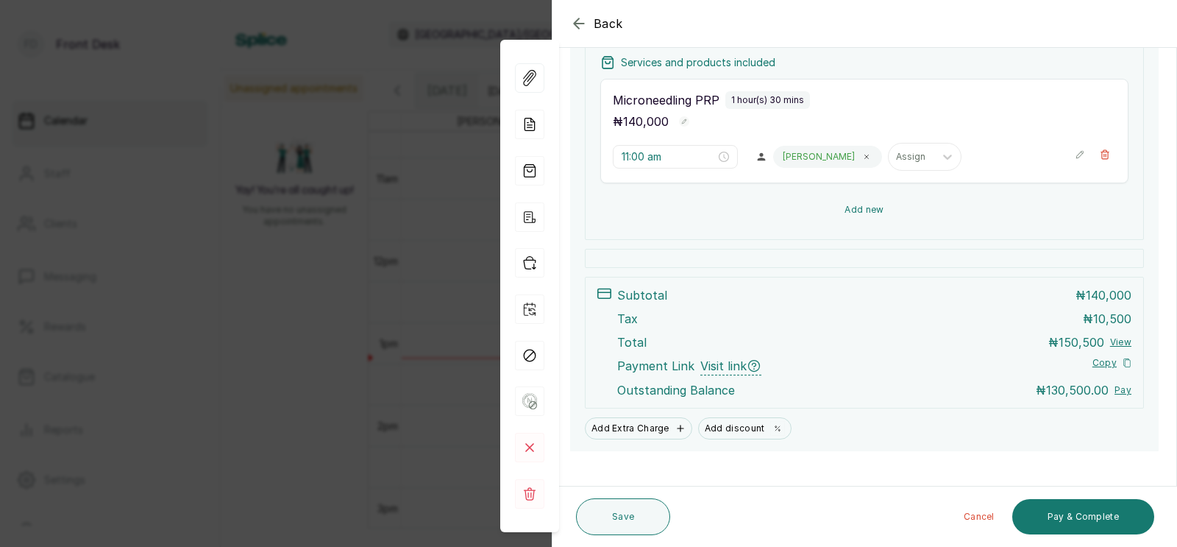
scroll to position [304, 0]
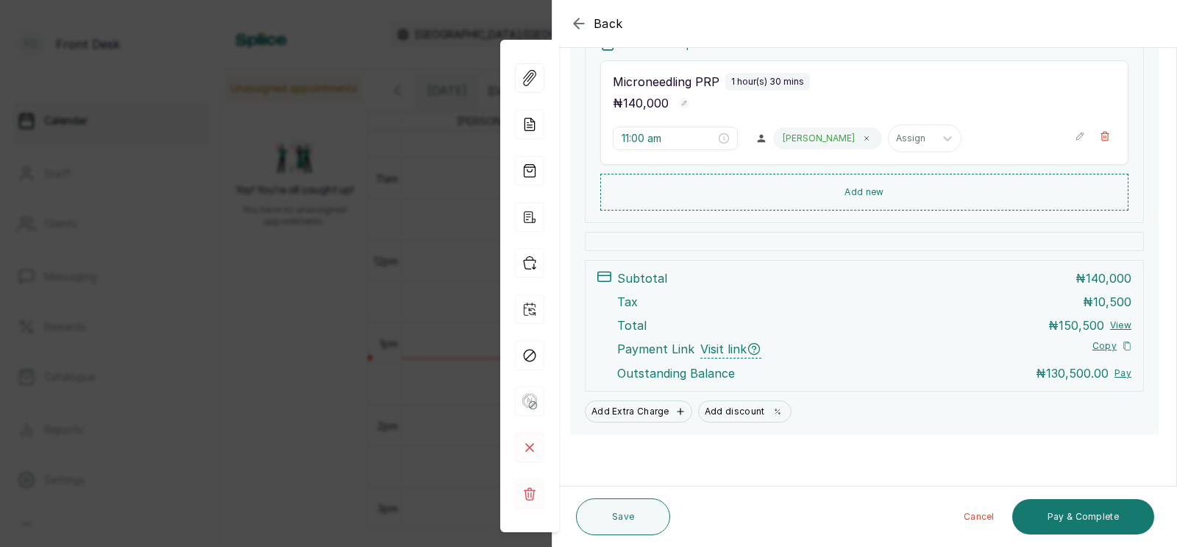
click at [260, 303] on div "Back Appointment Details Edit appointment 🚶 Walk-in (booked by Front Desk) Make…" at bounding box center [588, 273] width 1177 height 547
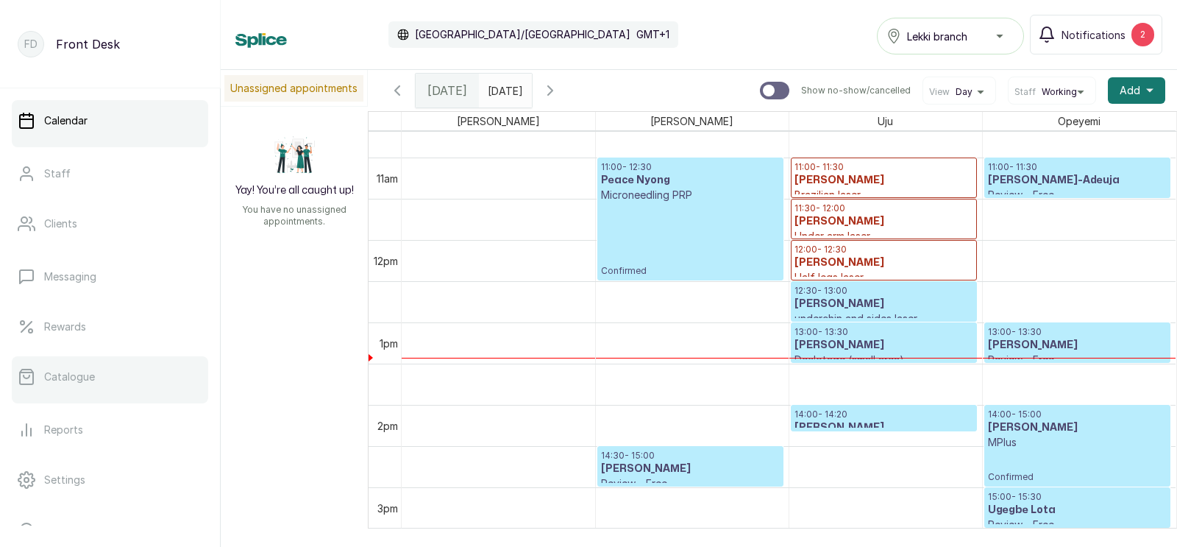
click at [62, 375] on p "Catalogue" at bounding box center [69, 376] width 51 height 15
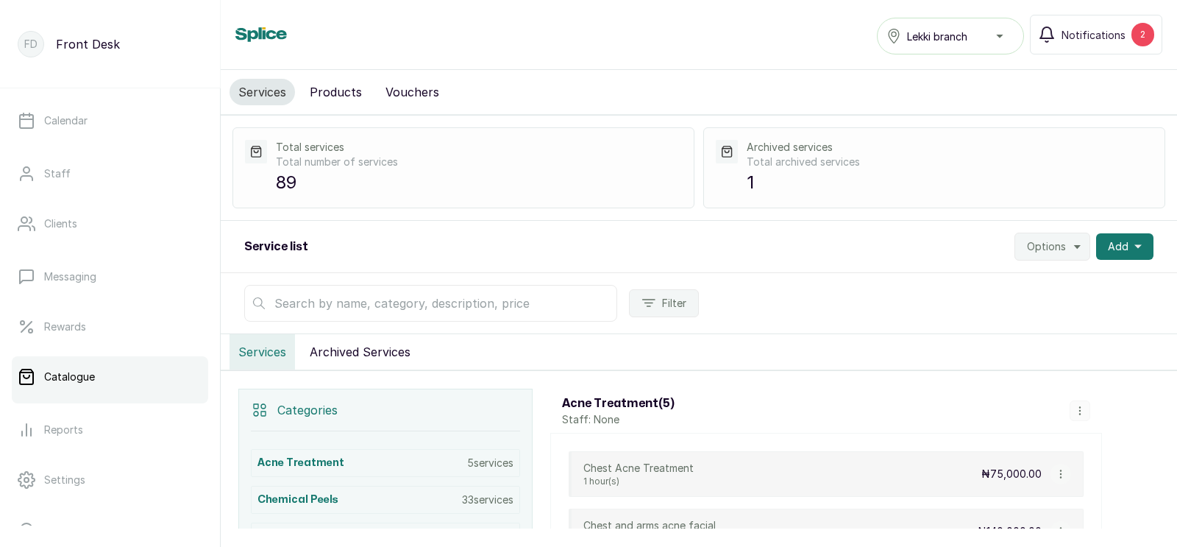
click at [421, 302] on input "text" at bounding box center [430, 303] width 373 height 37
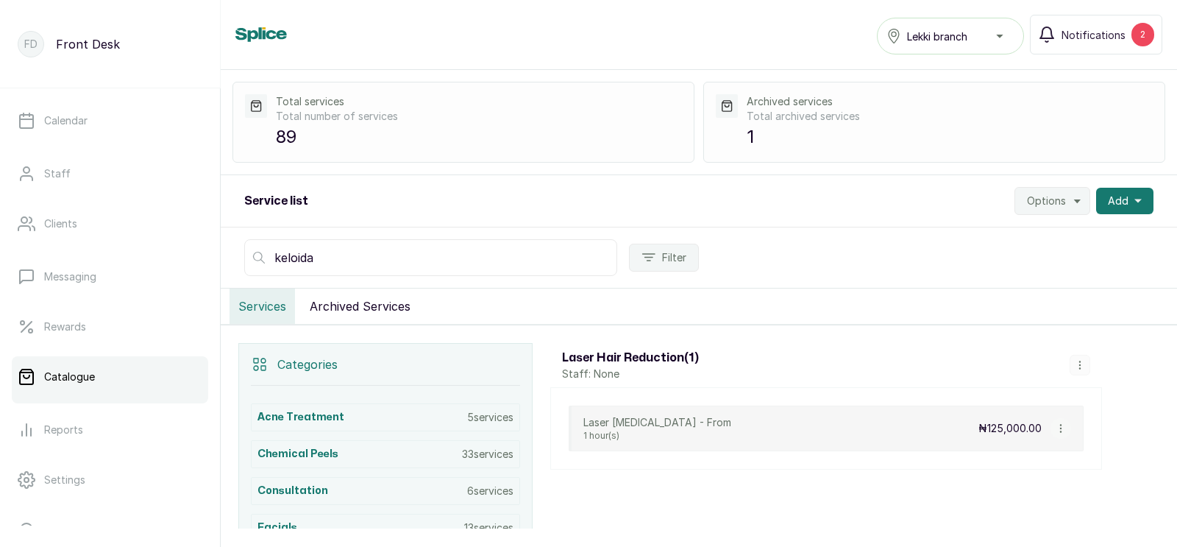
scroll to position [59, 0]
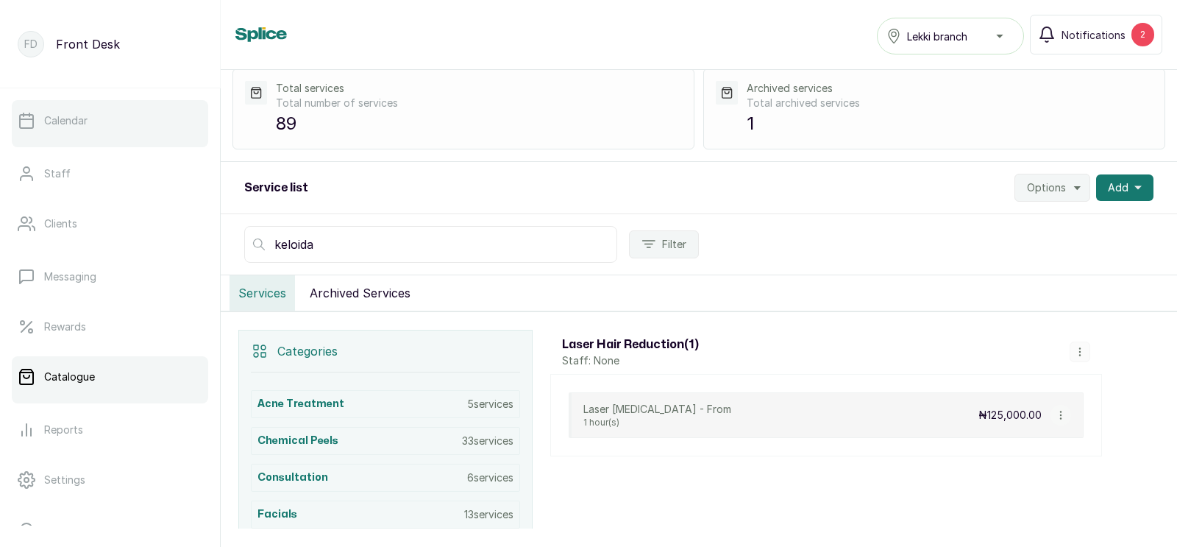
type input "keloida"
click at [80, 119] on p "Calendar" at bounding box center [65, 120] width 43 height 15
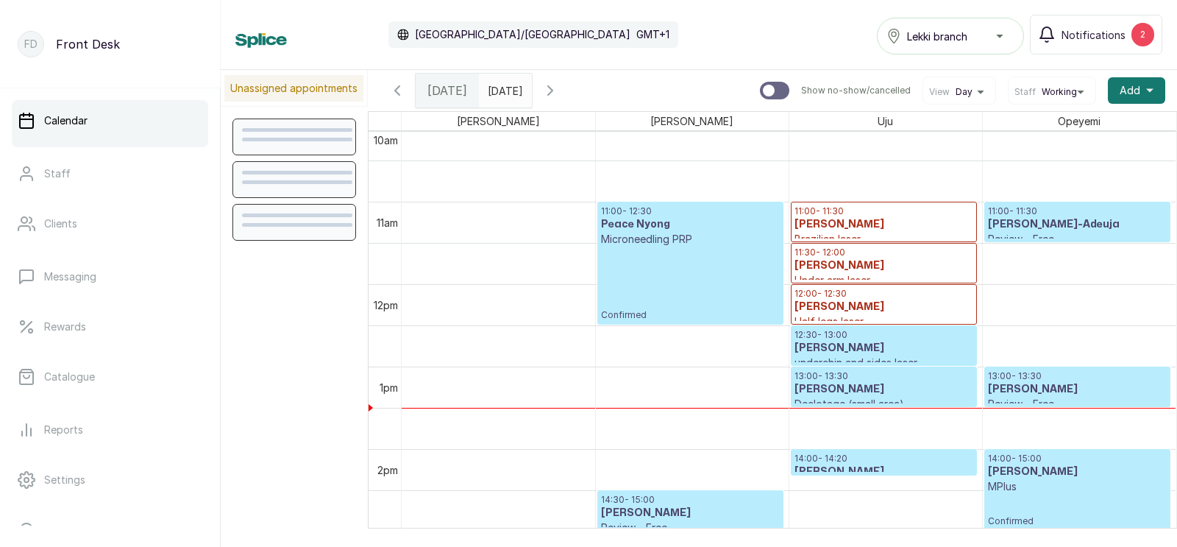
click at [636, 265] on p "Confirmed" at bounding box center [690, 283] width 179 height 74
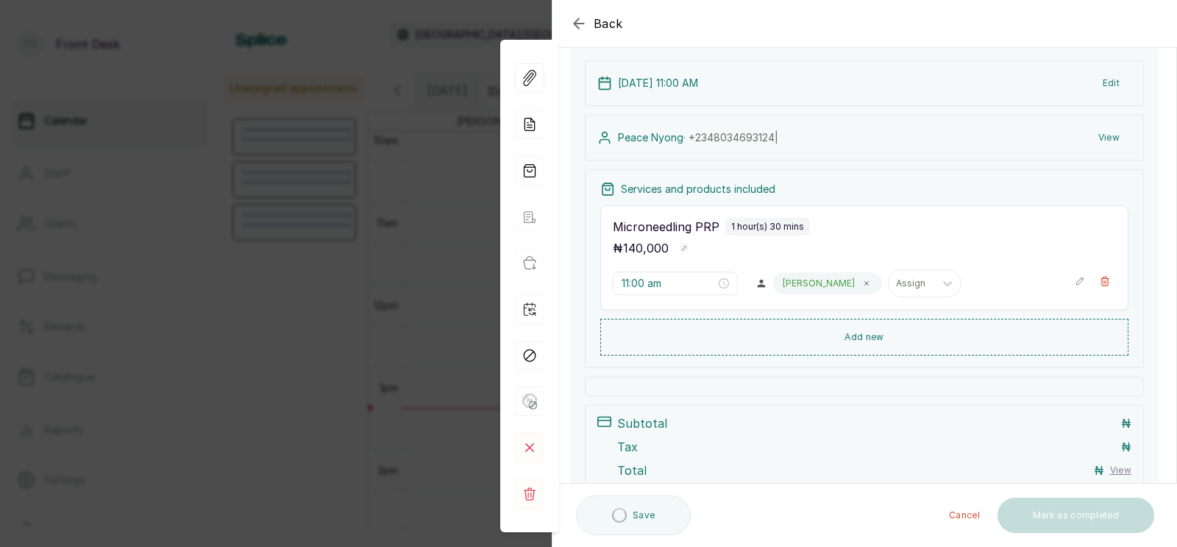
scroll to position [116, 0]
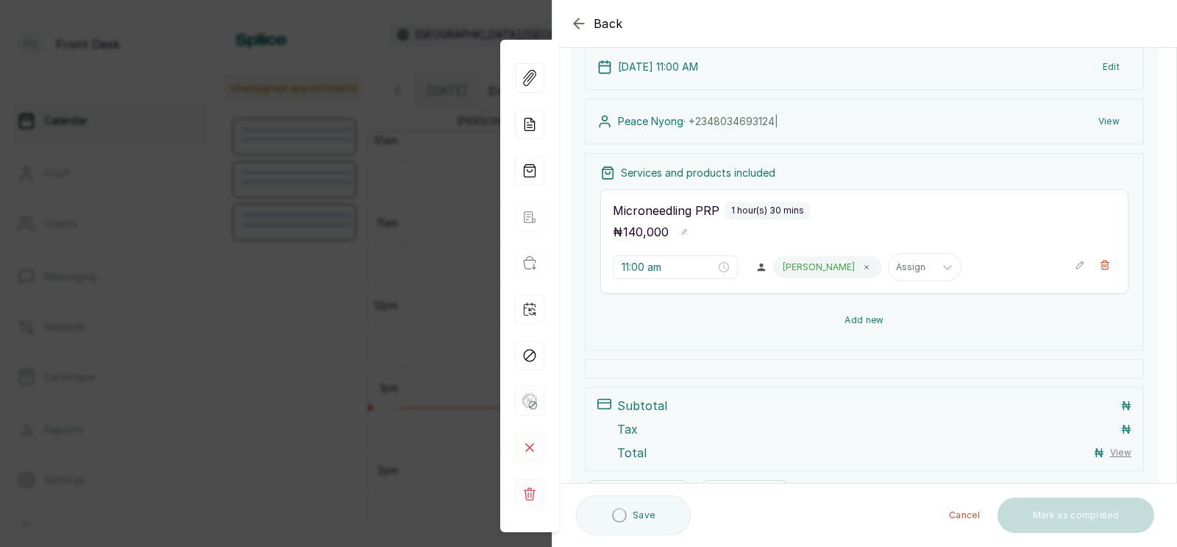
click at [859, 317] on button "Add new" at bounding box center [864, 319] width 528 height 35
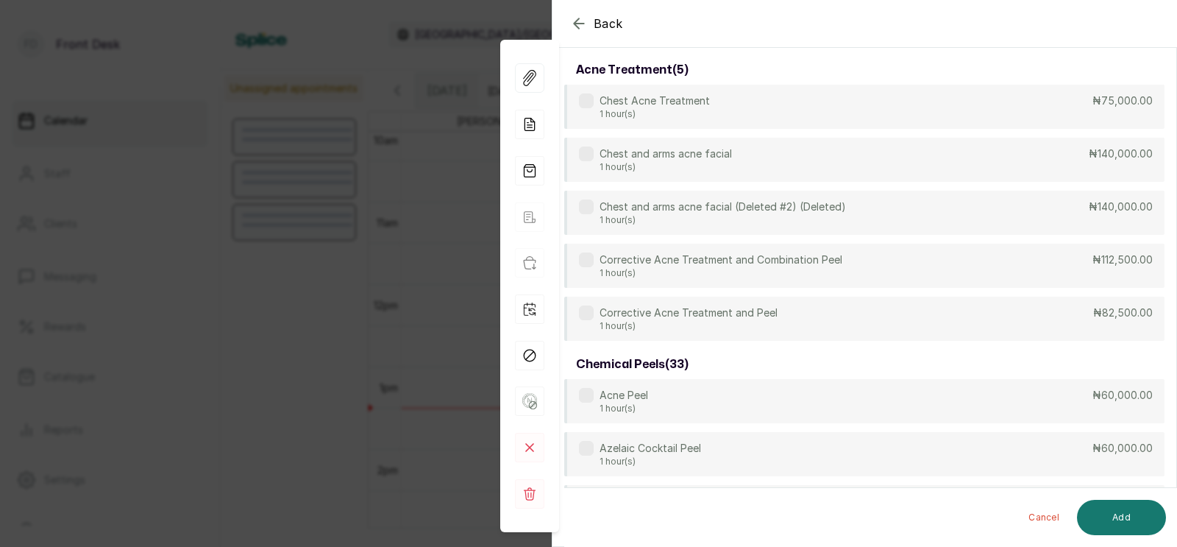
click at [955, 46] on input "text" at bounding box center [1045, 28] width 240 height 37
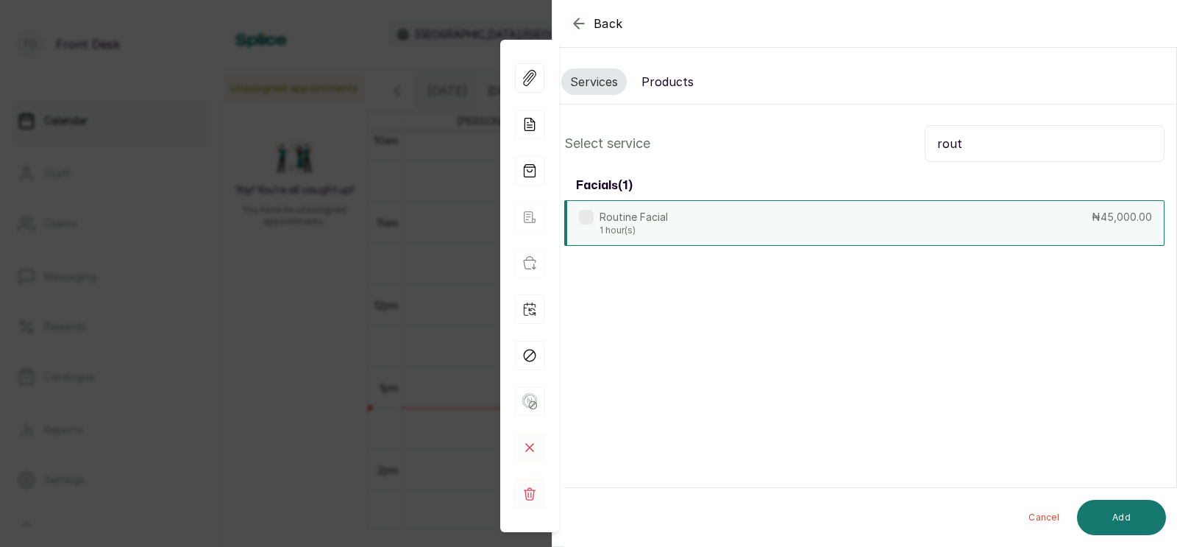
type input "rout"
click at [692, 227] on div "Routine Facial 1 hour(s) ₦45,000.00" at bounding box center [864, 223] width 600 height 46
click at [1121, 514] on button "Add" at bounding box center [1121, 517] width 89 height 35
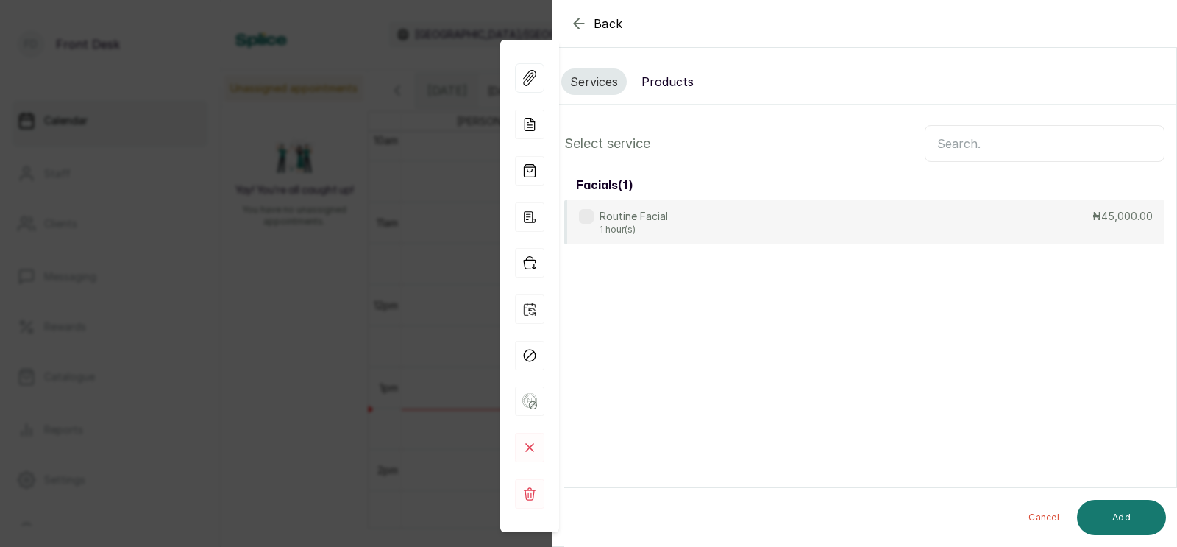
click at [664, 79] on button "Products" at bounding box center [668, 81] width 70 height 26
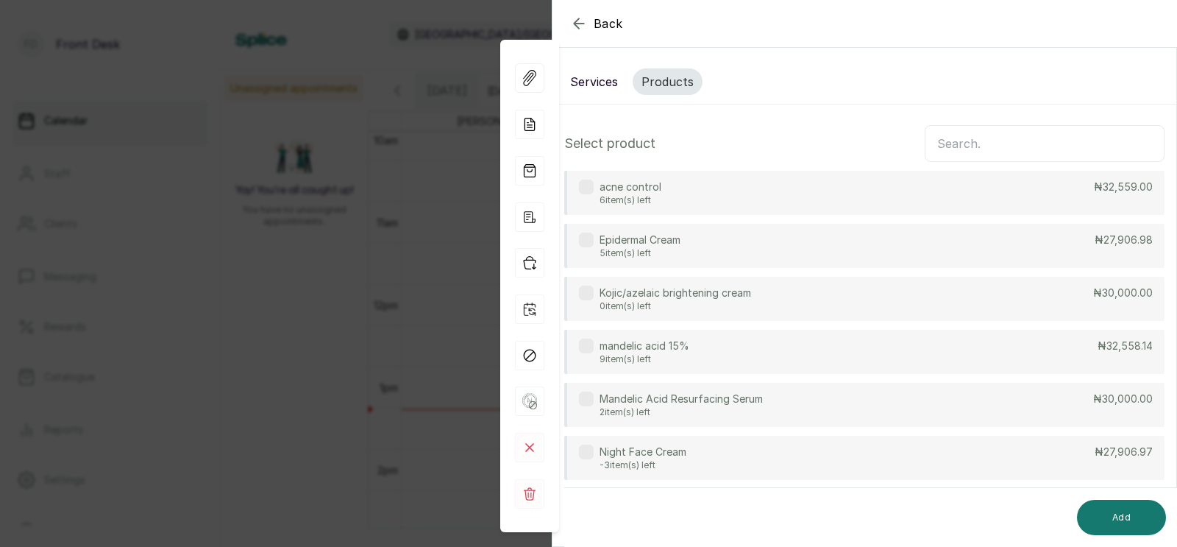
scroll to position [53, 0]
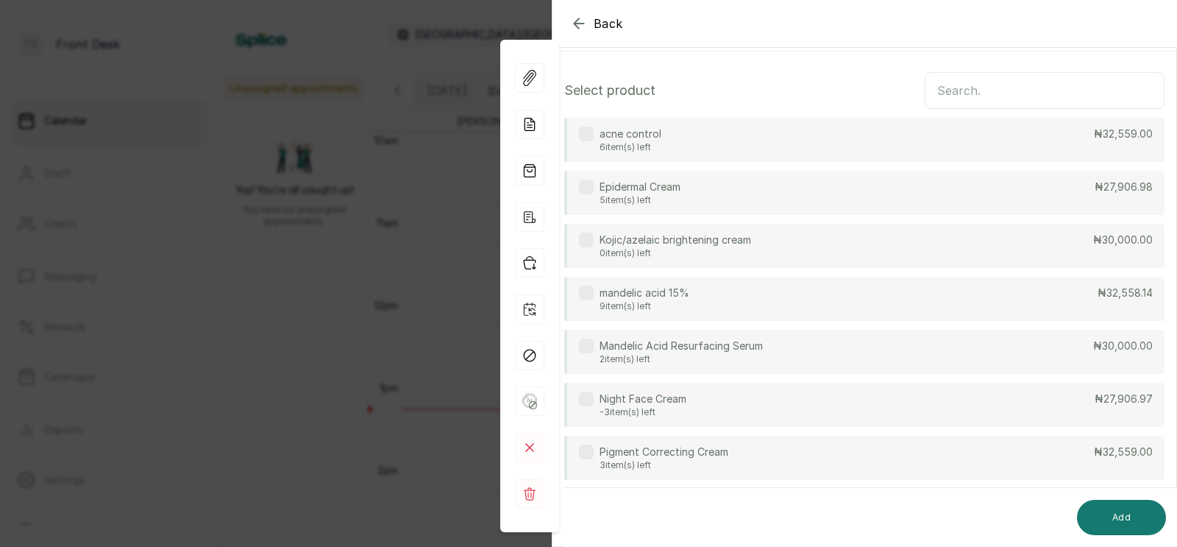
click at [660, 288] on p "mandelic acid 15%" at bounding box center [645, 292] width 90 height 15
click at [1111, 520] on button "Add" at bounding box center [1121, 517] width 89 height 35
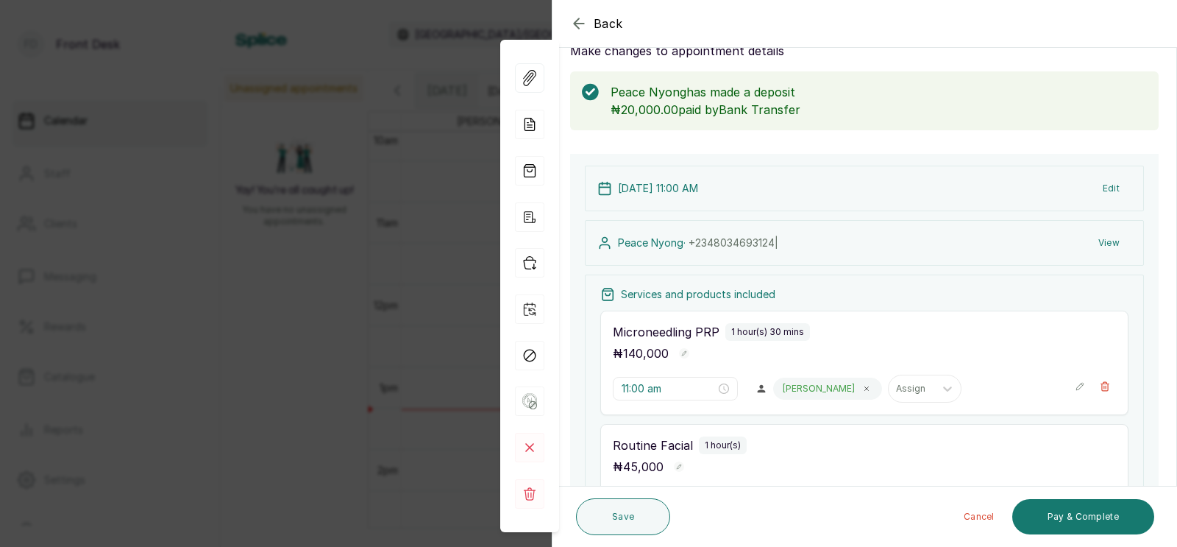
scroll to position [344, 0]
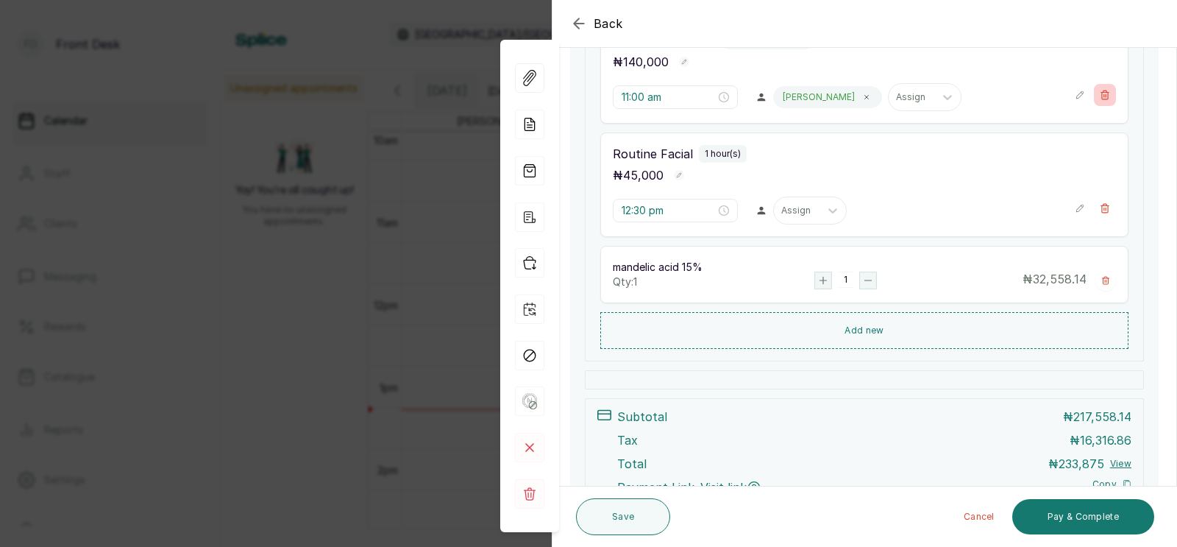
click at [1105, 97] on icon "button" at bounding box center [1105, 95] width 10 height 10
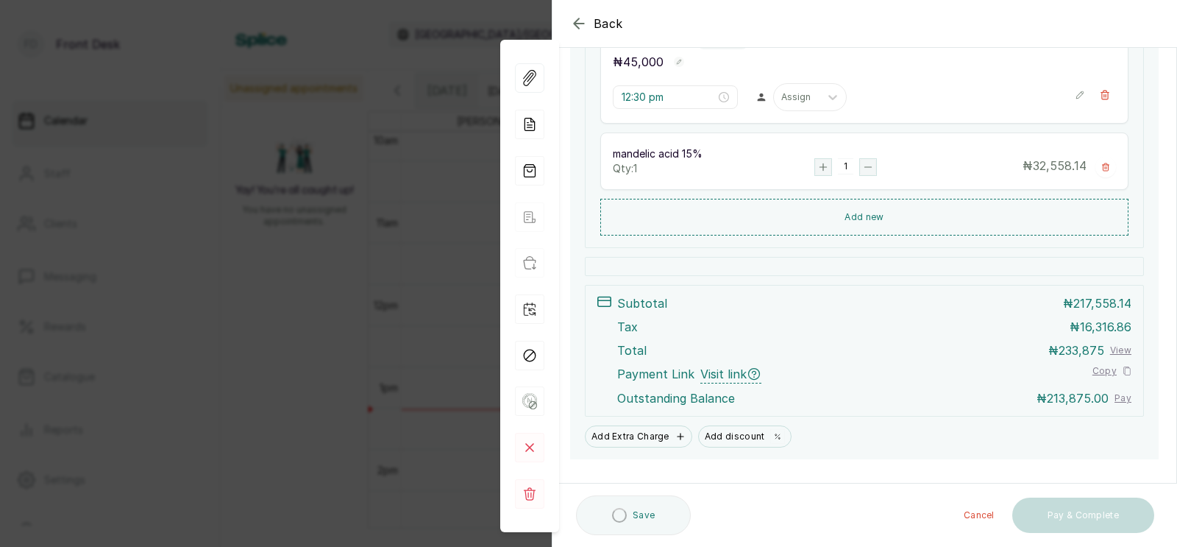
type input "12:30 pm"
click at [781, 96] on div at bounding box center [796, 97] width 31 height 13
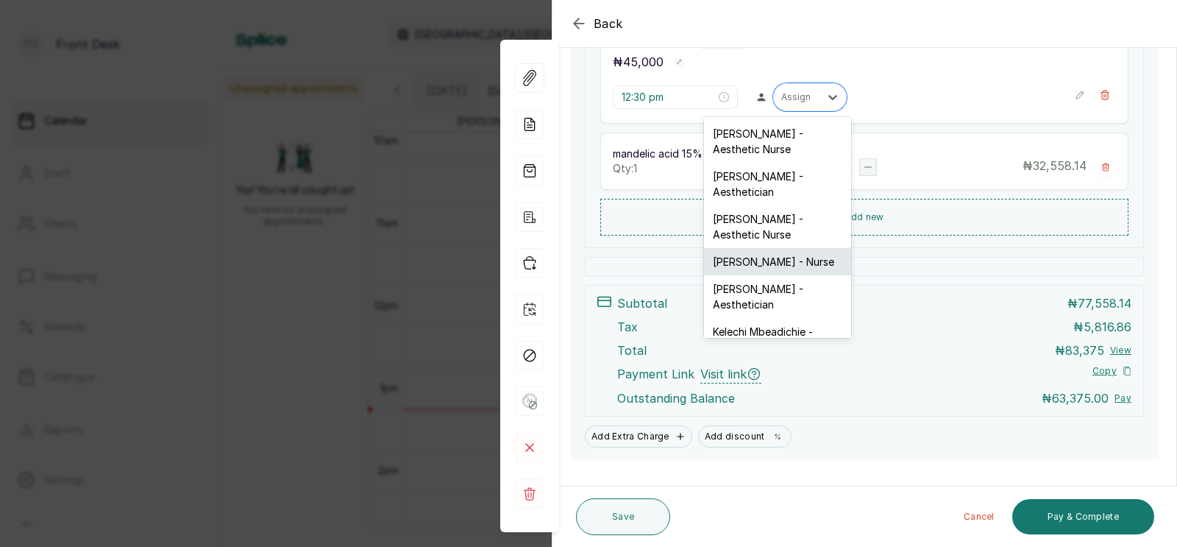
click at [761, 252] on div "[PERSON_NAME] - Nurse" at bounding box center [777, 261] width 147 height 27
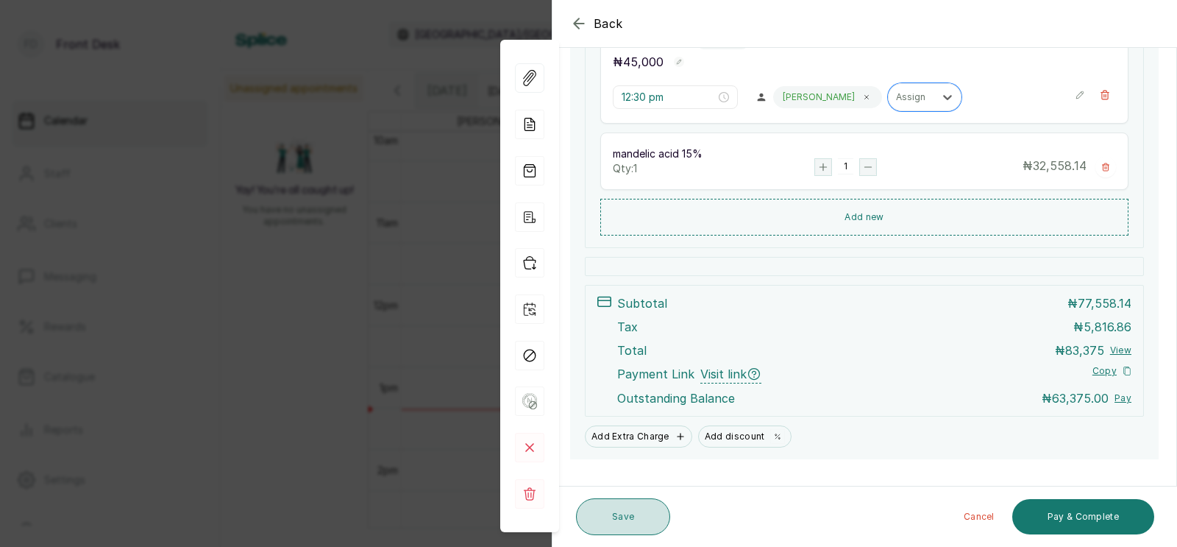
click at [614, 516] on button "Save" at bounding box center [623, 516] width 94 height 37
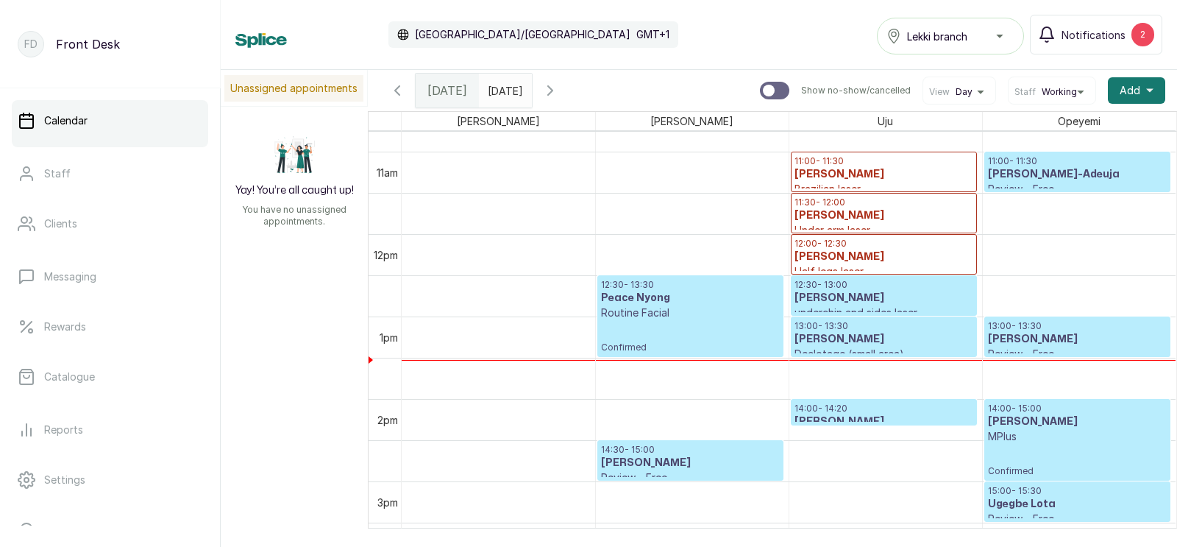
scroll to position [916, 0]
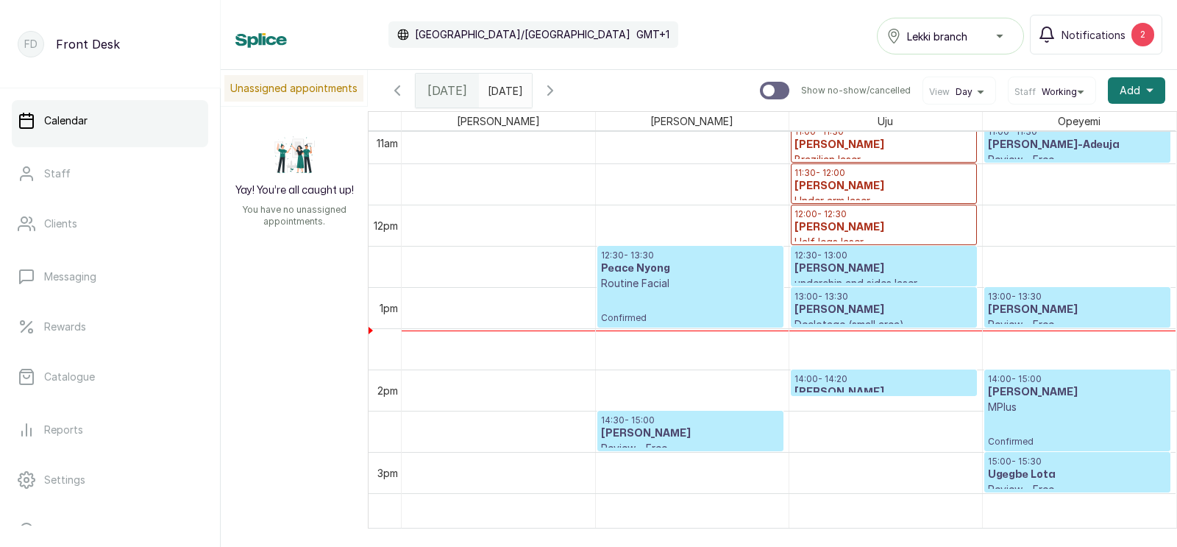
click at [631, 291] on p "Confirmed" at bounding box center [690, 307] width 179 height 33
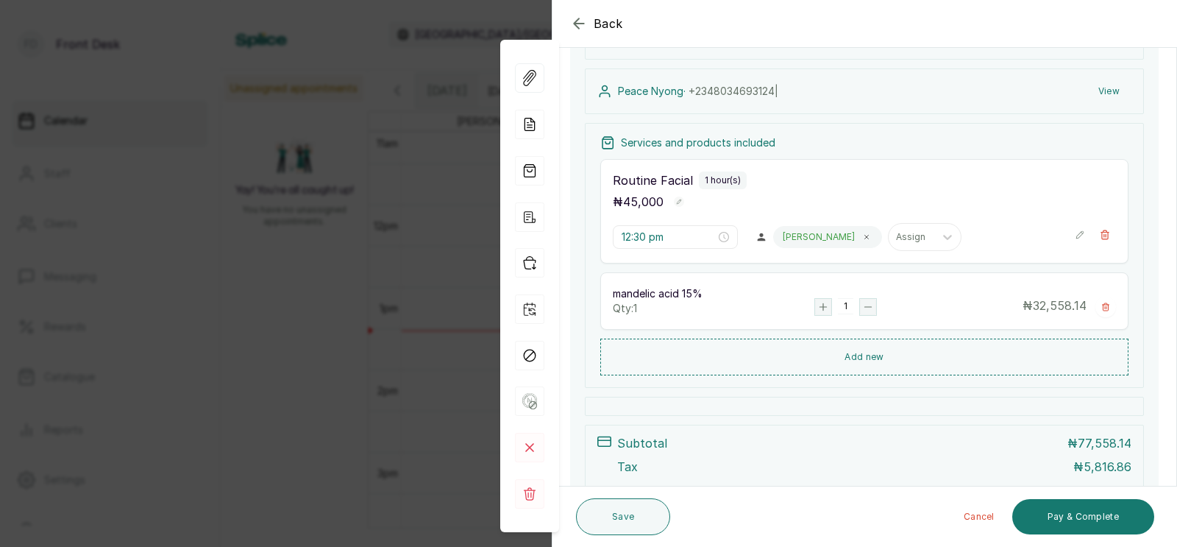
scroll to position [370, 0]
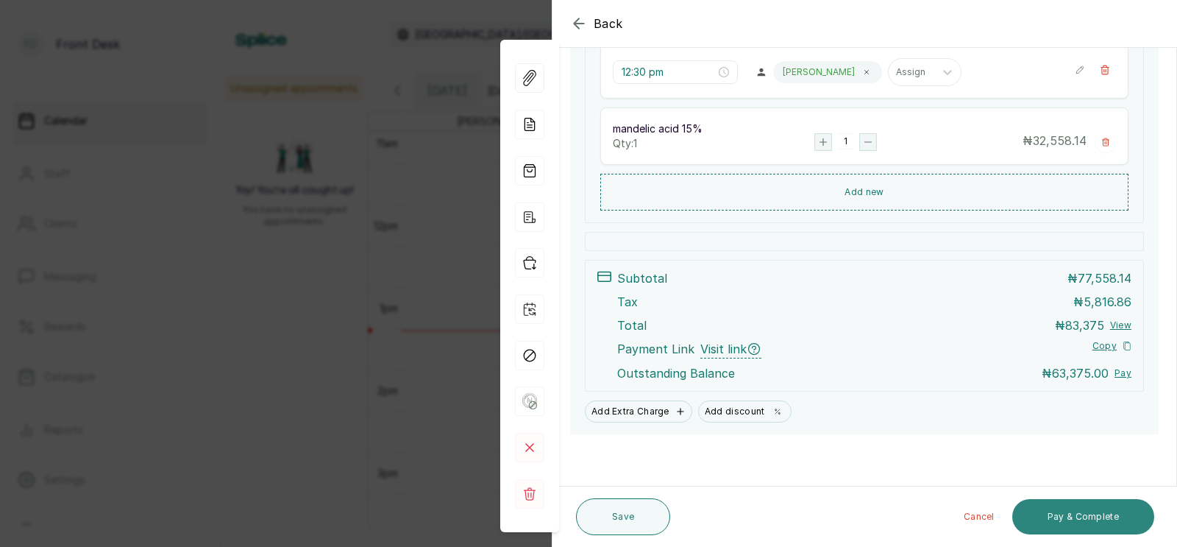
click at [1071, 517] on button "Pay & Complete" at bounding box center [1083, 516] width 142 height 35
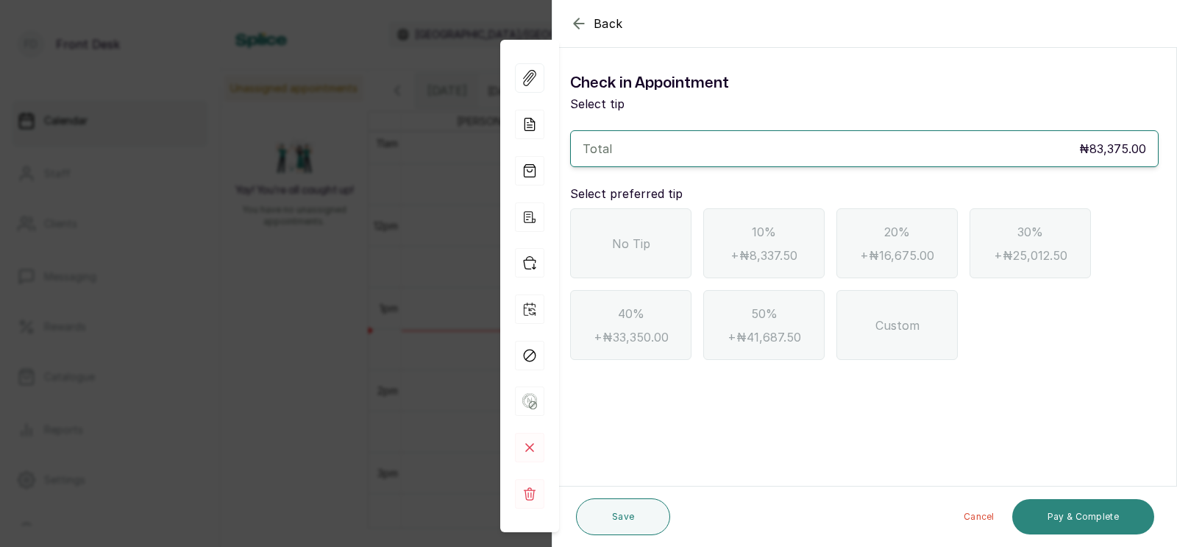
scroll to position [0, 0]
click at [616, 246] on span "No Tip" at bounding box center [631, 244] width 38 height 18
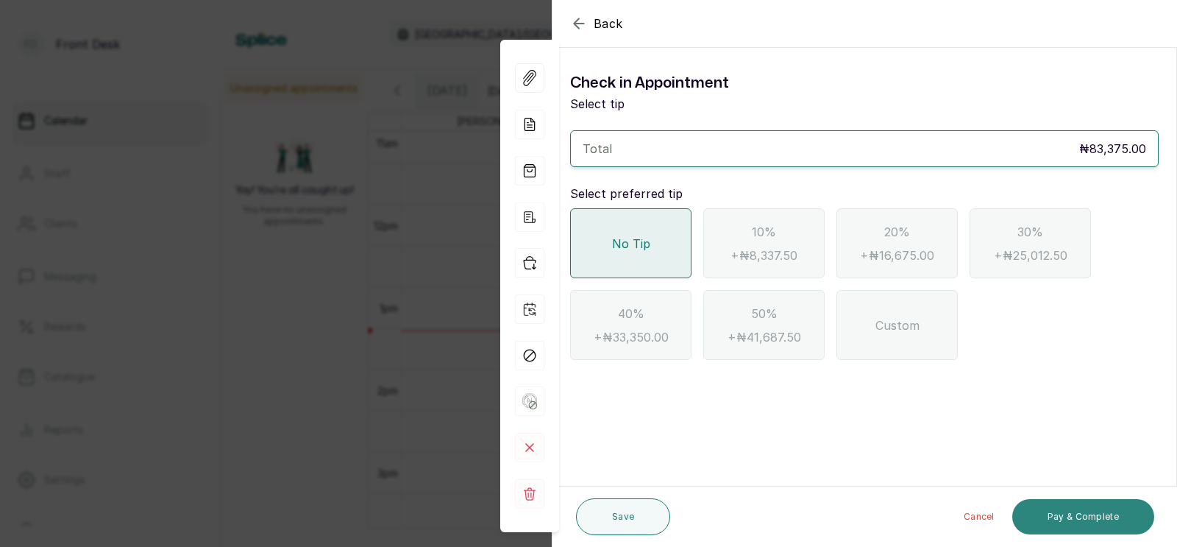
click at [1085, 510] on button "Pay & Complete" at bounding box center [1083, 516] width 142 height 35
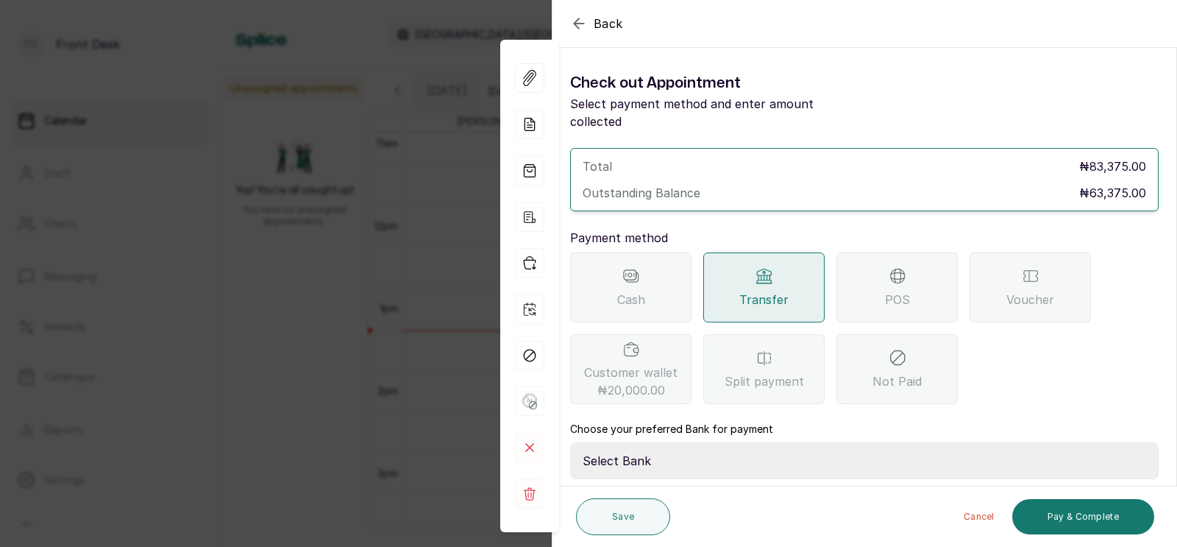
click at [642, 363] on span "Customer wallet ₦20,000.00" at bounding box center [630, 380] width 93 height 35
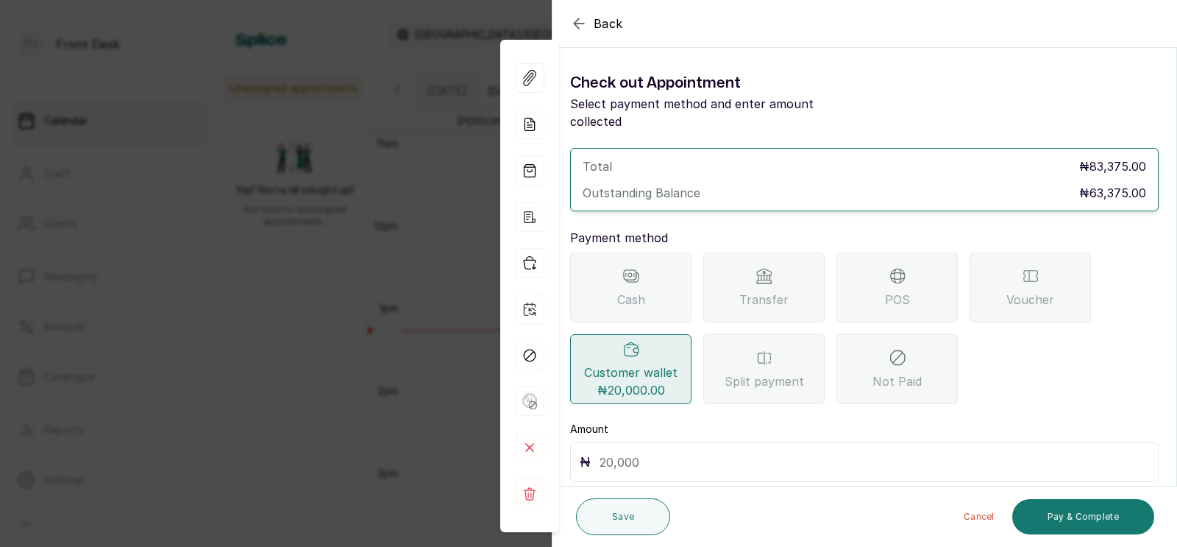
scroll to position [41, 0]
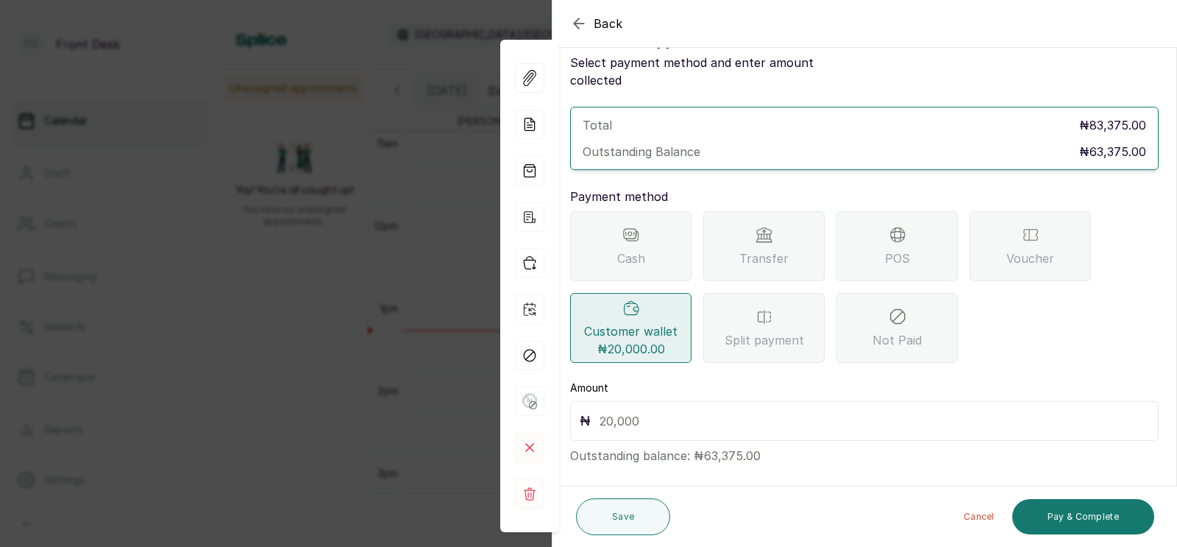
click at [685, 411] on input "text" at bounding box center [875, 421] width 550 height 21
type input "20,000"
click at [624, 516] on button "Save" at bounding box center [623, 516] width 94 height 37
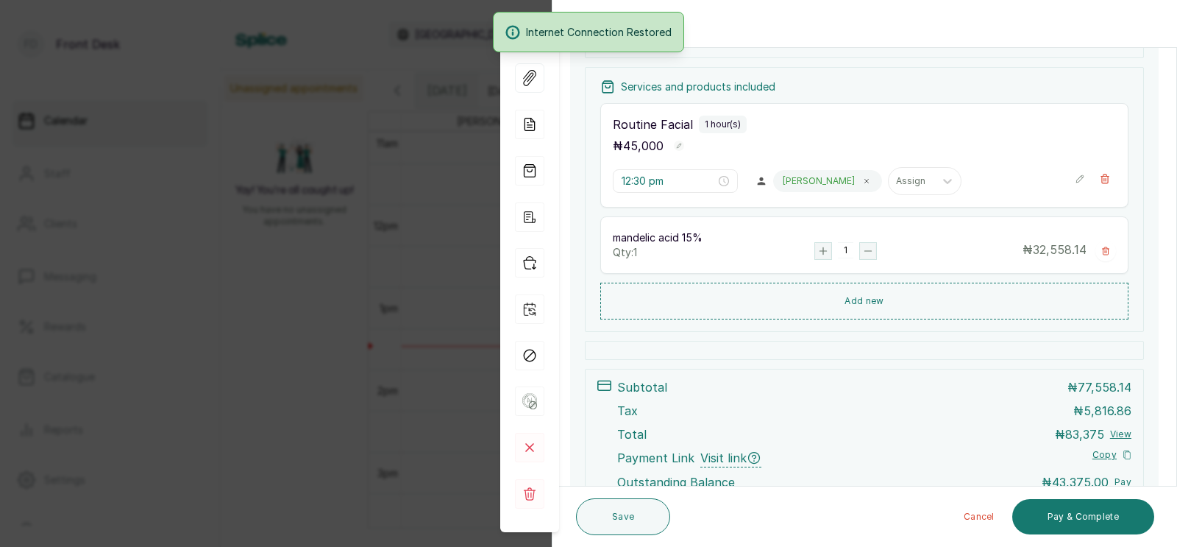
scroll to position [266, 0]
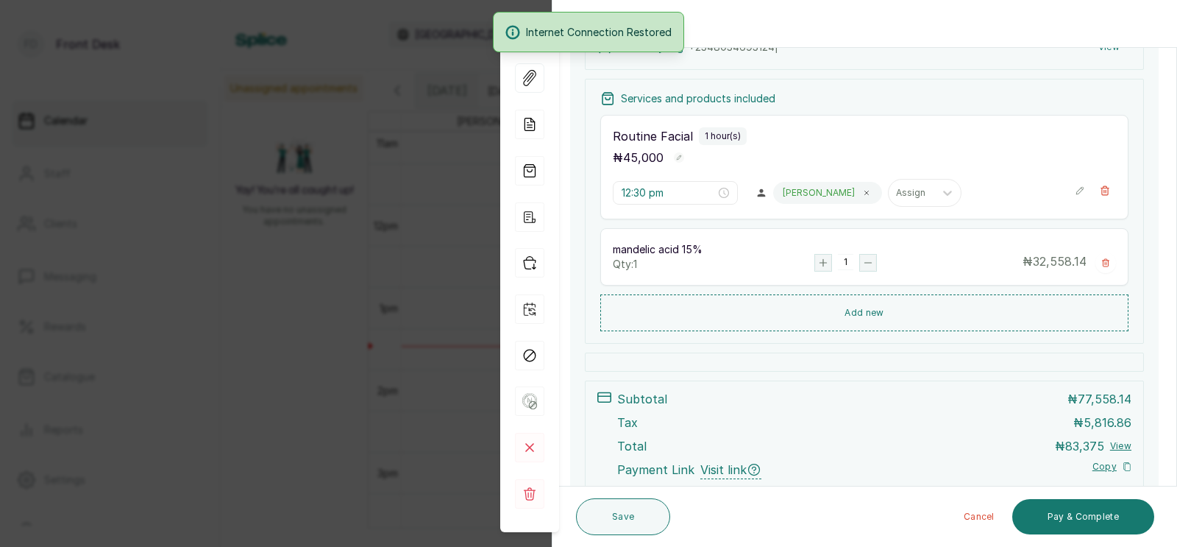
click at [1104, 262] on icon "button" at bounding box center [1105, 262] width 9 height 9
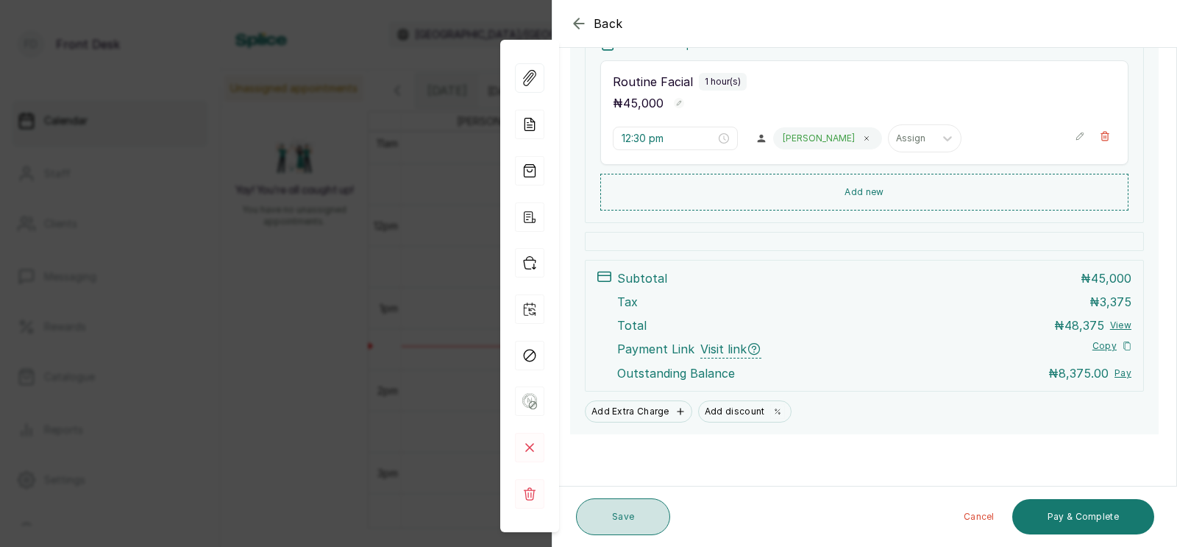
scroll to position [322, 0]
click at [622, 512] on button "Save" at bounding box center [623, 516] width 94 height 37
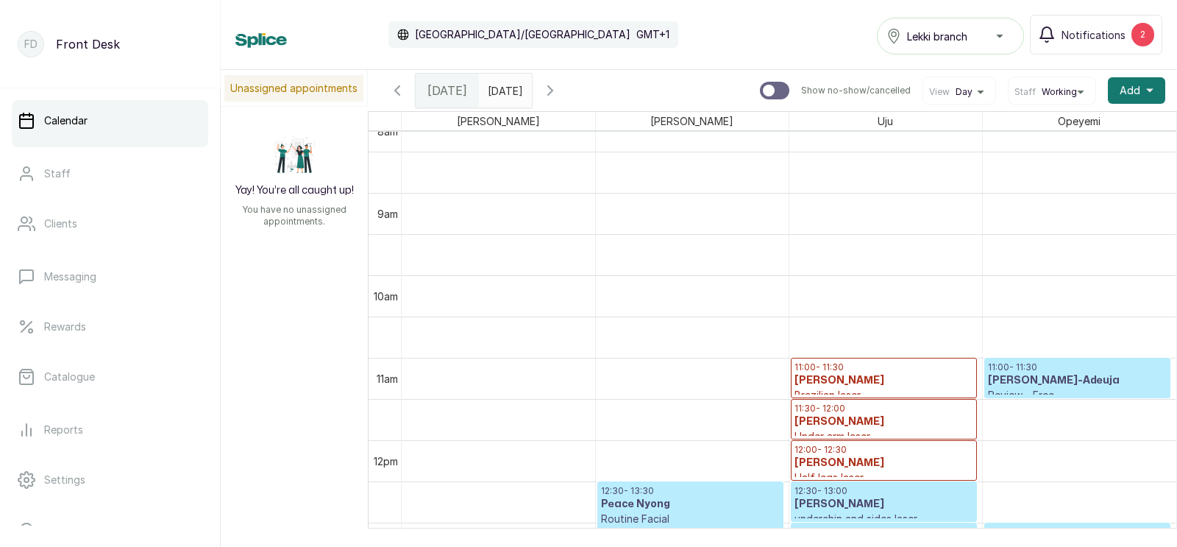
scroll to position [905, 0]
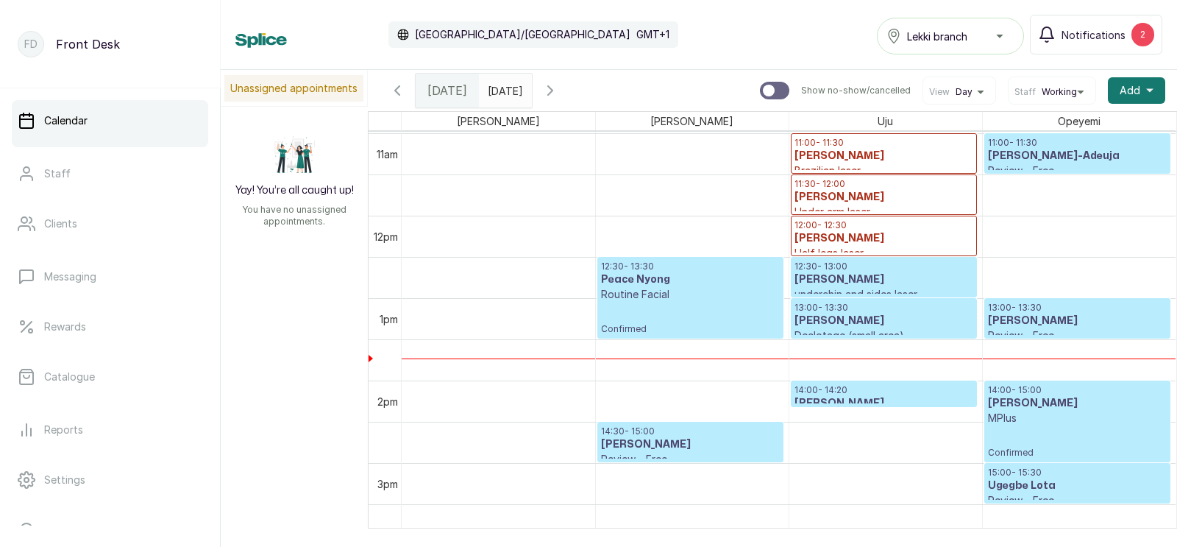
click at [559, 84] on icon "button" at bounding box center [551, 91] width 18 height 18
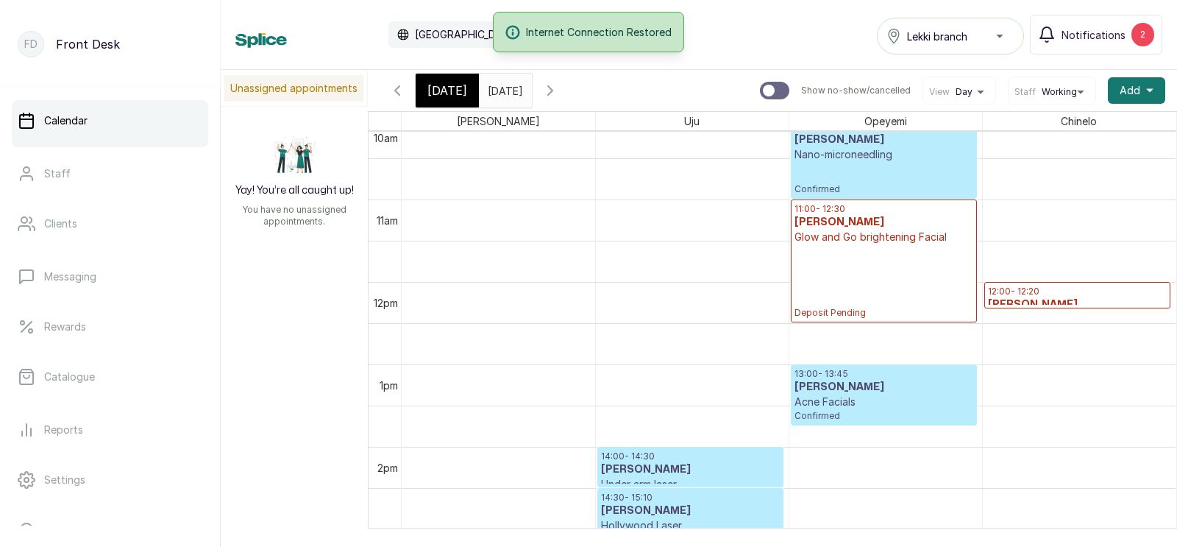
scroll to position [831, 0]
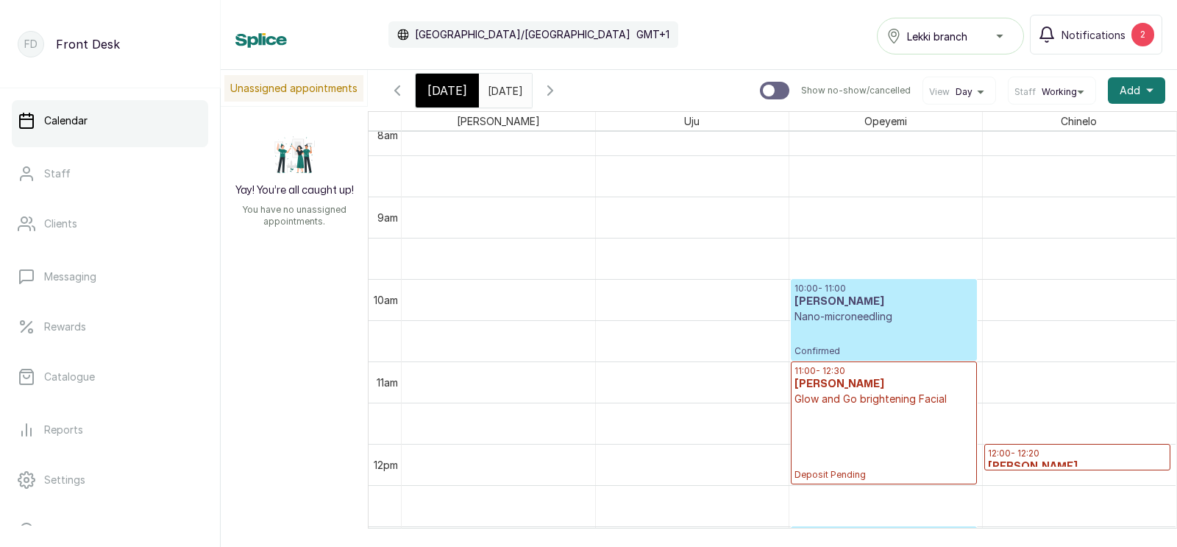
click at [446, 91] on span "[DATE]" at bounding box center [447, 91] width 40 height 18
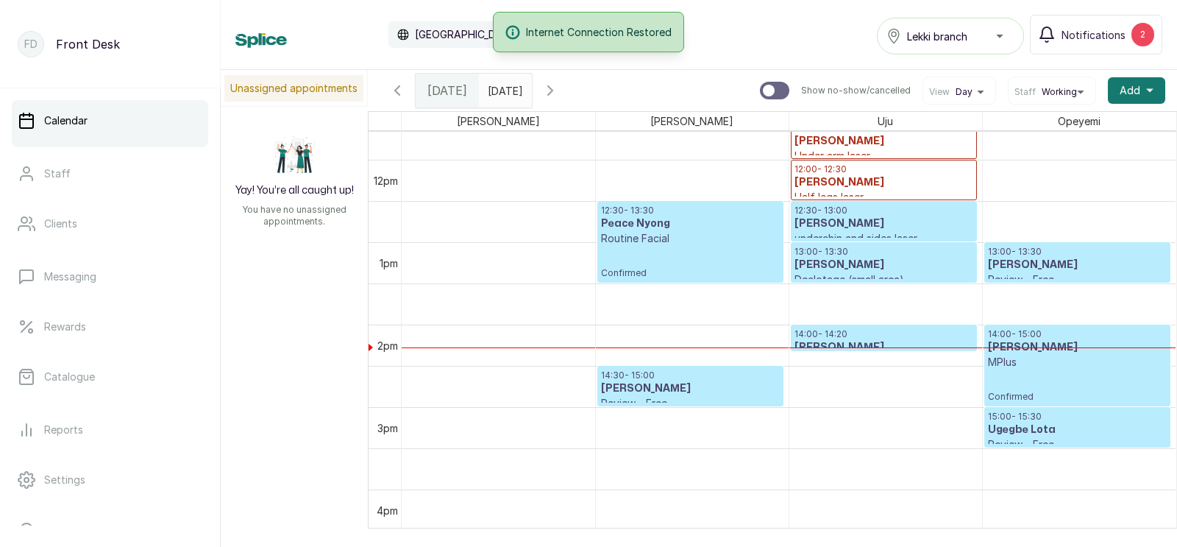
click at [838, 335] on p "14:00 - 14:20" at bounding box center [884, 334] width 179 height 12
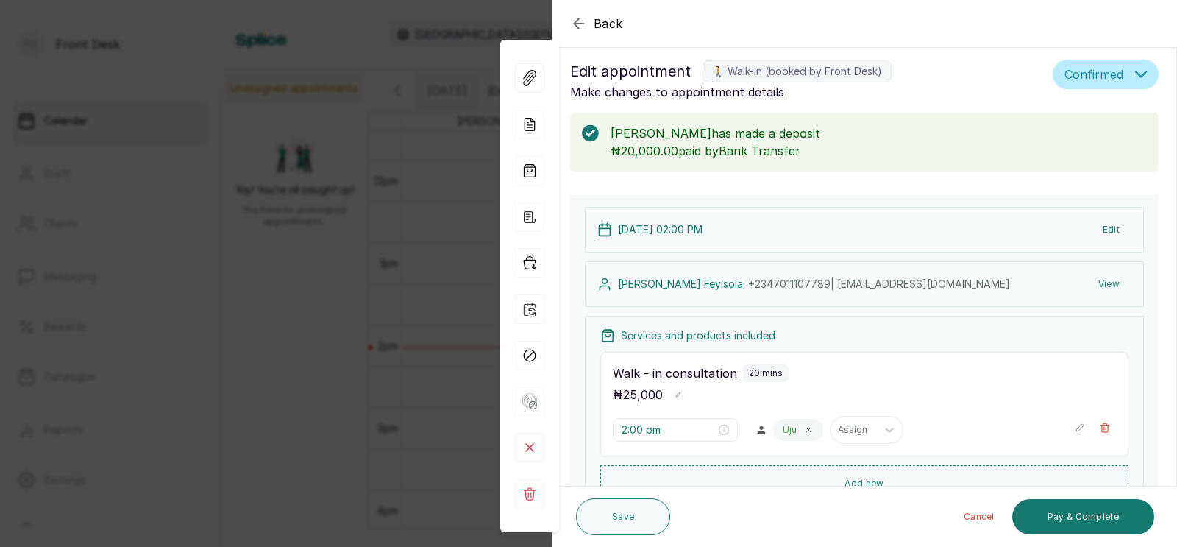
scroll to position [13, 0]
click at [324, 361] on div "Back Appointment Details Edit appointment 🚶 Walk-in (booked by Front Desk) Make…" at bounding box center [588, 273] width 1177 height 547
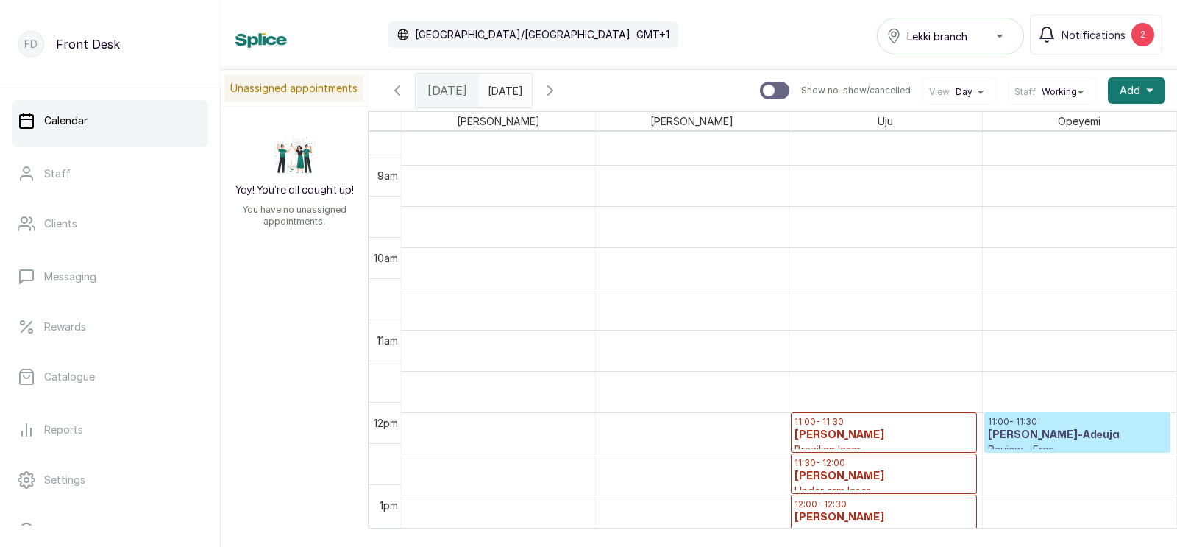
scroll to position [626, 0]
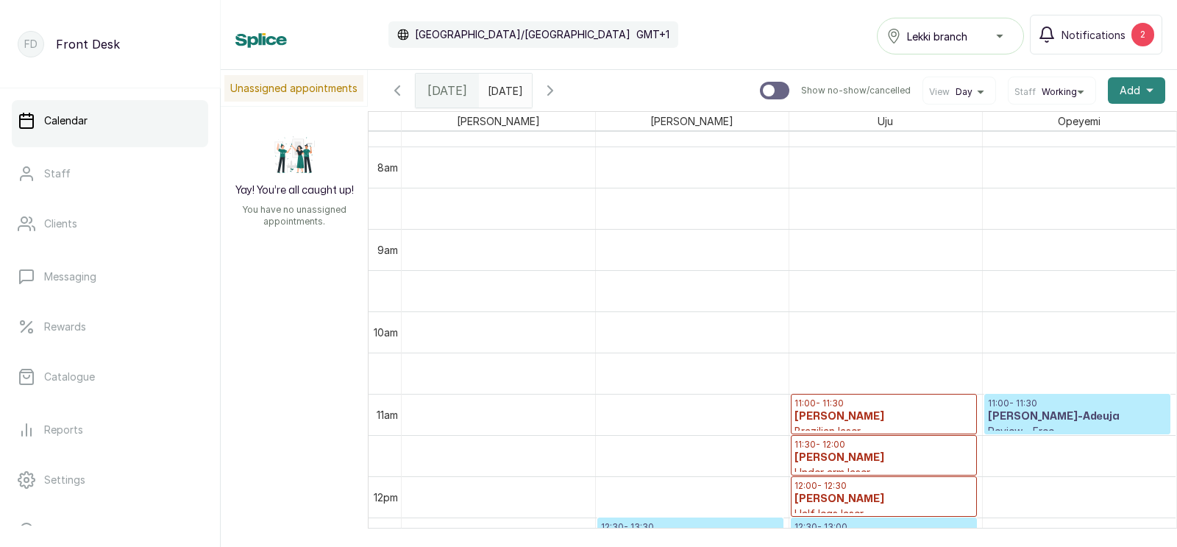
click at [1129, 88] on span "Add" at bounding box center [1130, 90] width 21 height 15
click at [1040, 129] on span "Add Appointment" at bounding box center [1082, 130] width 141 height 18
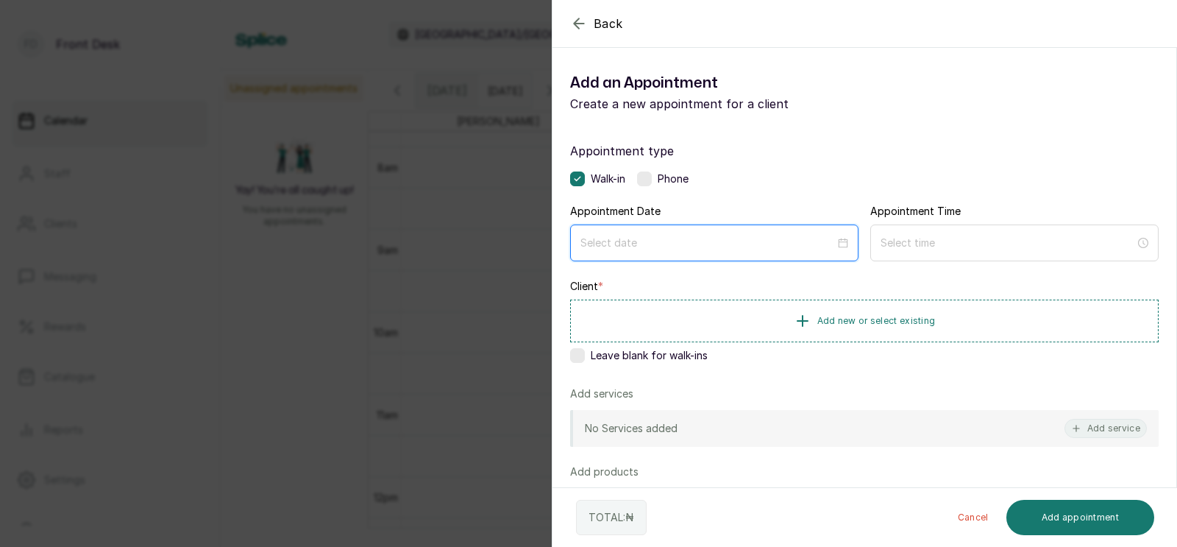
click at [690, 246] on input at bounding box center [708, 243] width 255 height 16
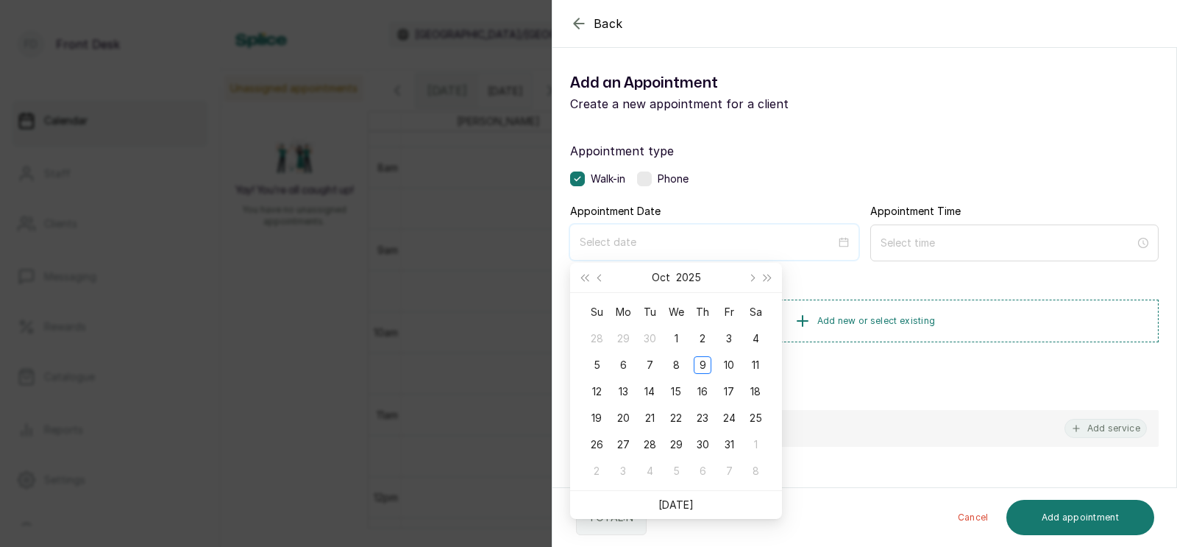
type input "[DATE]"
click at [673, 504] on link "[DATE]" at bounding box center [676, 504] width 35 height 13
type input "[DATE]"
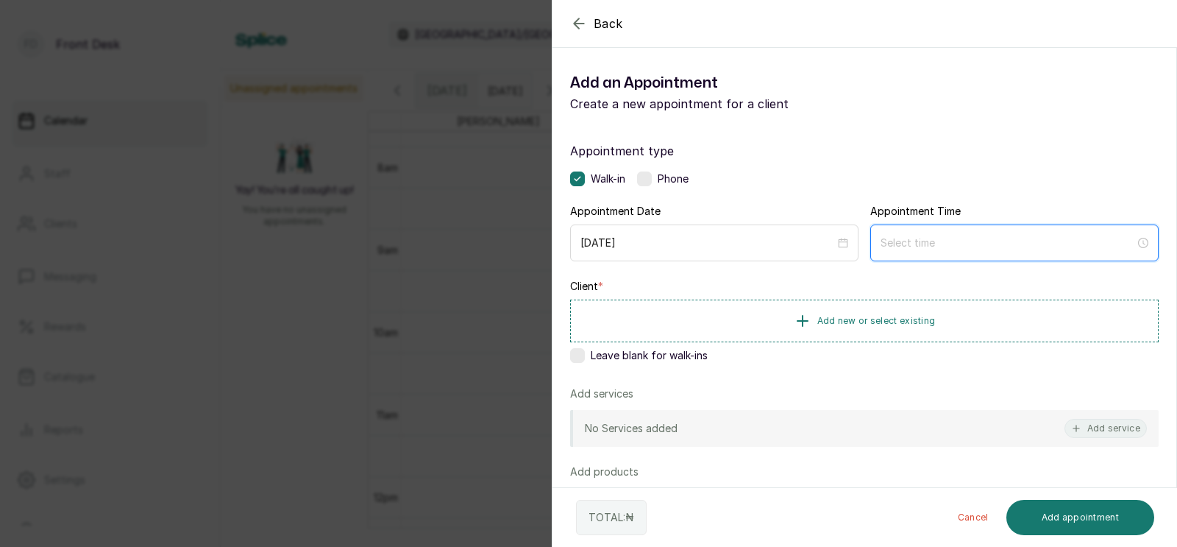
click at [923, 245] on input at bounding box center [1008, 243] width 255 height 16
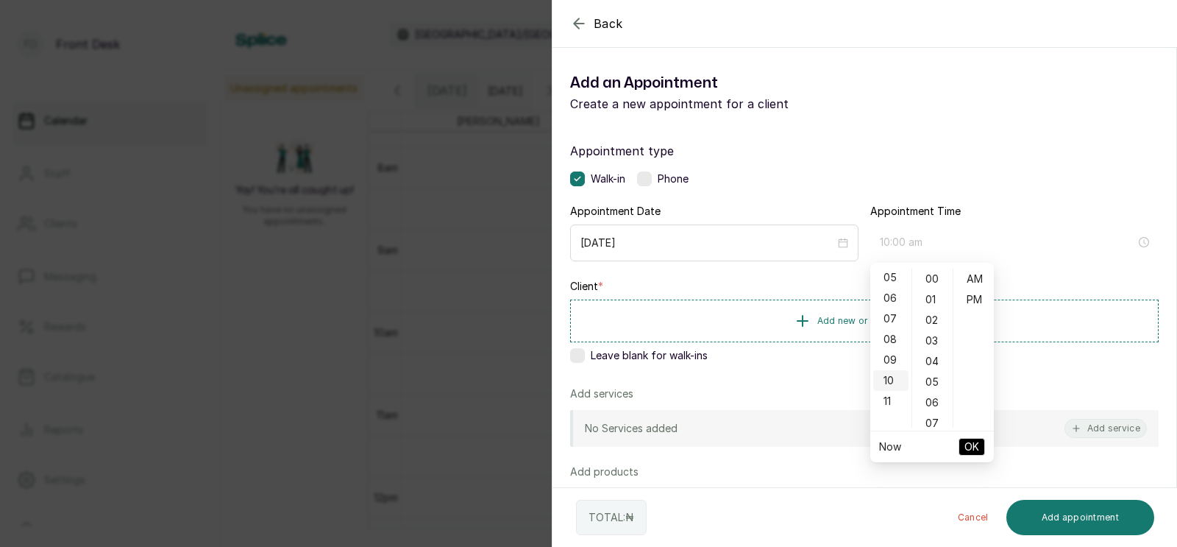
click at [886, 377] on div "10" at bounding box center [890, 380] width 35 height 21
click at [932, 330] on div "30" at bounding box center [932, 336] width 35 height 21
type input "10:30 am"
click at [968, 443] on span "OK" at bounding box center [972, 447] width 15 height 28
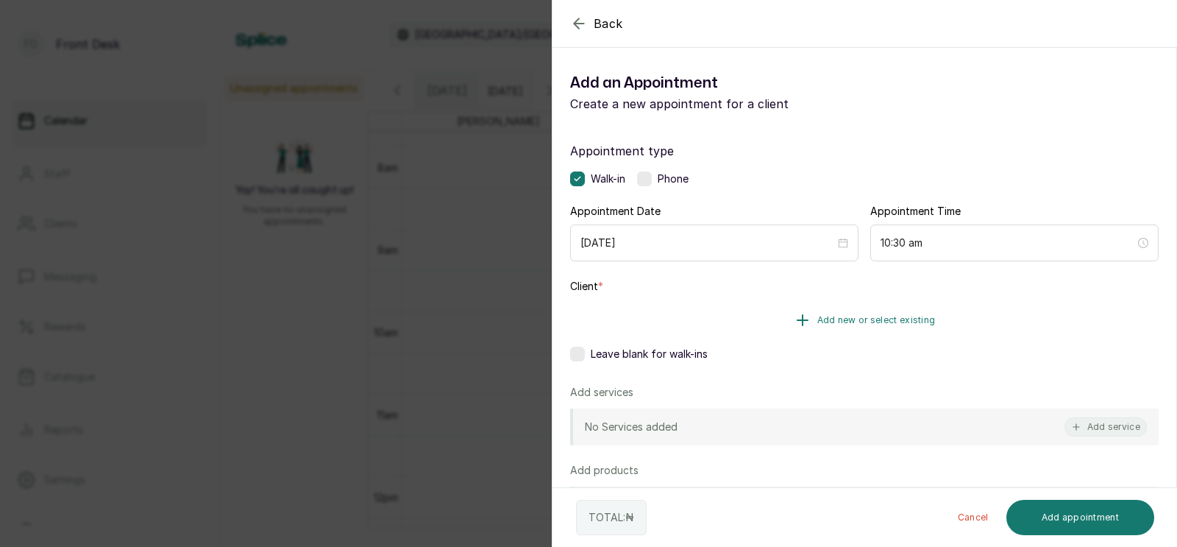
click at [869, 315] on span "Add new or select existing" at bounding box center [876, 320] width 118 height 12
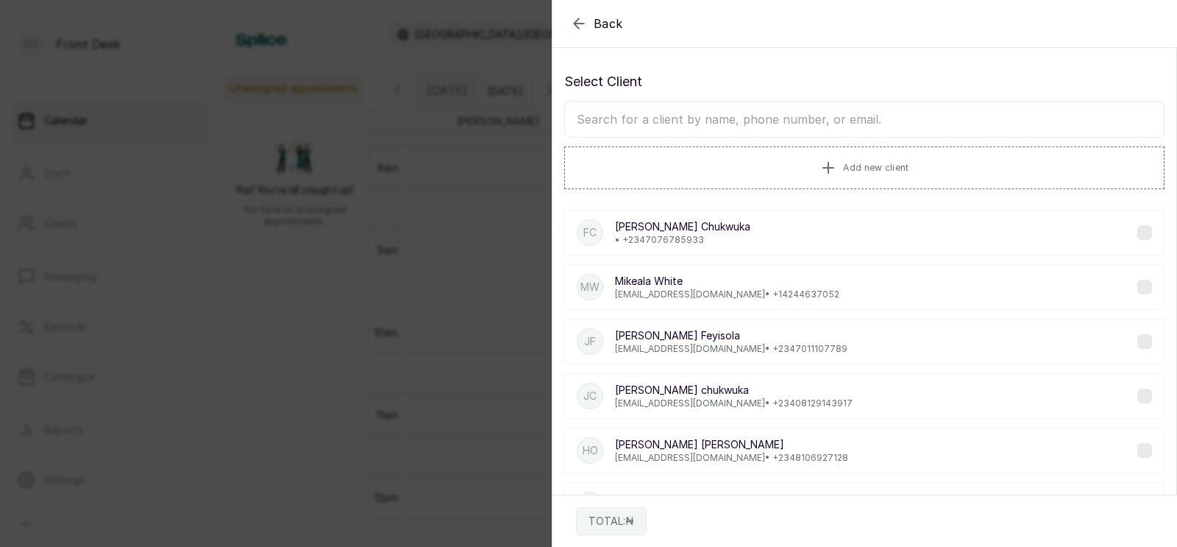
click at [842, 116] on input "text" at bounding box center [864, 119] width 600 height 37
click at [819, 124] on input "text" at bounding box center [864, 119] width 600 height 37
type input "balogun"
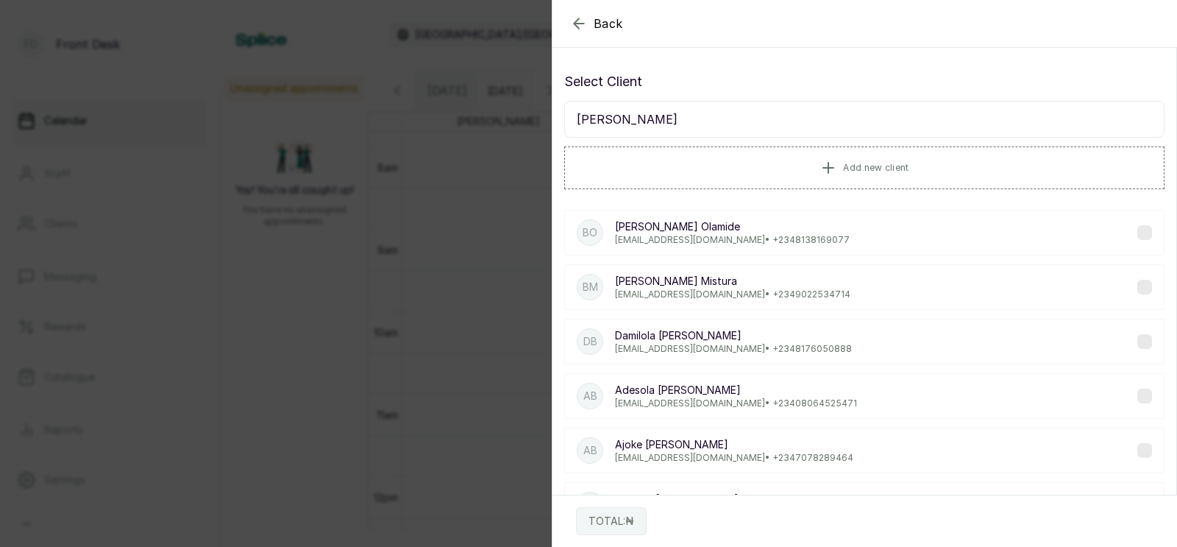
click at [713, 338] on p "Damilola Balogun" at bounding box center [733, 335] width 237 height 15
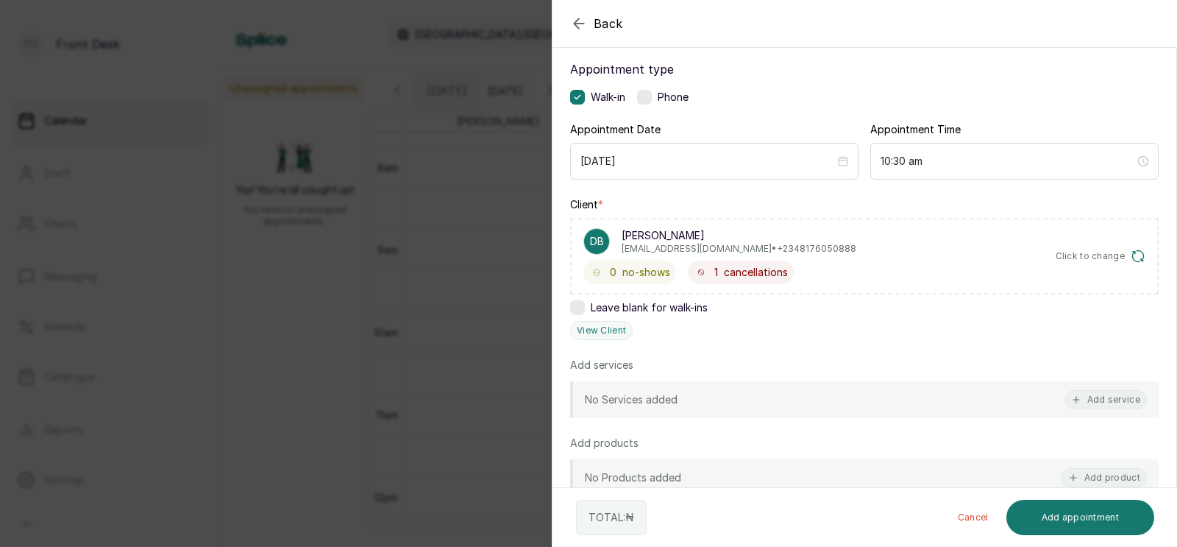
scroll to position [84, 0]
click at [1109, 392] on button "Add service" at bounding box center [1106, 397] width 82 height 19
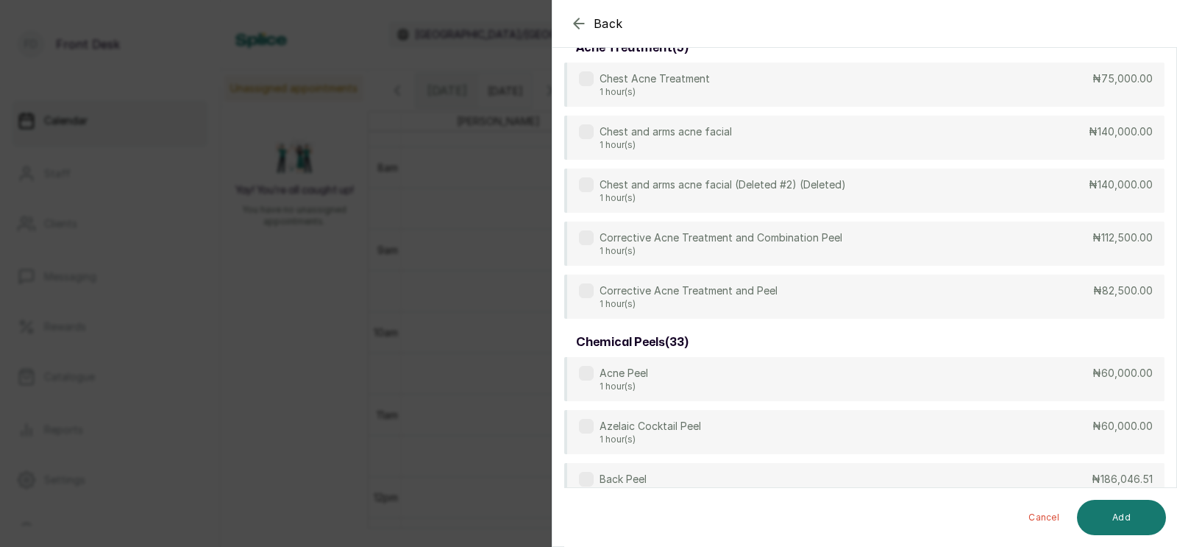
scroll to position [0, 0]
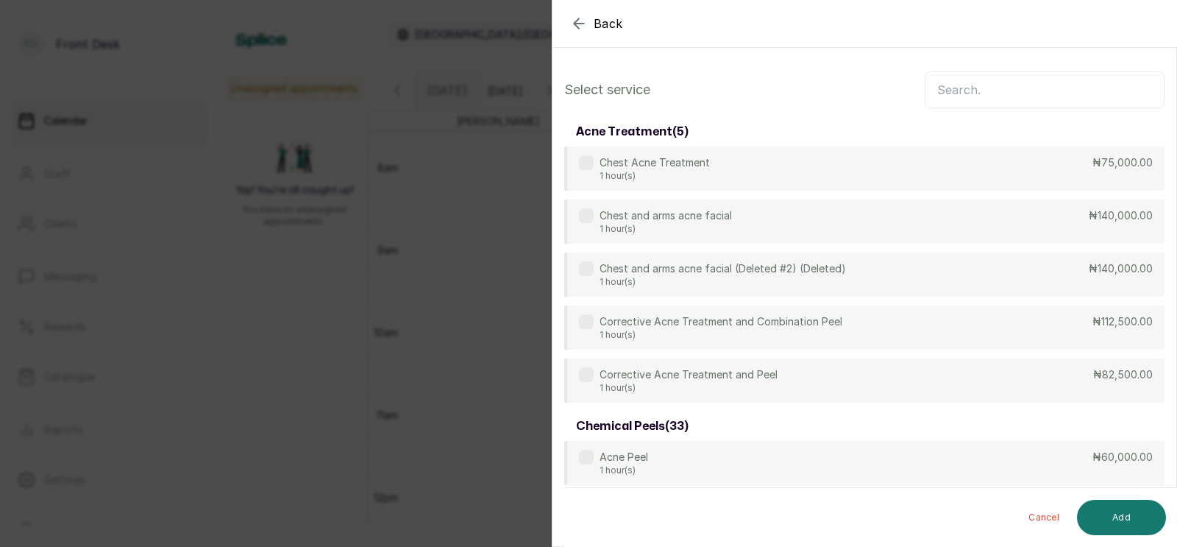
click at [990, 91] on input "text" at bounding box center [1045, 89] width 240 height 37
click at [975, 97] on input "text" at bounding box center [1045, 89] width 240 height 37
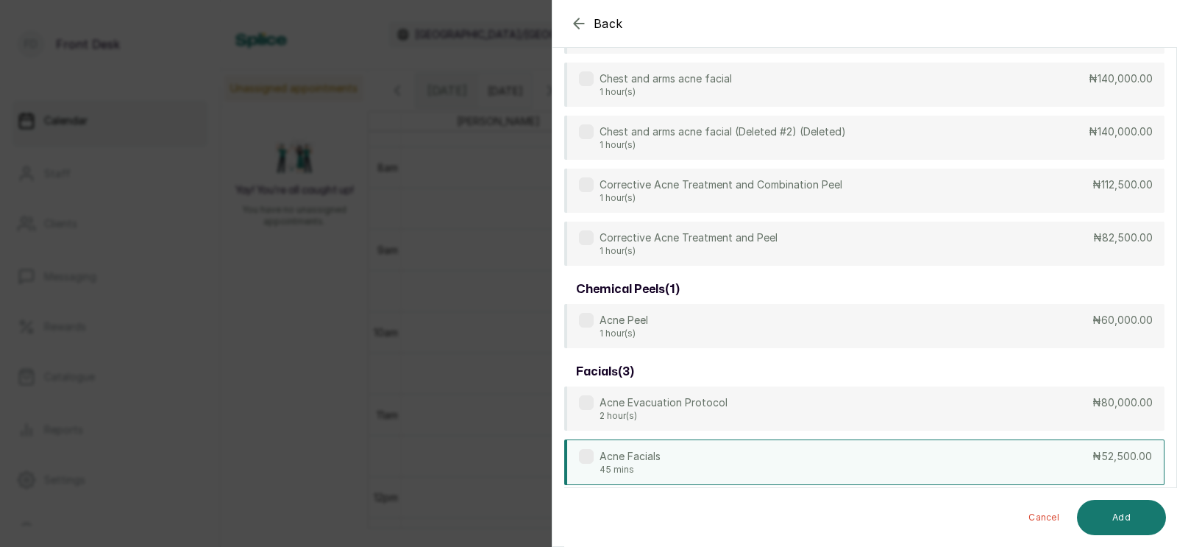
type input "acne"
click at [666, 458] on div "Acne Facials 45 mins ₦52,500.00" at bounding box center [864, 462] width 600 height 46
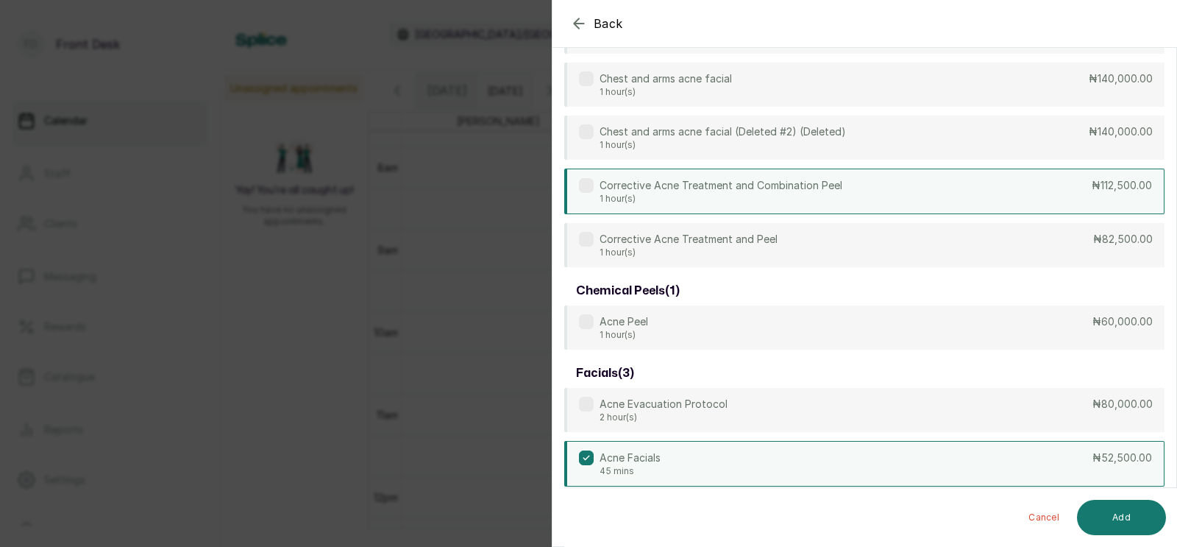
scroll to position [0, 0]
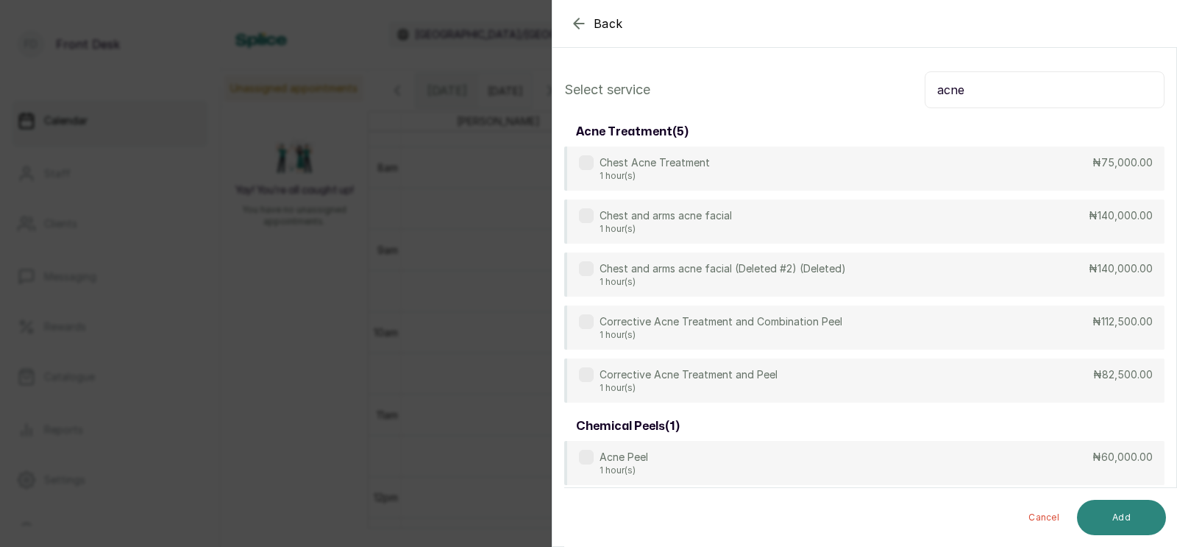
click at [1133, 517] on button "Add" at bounding box center [1121, 517] width 89 height 35
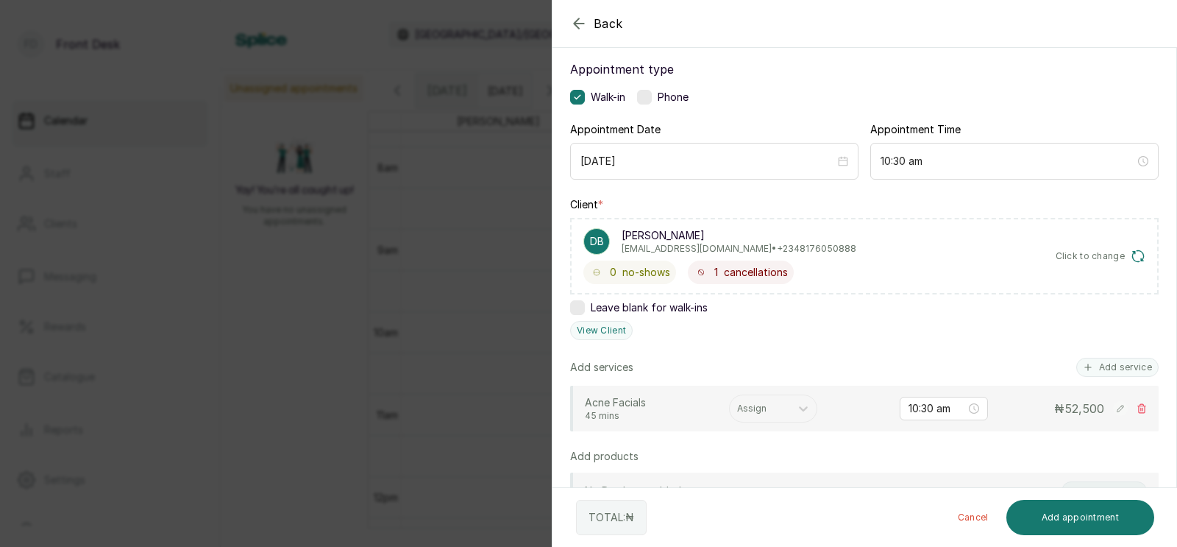
scroll to position [132, 0]
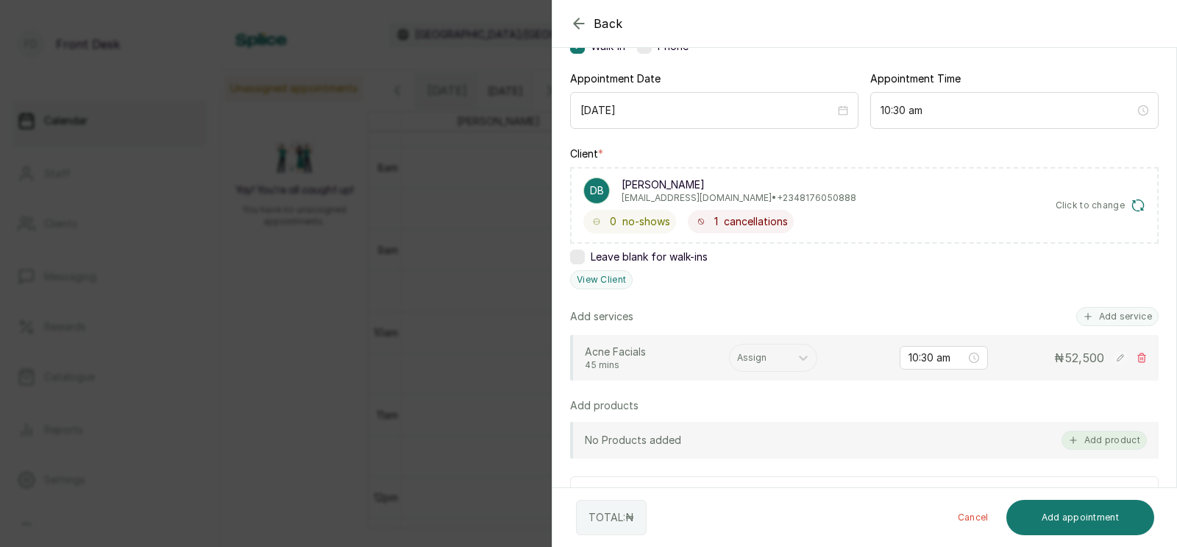
click at [1104, 436] on button "Add product" at bounding box center [1104, 439] width 85 height 19
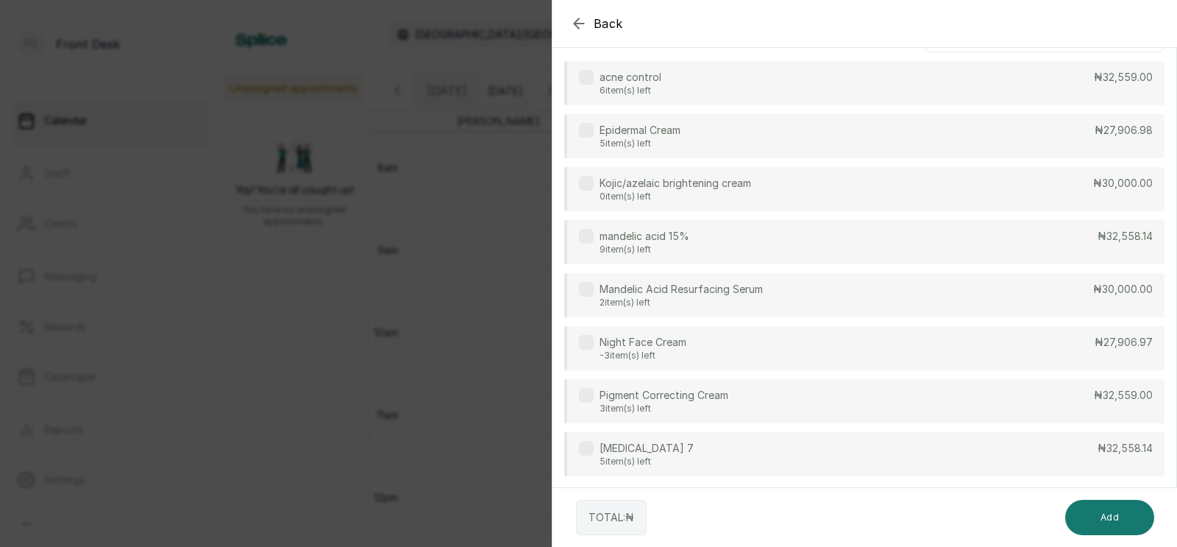
scroll to position [0, 0]
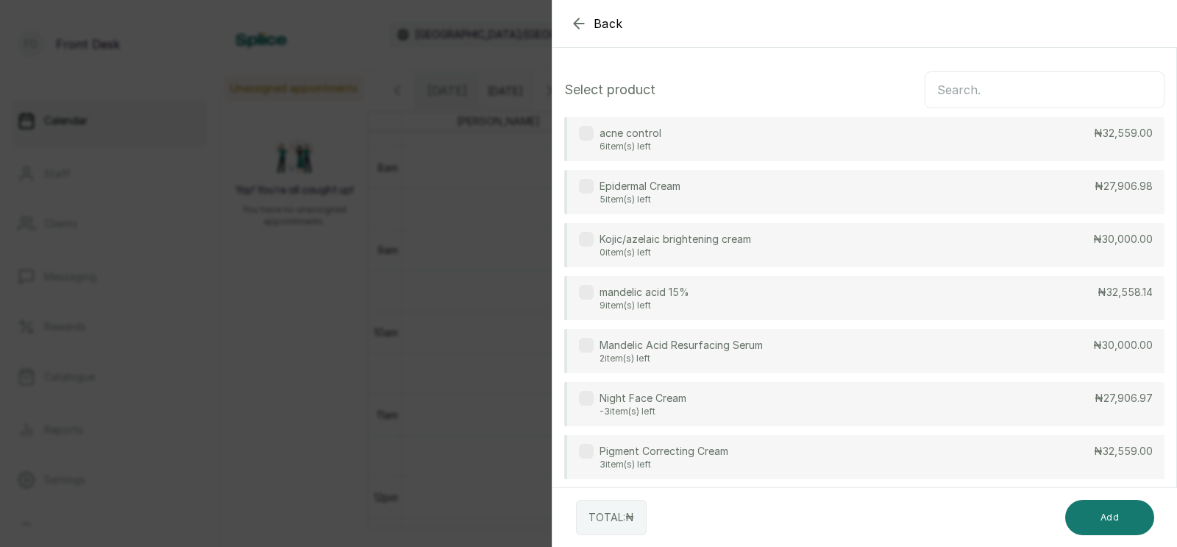
click at [654, 300] on p "9 item(s) left" at bounding box center [645, 305] width 90 height 12
click at [1107, 509] on button "Add" at bounding box center [1109, 517] width 89 height 35
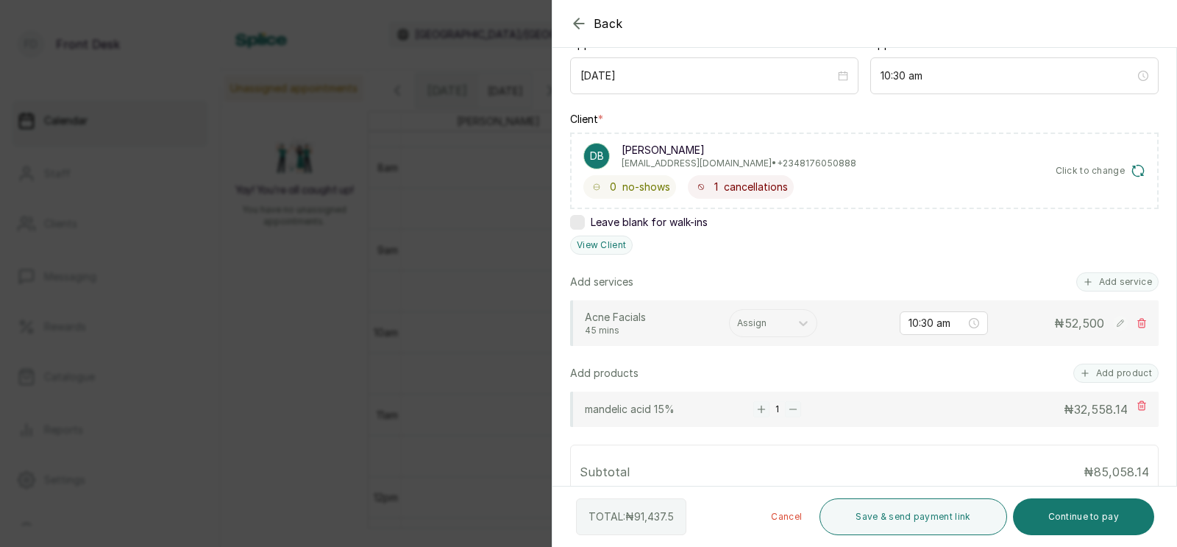
scroll to position [260, 0]
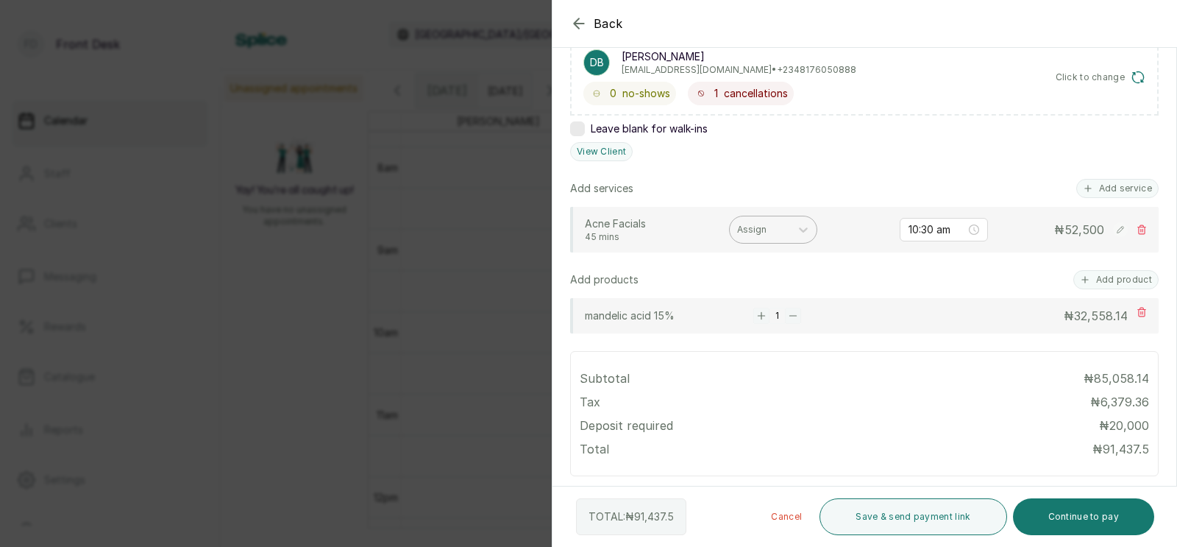
click at [764, 227] on div at bounding box center [760, 229] width 46 height 13
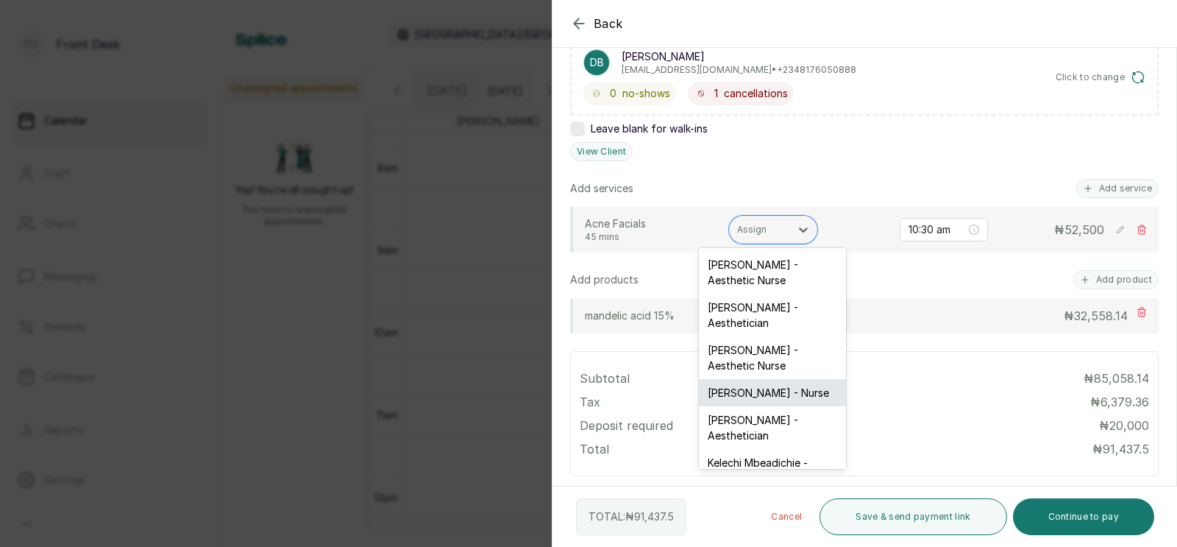
click at [739, 380] on div "[PERSON_NAME] - Nurse" at bounding box center [772, 392] width 147 height 27
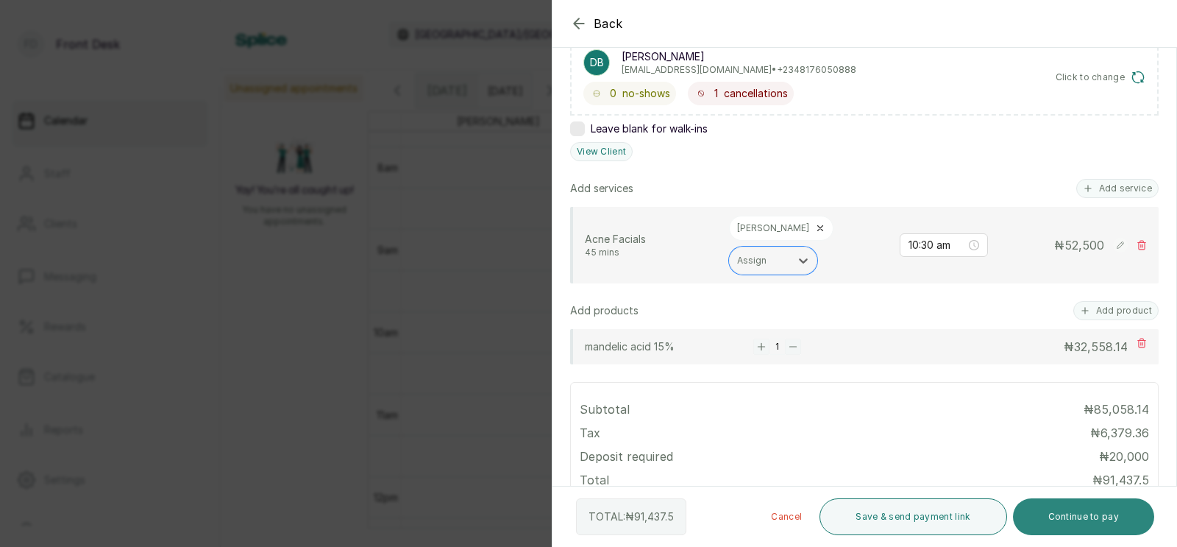
click at [1075, 517] on button "Continue to pay" at bounding box center [1084, 516] width 142 height 37
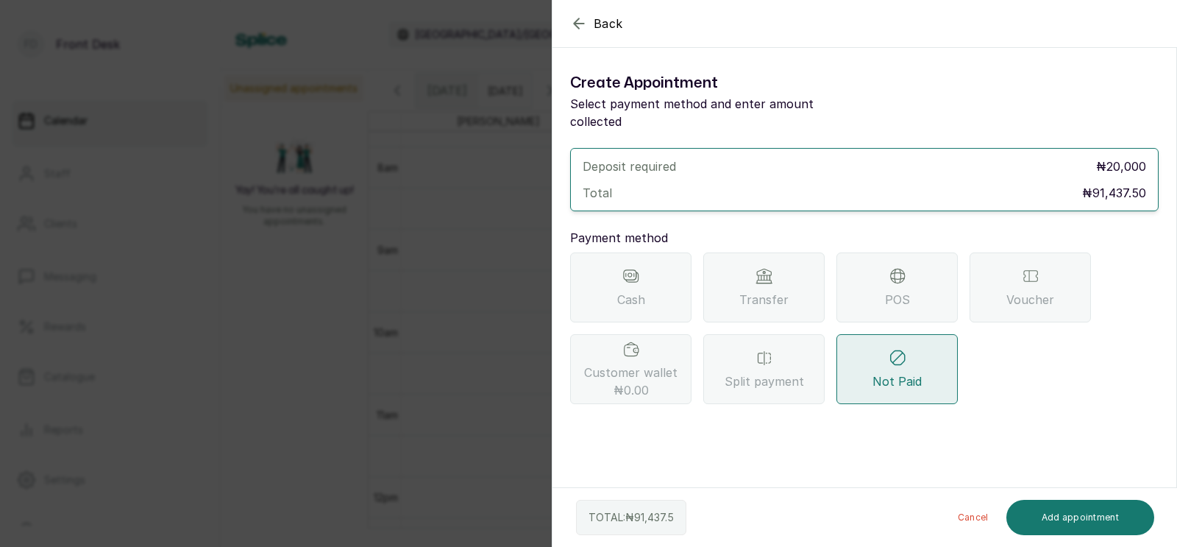
scroll to position [0, 0]
click at [766, 269] on div "Transfer" at bounding box center [763, 287] width 121 height 70
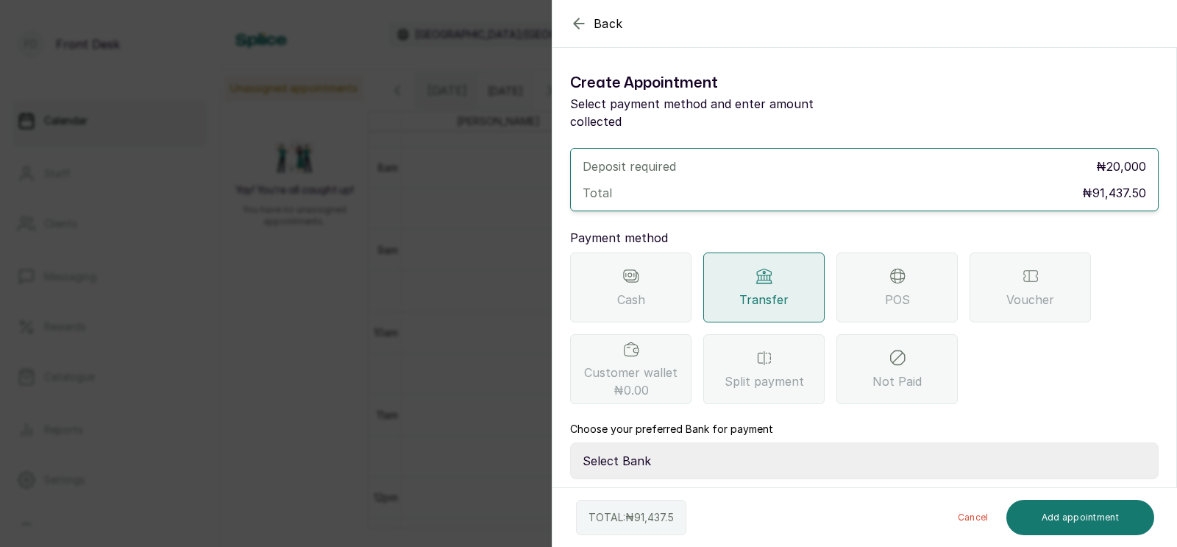
scroll to position [64, 0]
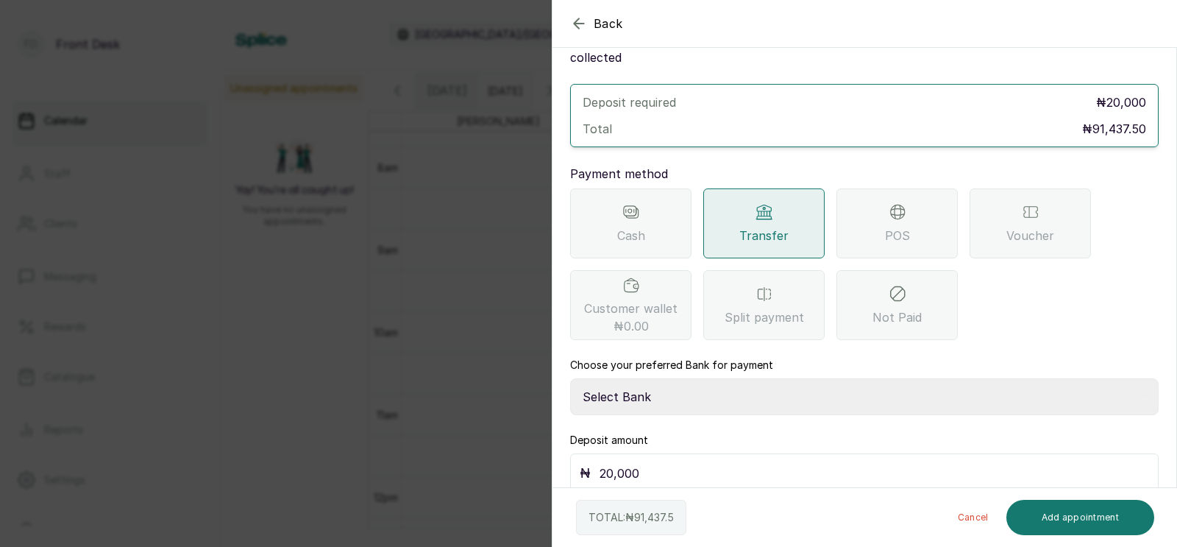
click at [677, 379] on select "Select Bank DONNA ONYENDI Fairmoney Microfinance Bank SKN ANALYTICS MED AESTH. …" at bounding box center [864, 396] width 589 height 37
select select "43272bc0-21c6-4b19-b9fb-c2093b8603c2"
click at [651, 463] on input "20,000" at bounding box center [875, 473] width 550 height 21
type input "2"
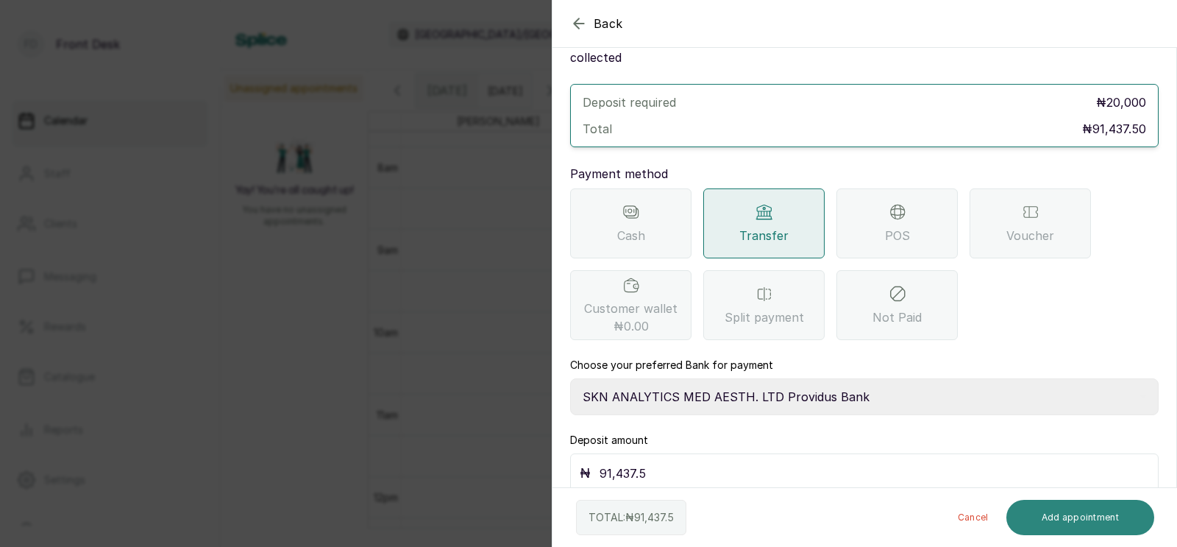
type input "91,437.5"
click at [1076, 516] on button "Add appointment" at bounding box center [1081, 517] width 149 height 35
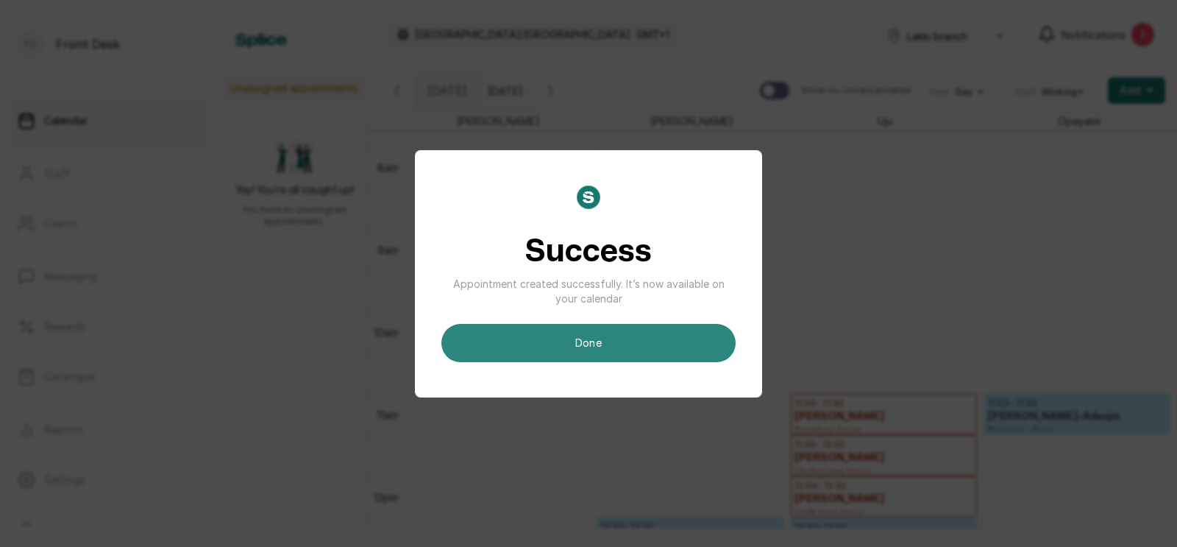
click at [604, 341] on button "done" at bounding box center [588, 343] width 294 height 38
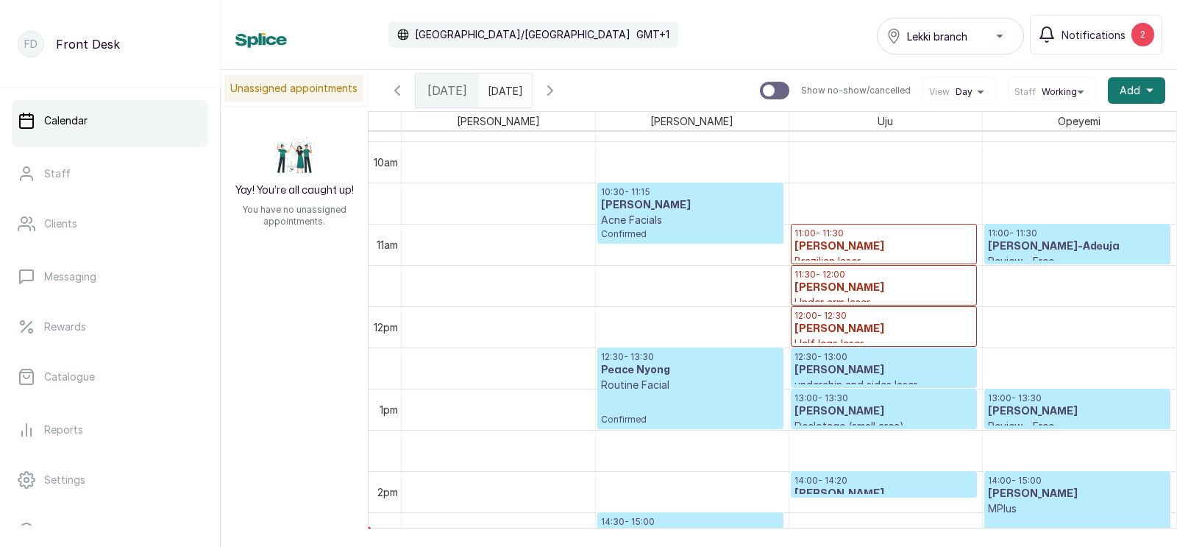
scroll to position [935, 0]
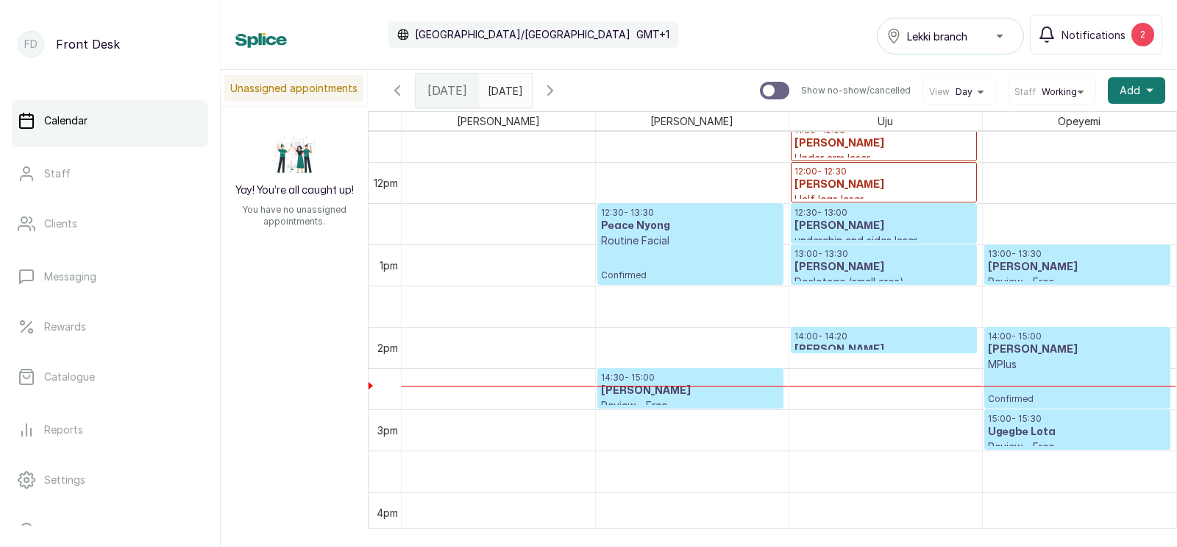
click at [861, 342] on h3 "[PERSON_NAME]" at bounding box center [884, 349] width 179 height 15
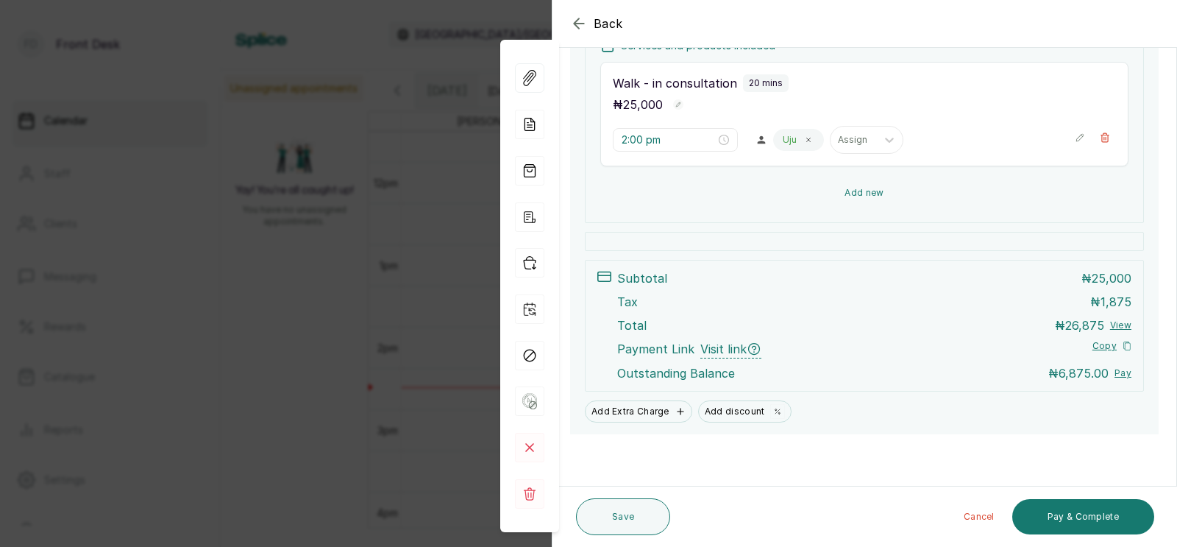
click at [865, 187] on button "Add new" at bounding box center [864, 192] width 528 height 35
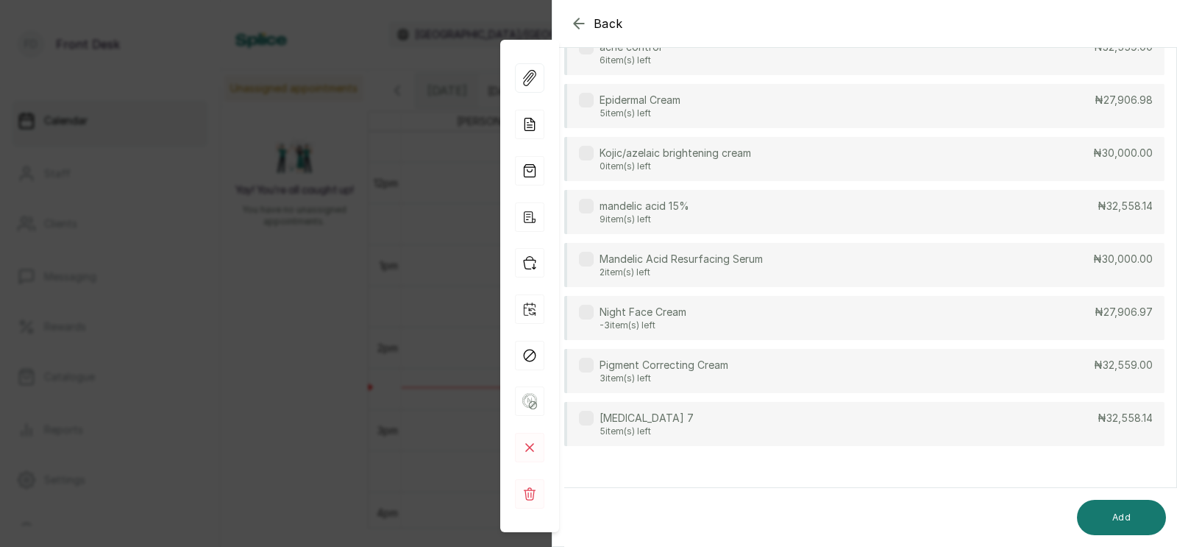
scroll to position [140, 0]
click at [679, 207] on p "mandelic acid 15%" at bounding box center [645, 206] width 90 height 15
click at [1132, 512] on button "Add" at bounding box center [1121, 517] width 89 height 35
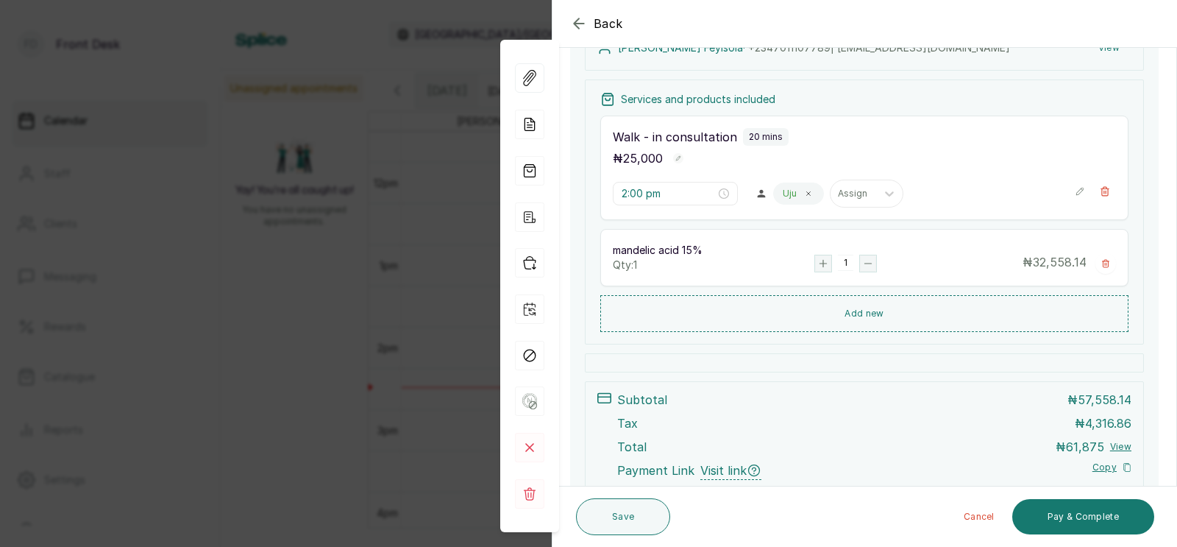
scroll to position [370, 0]
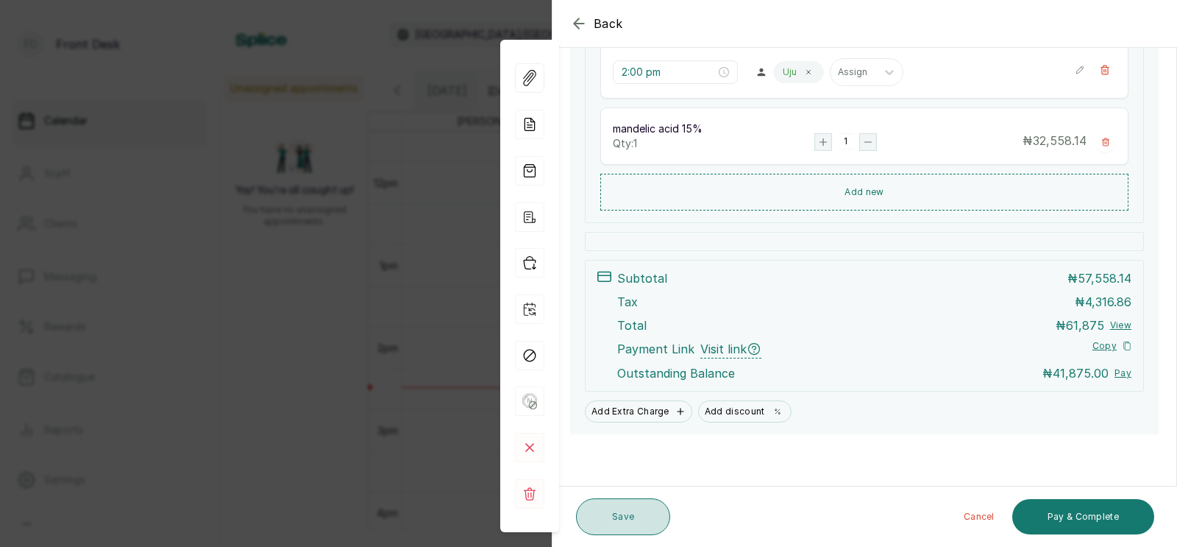
click at [619, 508] on button "Save" at bounding box center [623, 516] width 94 height 37
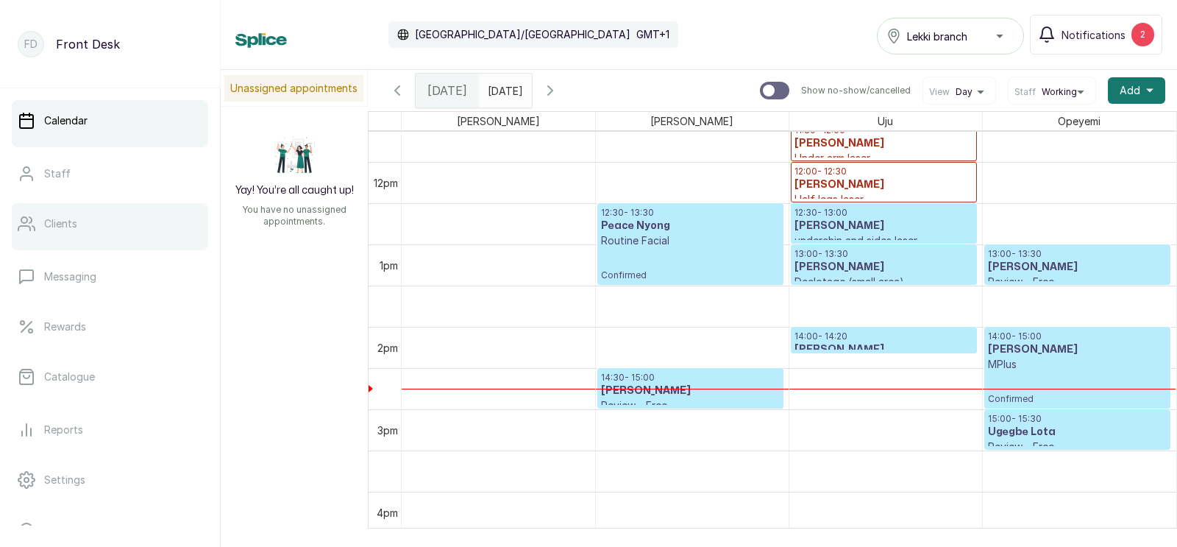
click at [62, 216] on p "Clients" at bounding box center [60, 223] width 33 height 15
